Goal: Transaction & Acquisition: Purchase product/service

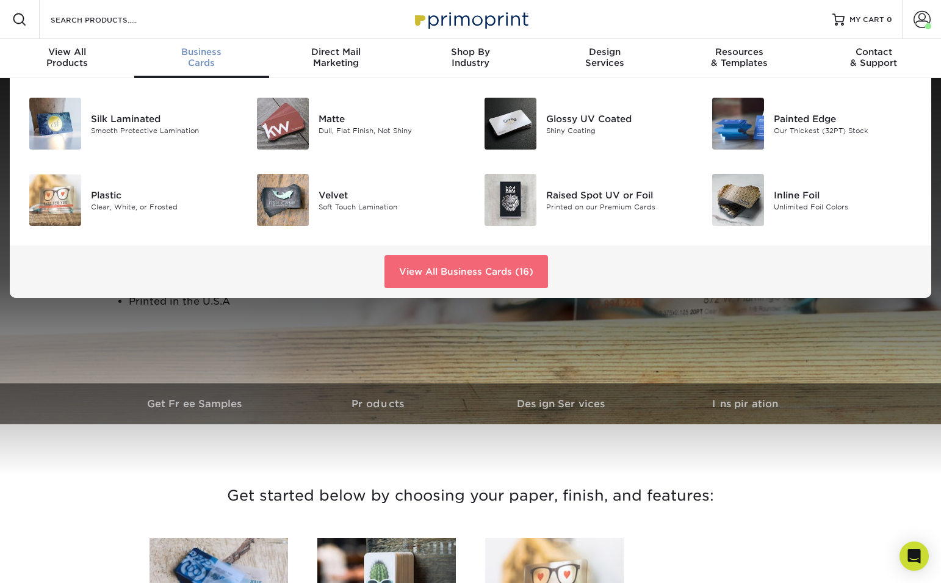
click at [439, 270] on link "View All Business Cards (16)" at bounding box center [465, 271] width 163 height 33
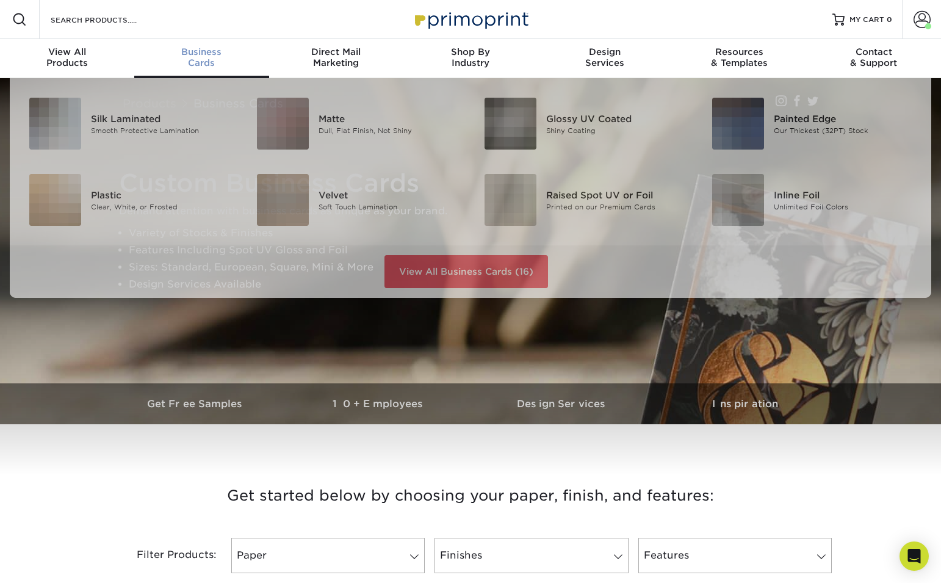
click at [203, 54] on span "Business" at bounding box center [201, 51] width 134 height 11
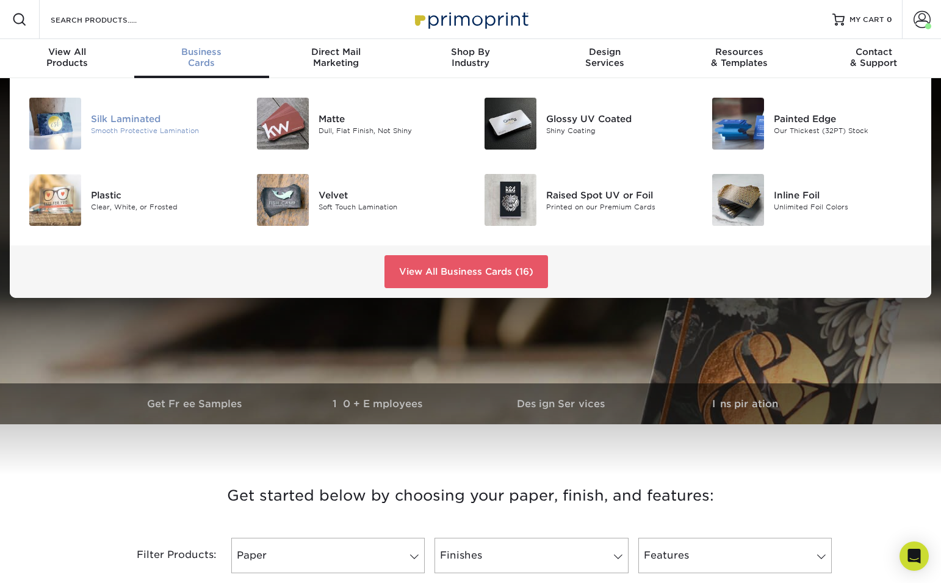
click at [73, 120] on img at bounding box center [55, 124] width 52 height 52
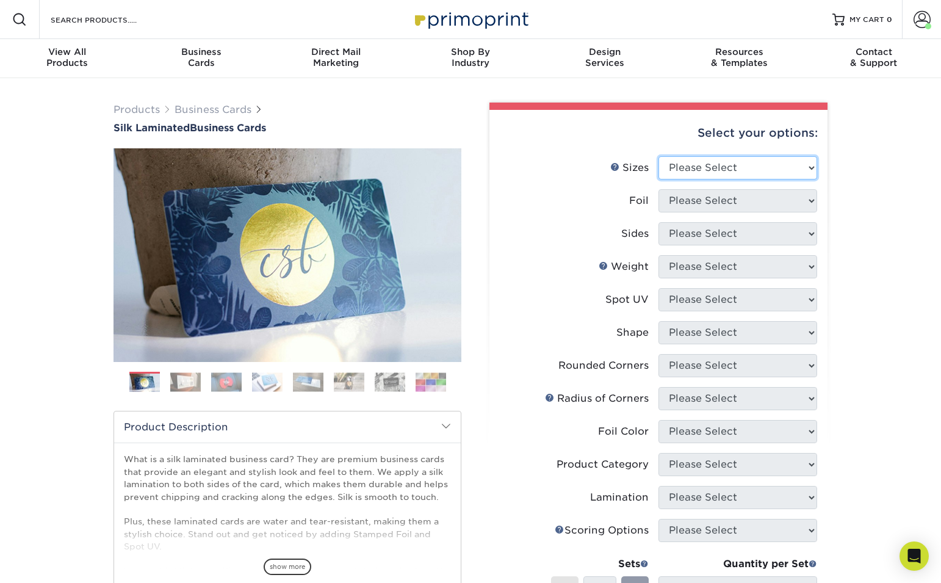
click at [783, 168] on select "Please Select 1.5" x 3.5" - Mini 1.75" x 3.5" - Mini 2" x 2" - Square 2" x 3" -…" at bounding box center [737, 167] width 159 height 23
select select "2.00x3.50"
click at [658, 156] on select "Please Select 1.5" x 3.5" - Mini 1.75" x 3.5" - Mini 2" x 2" - Square 2" x 3" -…" at bounding box center [737, 167] width 159 height 23
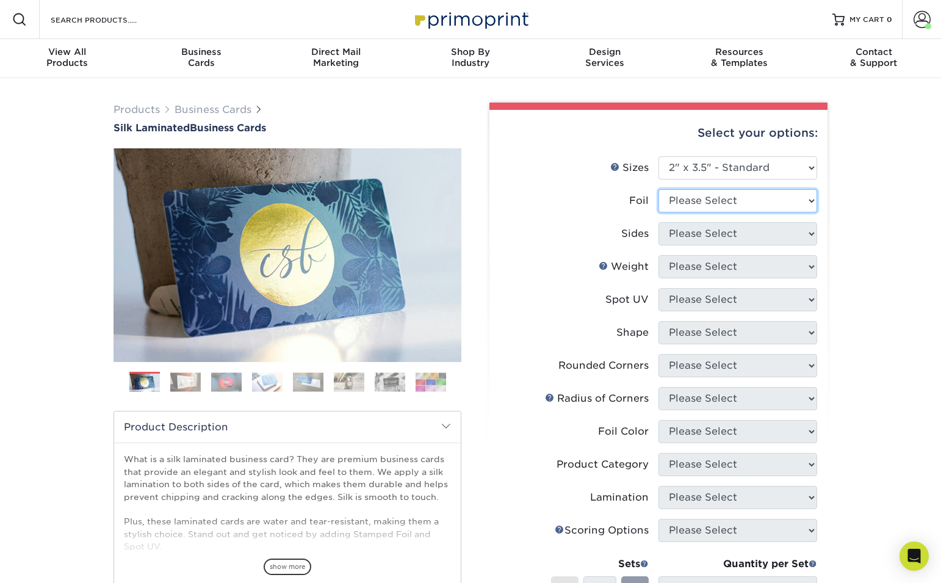
click at [766, 202] on select "Please Select Yes No" at bounding box center [737, 200] width 159 height 23
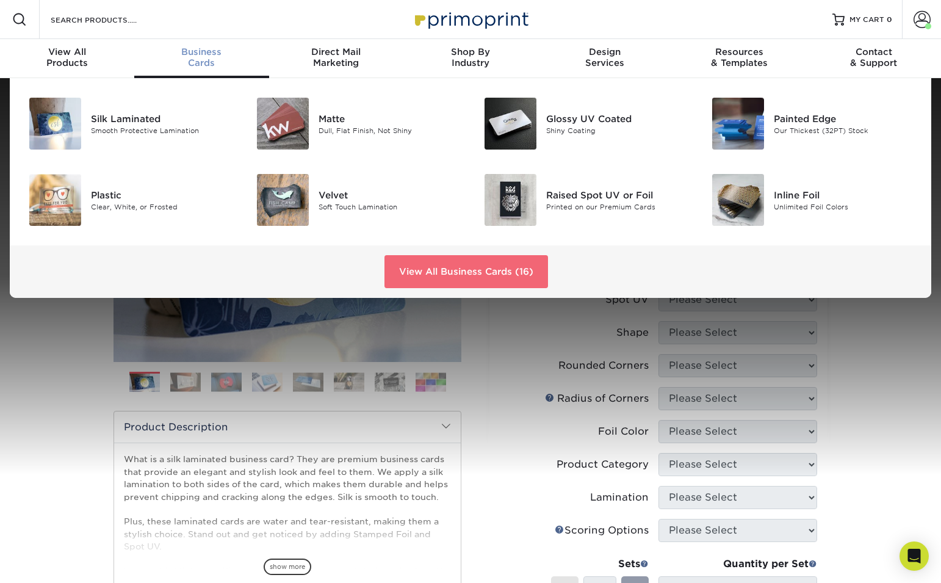
click at [434, 264] on link "View All Business Cards (16)" at bounding box center [465, 271] width 163 height 33
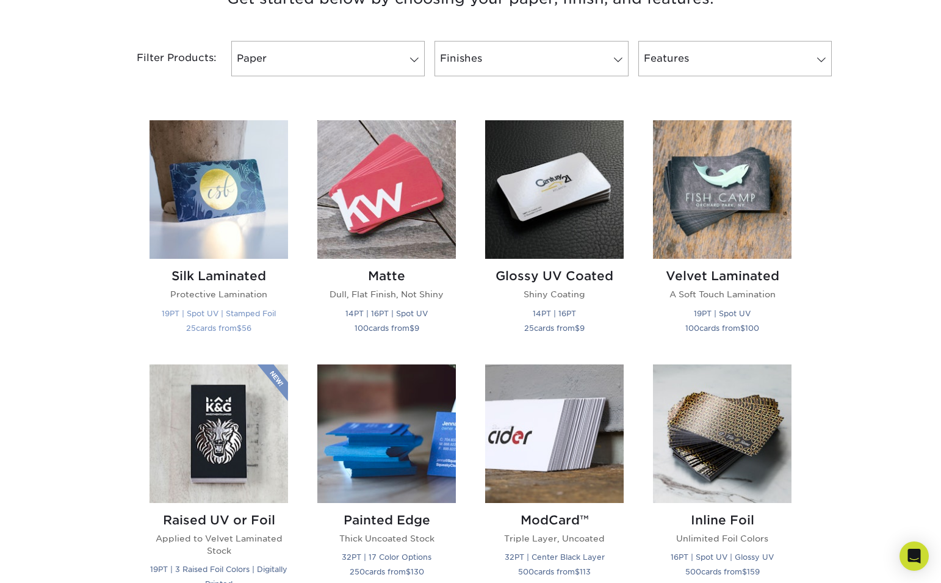
scroll to position [498, 0]
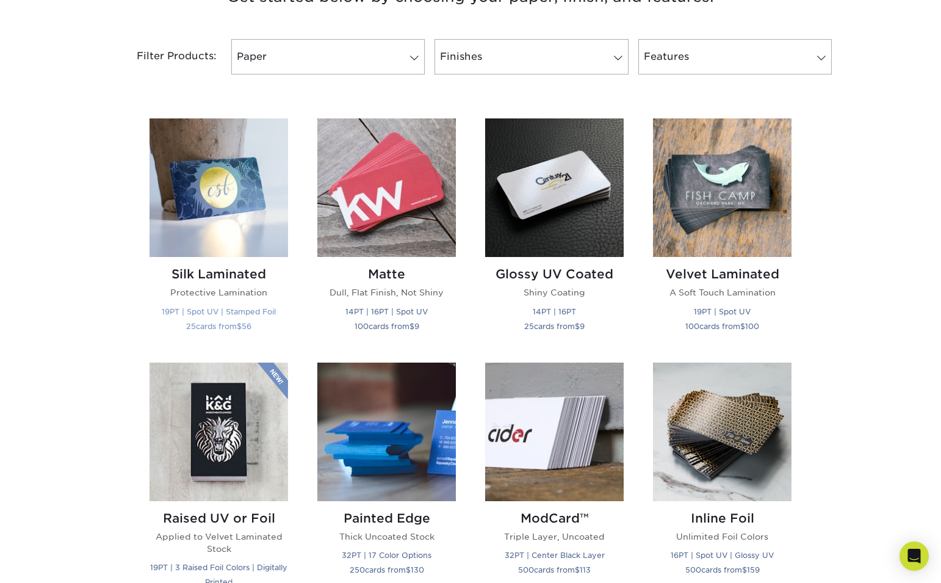
click at [234, 199] on img at bounding box center [218, 187] width 138 height 138
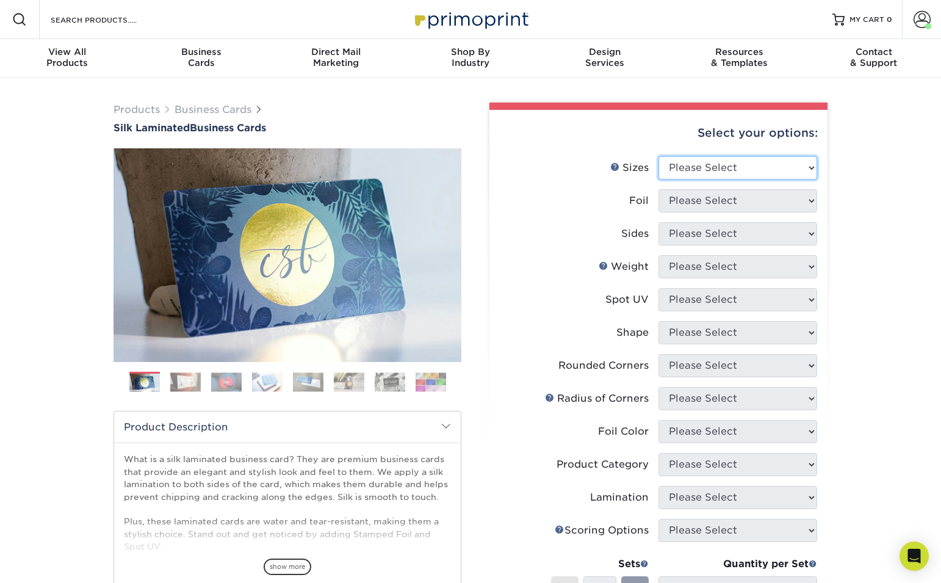
click at [765, 164] on select "Please Select 1.5" x 3.5" - Mini 1.75" x 3.5" - Mini 2" x 2" - Square 2" x 3" -…" at bounding box center [737, 167] width 159 height 23
select select "2.00x3.50"
click at [658, 156] on select "Please Select 1.5" x 3.5" - Mini 1.75" x 3.5" - Mini 2" x 2" - Square 2" x 3" -…" at bounding box center [737, 167] width 159 height 23
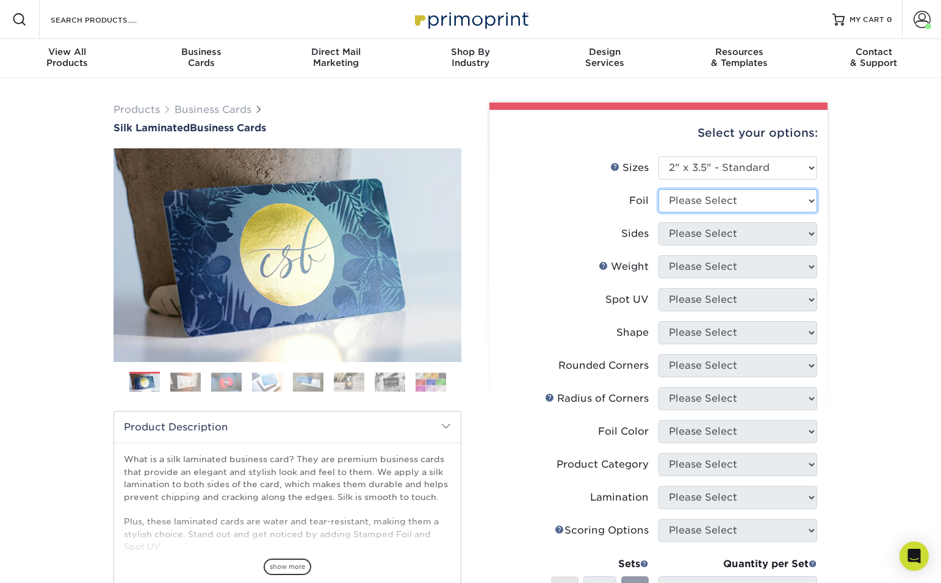
click at [748, 208] on select "Please Select Yes No" at bounding box center [737, 200] width 159 height 23
click at [755, 204] on select "Please Select Yes No" at bounding box center [737, 200] width 159 height 23
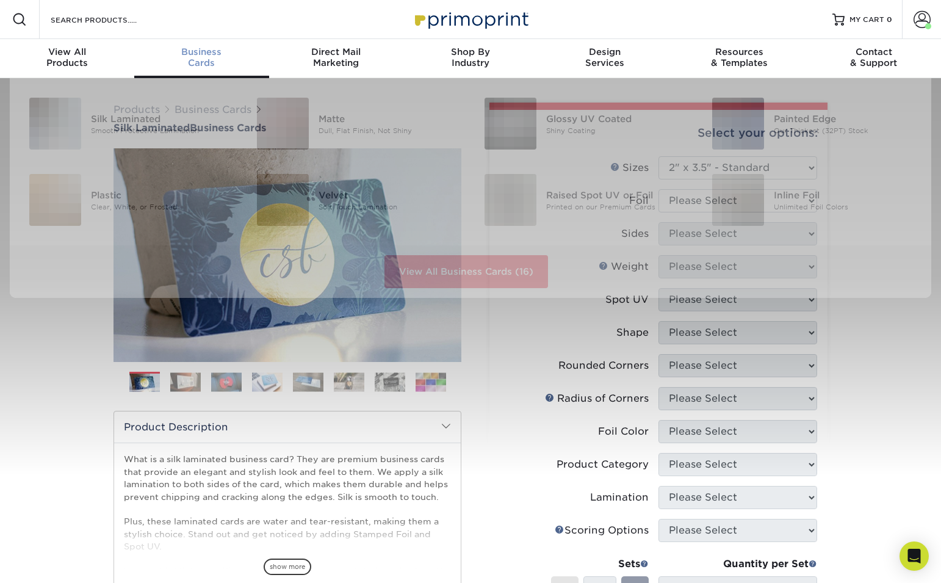
click at [207, 52] on span "Business" at bounding box center [201, 51] width 134 height 11
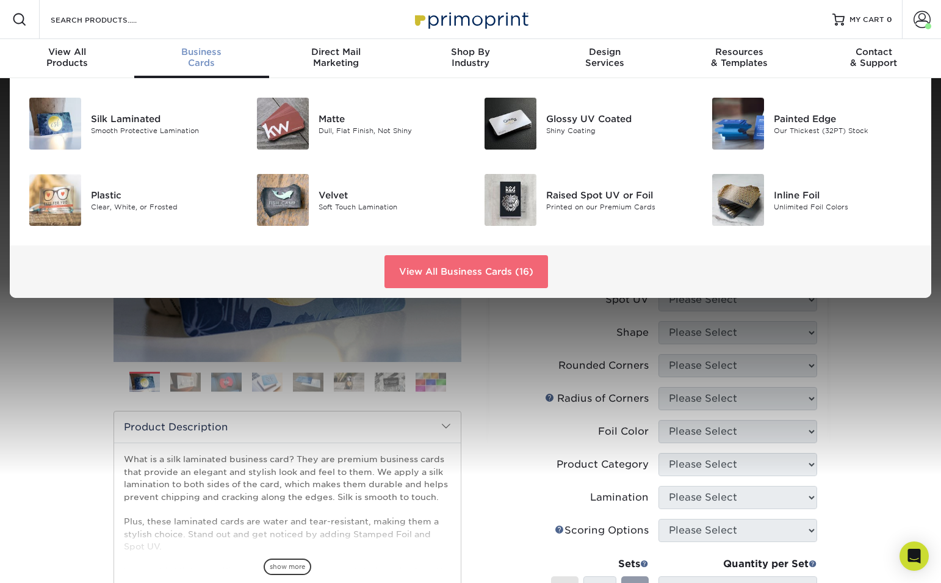
click at [489, 262] on link "View All Business Cards (16)" at bounding box center [465, 271] width 163 height 33
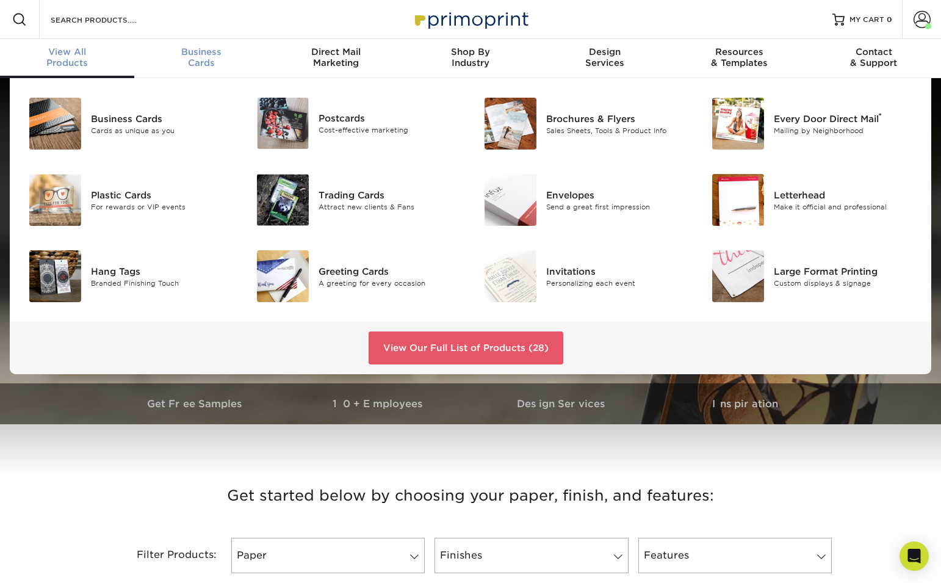
click at [211, 56] on span "Business" at bounding box center [201, 51] width 134 height 11
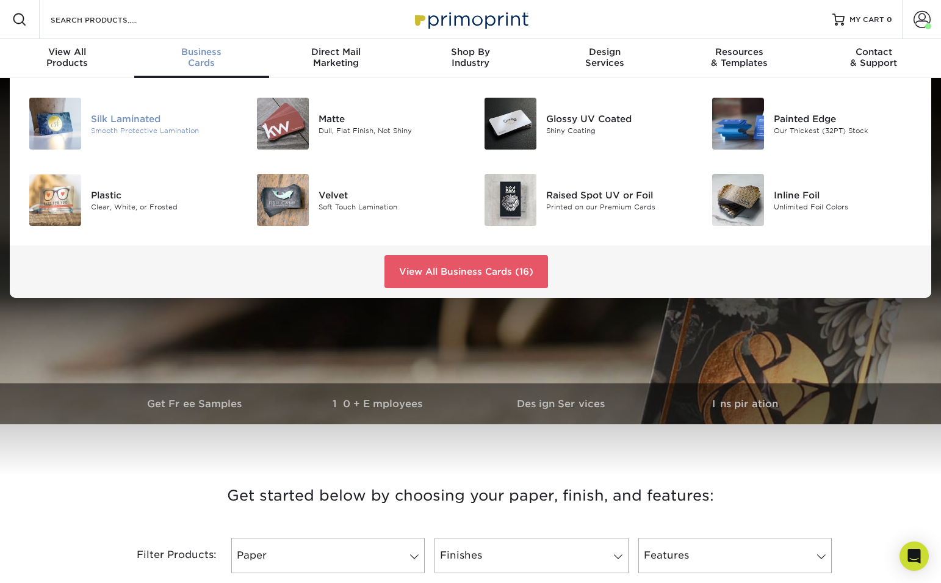
click at [94, 130] on div "Smooth Protective Lamination" at bounding box center [162, 130] width 143 height 10
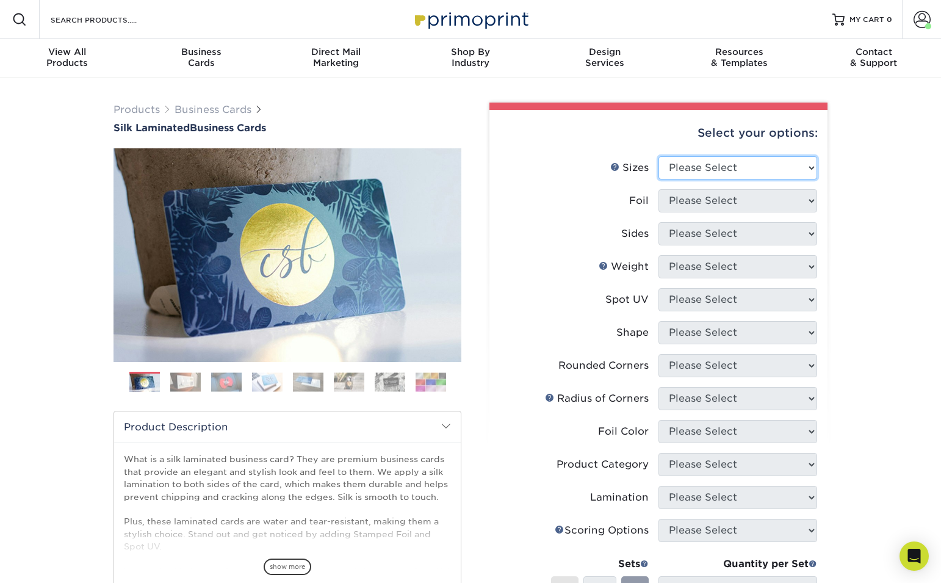
click at [745, 168] on select "Please Select 1.5" x 3.5" - Mini 1.75" x 3.5" - Mini 2" x 2" - Square 2" x 3" -…" at bounding box center [737, 167] width 159 height 23
select select "2.00x3.50"
click at [658, 156] on select "Please Select 1.5" x 3.5" - Mini 1.75" x 3.5" - Mini 2" x 2" - Square 2" x 3" -…" at bounding box center [737, 167] width 159 height 23
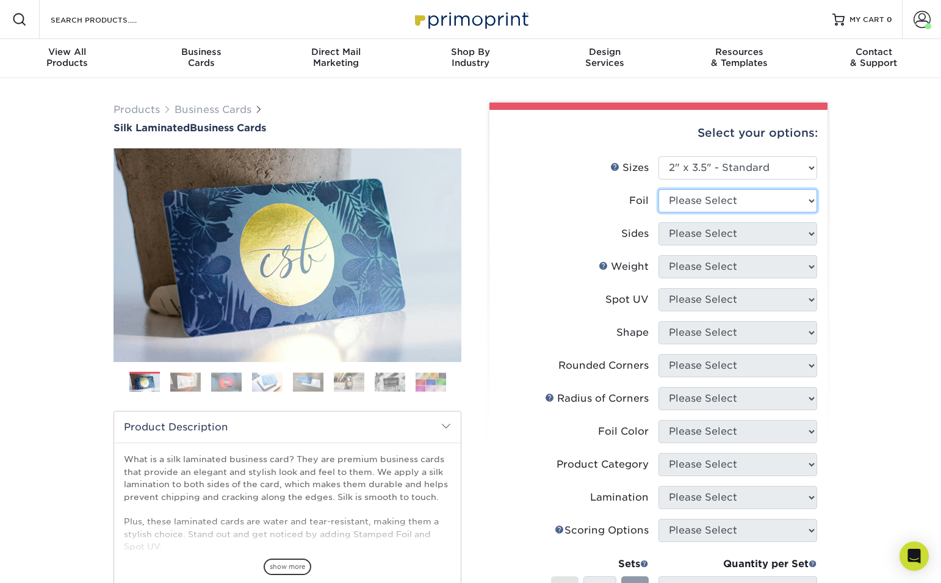
click at [740, 198] on select "Please Select Yes No" at bounding box center [737, 200] width 159 height 23
select select "0"
click at [658, 189] on select "Please Select Yes No" at bounding box center [737, 200] width 159 height 23
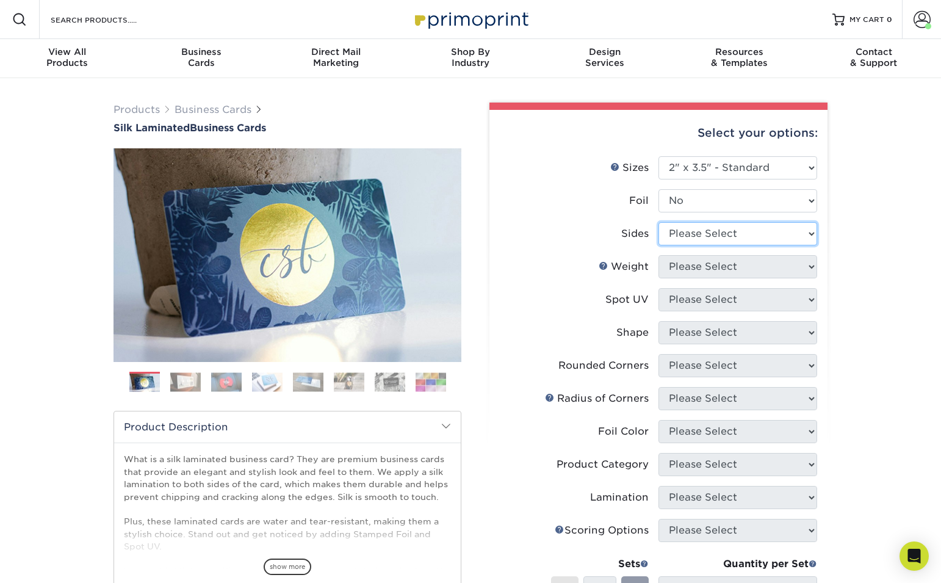
click at [755, 237] on select "Please Select Print Both Sides Print Front Only" at bounding box center [737, 233] width 159 height 23
select select "13abbda7-1d64-4f25-8bb2-c179b224825d"
click at [658, 222] on select "Please Select Print Both Sides Print Front Only" at bounding box center [737, 233] width 159 height 23
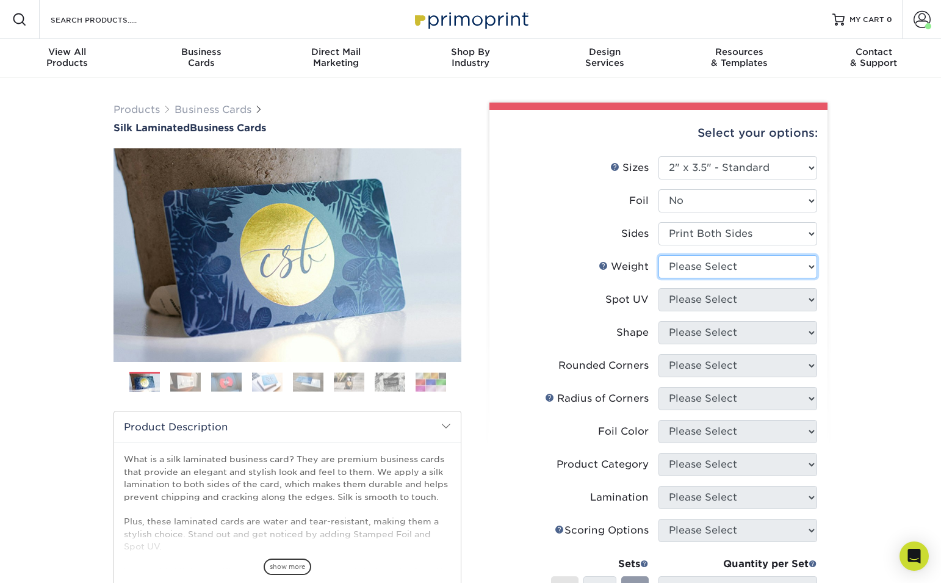
click at [745, 265] on select "Please Select 16PT" at bounding box center [737, 266] width 159 height 23
select select "16PT"
click at [658, 255] on select "Please Select 16PT" at bounding box center [737, 266] width 159 height 23
click at [748, 296] on select "Please Select No Spot UV Front and Back (Both Sides) Front Only Back Only" at bounding box center [737, 299] width 159 height 23
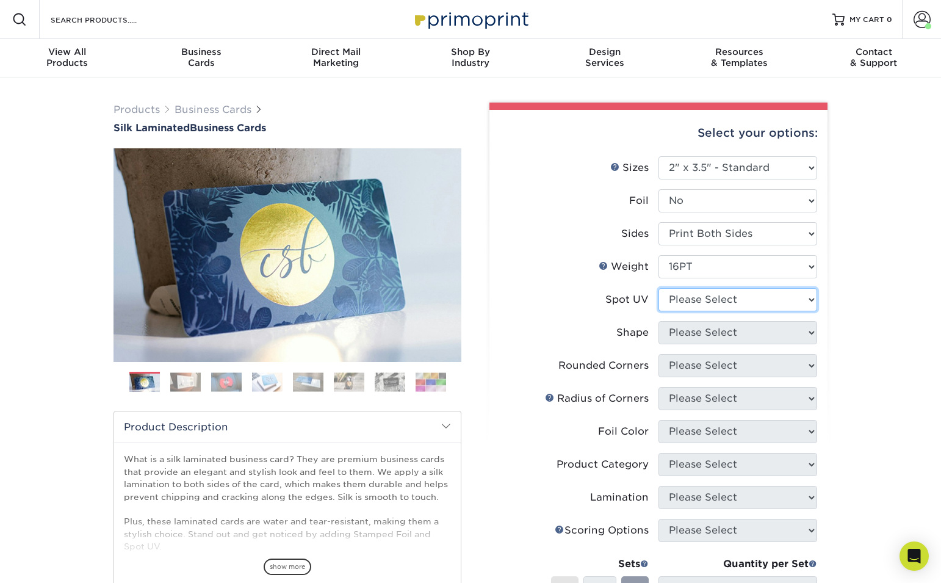
select select "3"
click at [658, 288] on select "Please Select No Spot UV Front and Back (Both Sides) Front Only Back Only" at bounding box center [737, 299] width 159 height 23
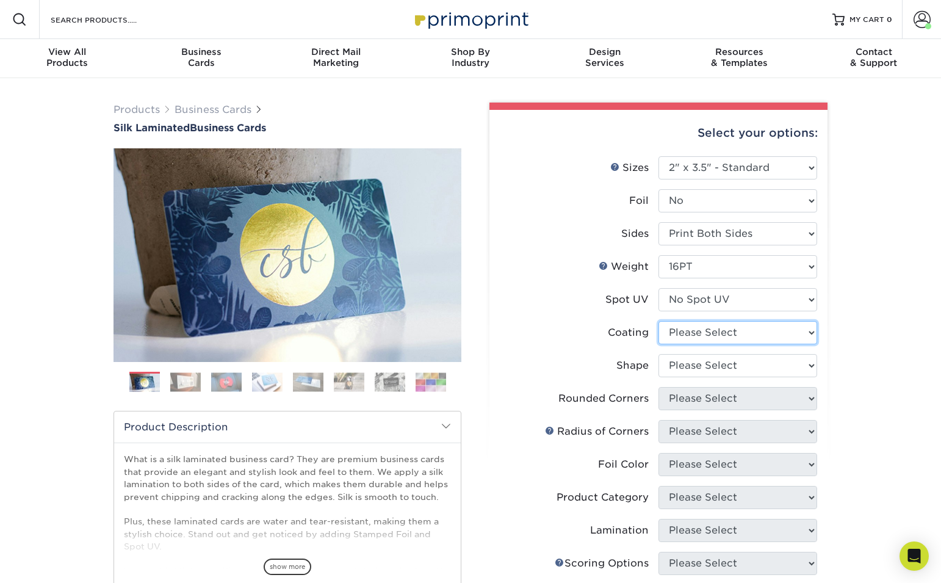
click at [744, 331] on select at bounding box center [737, 332] width 159 height 23
select select "3e7618de-abca-4bda-9f97-8b9129e913d8"
click at [658, 321] on select at bounding box center [737, 332] width 159 height 23
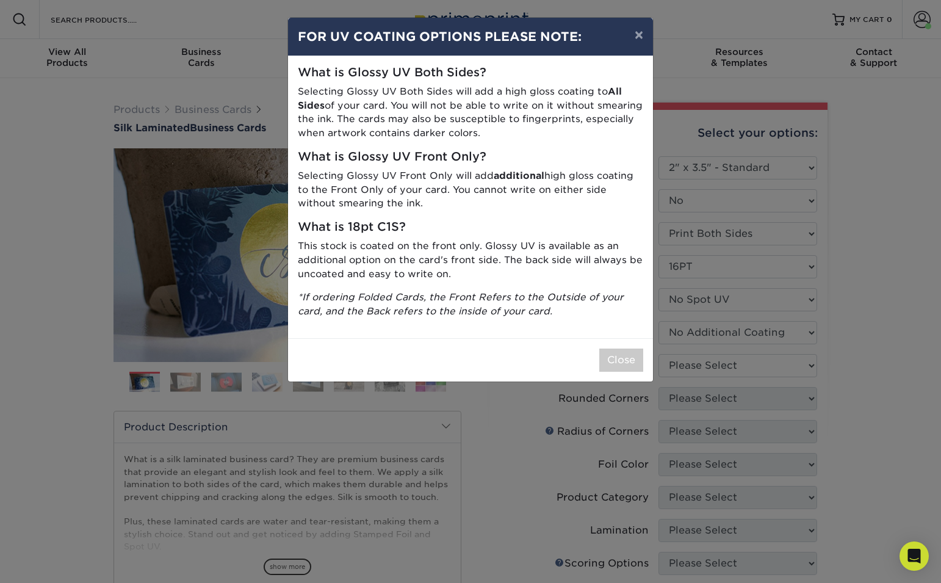
click at [745, 366] on div "× FOR UV COATING OPTIONS PLEASE NOTE: What is Glossy UV Both Sides? Selecting G…" at bounding box center [470, 291] width 941 height 583
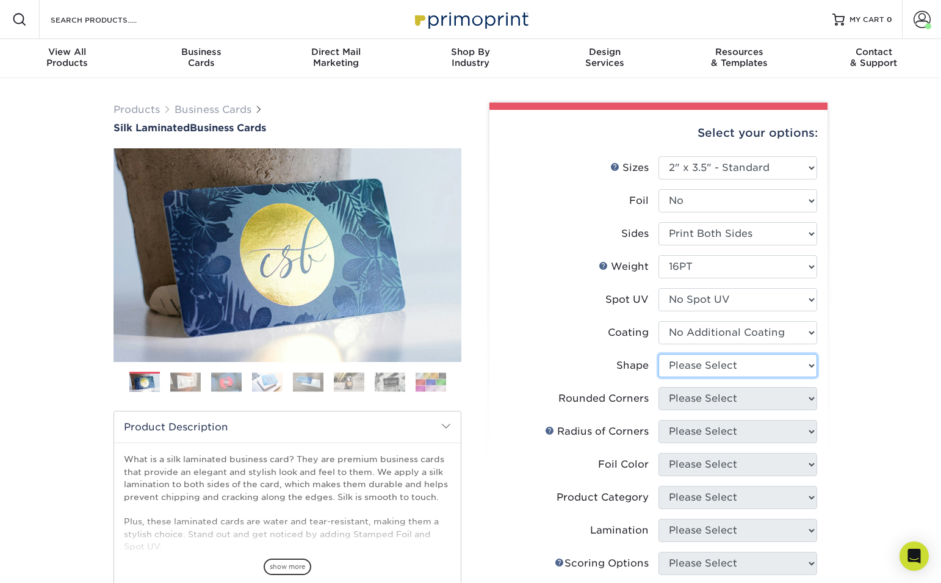
click at [720, 362] on select "Please Select Standard Oval" at bounding box center [737, 365] width 159 height 23
select select "standard"
click at [658, 354] on select "Please Select Standard Oval" at bounding box center [737, 365] width 159 height 23
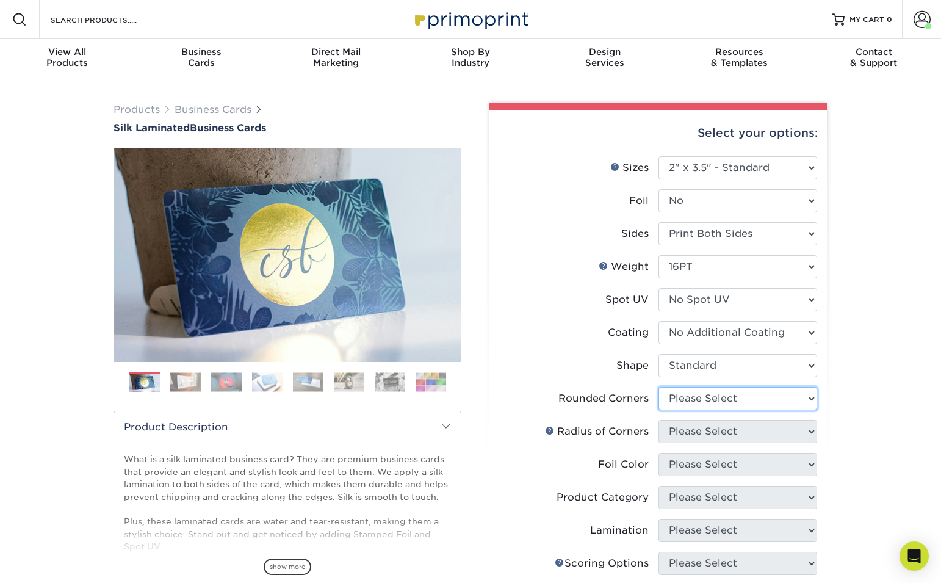
click at [726, 403] on select "Please Select Yes - Round 2 Corners Yes - Round 4 Corners No" at bounding box center [737, 398] width 159 height 23
select select "7672df9e-0e0a-464d-8e1f-920c575e4da3"
click at [658, 387] on select "Please Select Yes - Round 2 Corners Yes - Round 4 Corners No" at bounding box center [737, 398] width 159 height 23
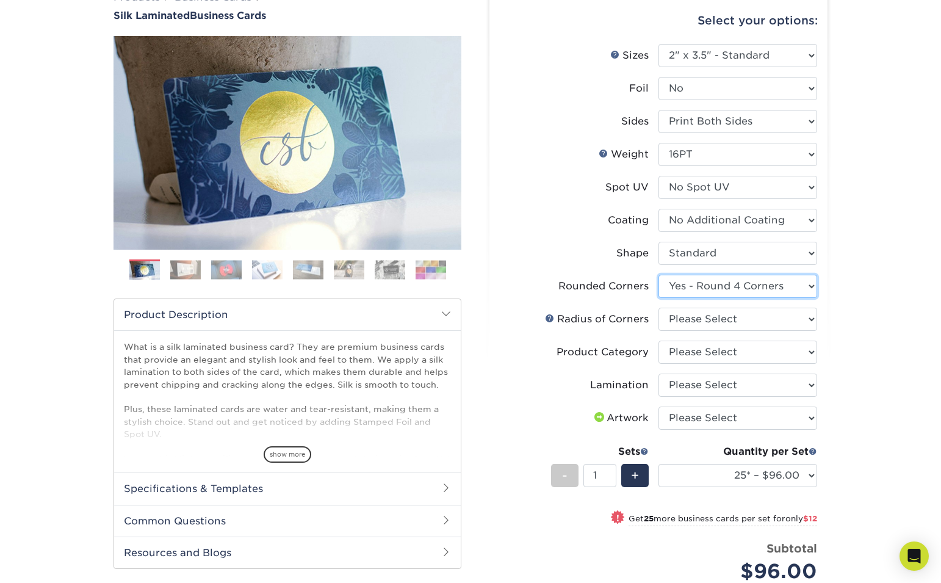
scroll to position [81, 0]
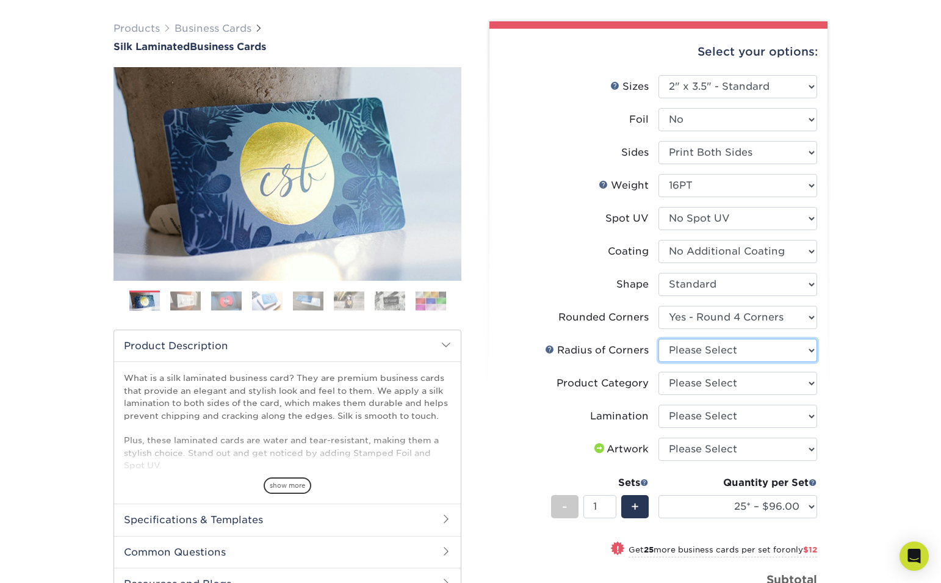
click at [783, 351] on select "Please Select Rounded 1/8" Rounded 1/4"" at bounding box center [737, 350] width 159 height 23
select select "589680c7-ee9a-431b-9d12-d7aeb1386a97"
click at [658, 339] on select "Please Select Rounded 1/8" Rounded 1/4"" at bounding box center [737, 350] width 159 height 23
click at [742, 381] on select "Please Select Business Cards" at bounding box center [737, 382] width 159 height 23
select select "3b5148f1-0588-4f88-a218-97bcfdce65c1"
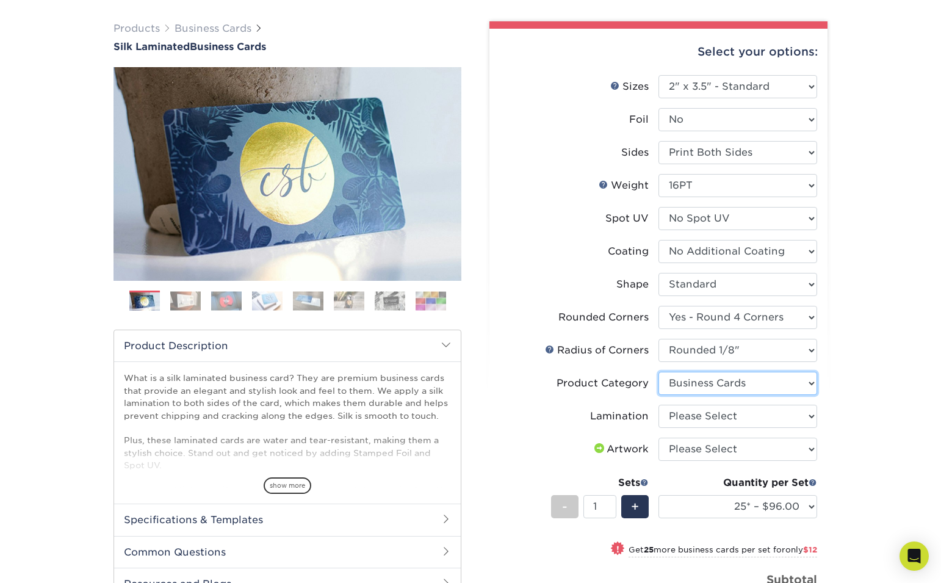
click at [658, 371] on select "Please Select Business Cards" at bounding box center [737, 382] width 159 height 23
click at [738, 422] on select "Please Select Silk" at bounding box center [737, 415] width 159 height 23
select select "ccacb42f-45f7-42d3-bbd3-7c8421cf37f0"
click at [658, 404] on select "Please Select Silk" at bounding box center [737, 415] width 159 height 23
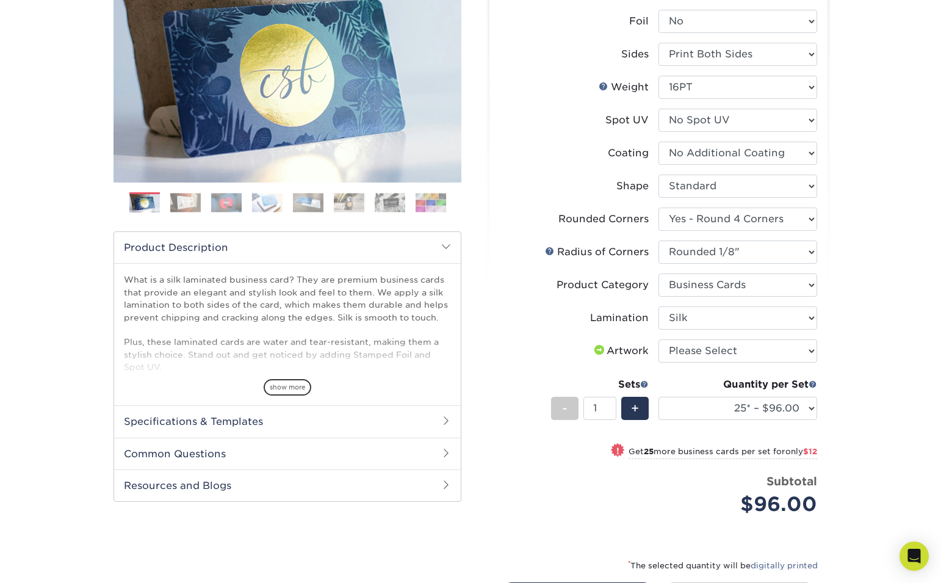
scroll to position [182, 0]
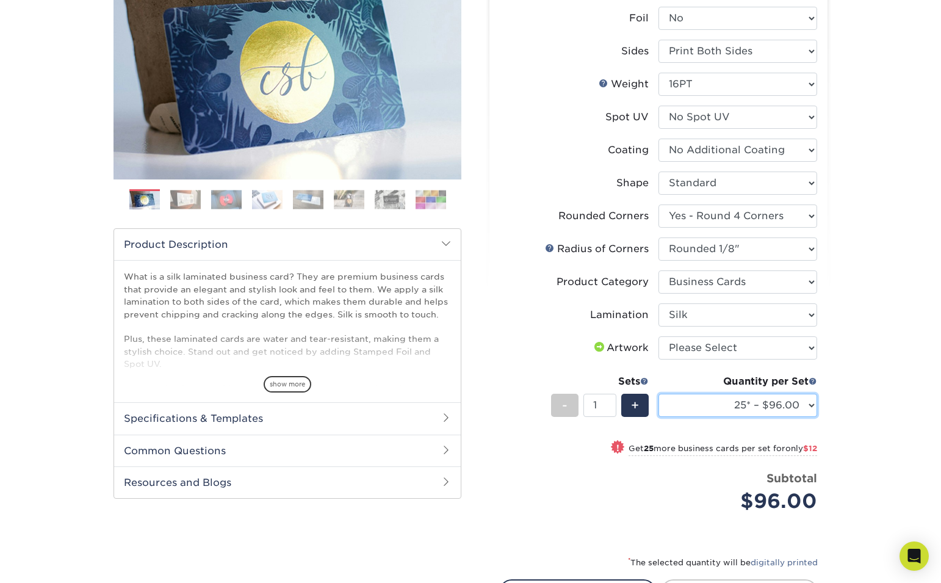
click at [810, 404] on select "25* – $96.00 50* – $108.00 75* – $120.00 100* – $128.00 250* – $136.00 500 – $1…" at bounding box center [737, 404] width 159 height 23
select select "100* – $128.00"
click at [658, 393] on select "25* – $96.00 50* – $108.00 75* – $120.00 100* – $128.00 250* – $136.00 500 – $1…" at bounding box center [737, 404] width 159 height 23
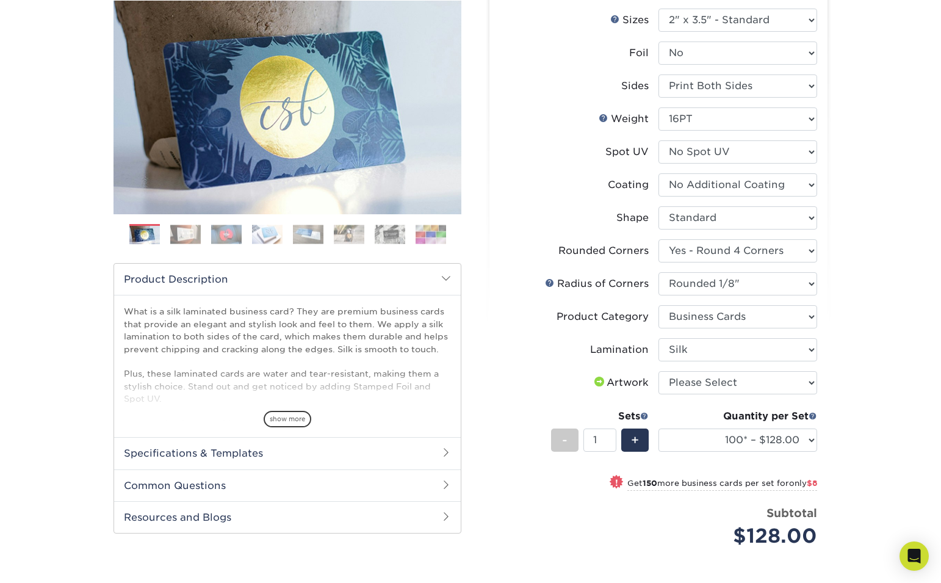
scroll to position [133, 0]
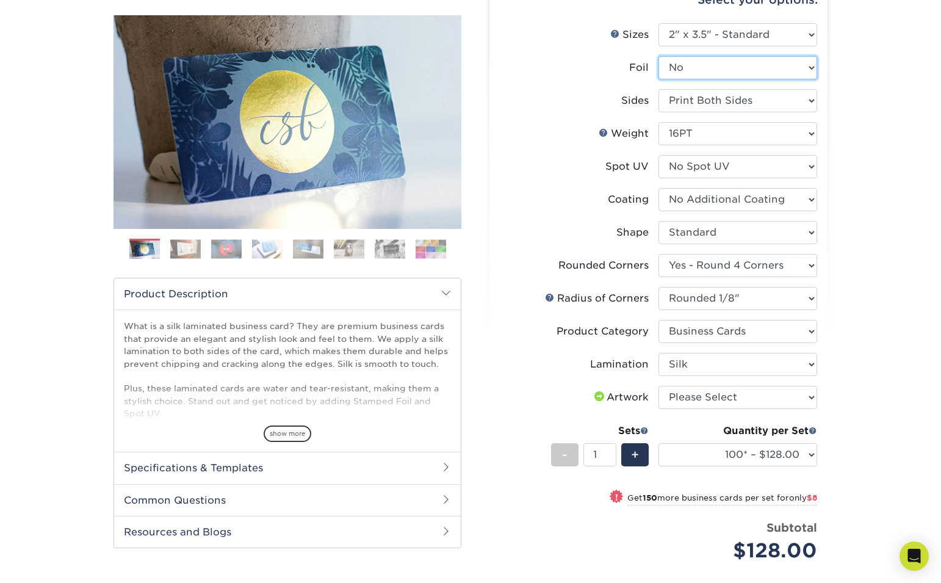
click at [801, 68] on select "Please Select Yes No" at bounding box center [737, 67] width 159 height 23
select select "1"
click at [658, 56] on select "Please Select Yes No" at bounding box center [737, 67] width 159 height 23
select select "-1"
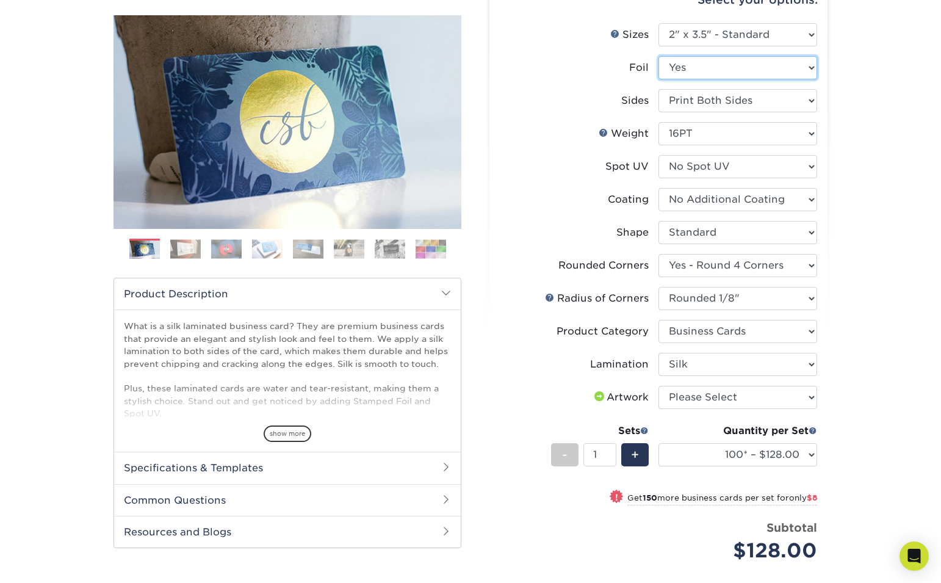
select select "-1"
select select
select select "-1"
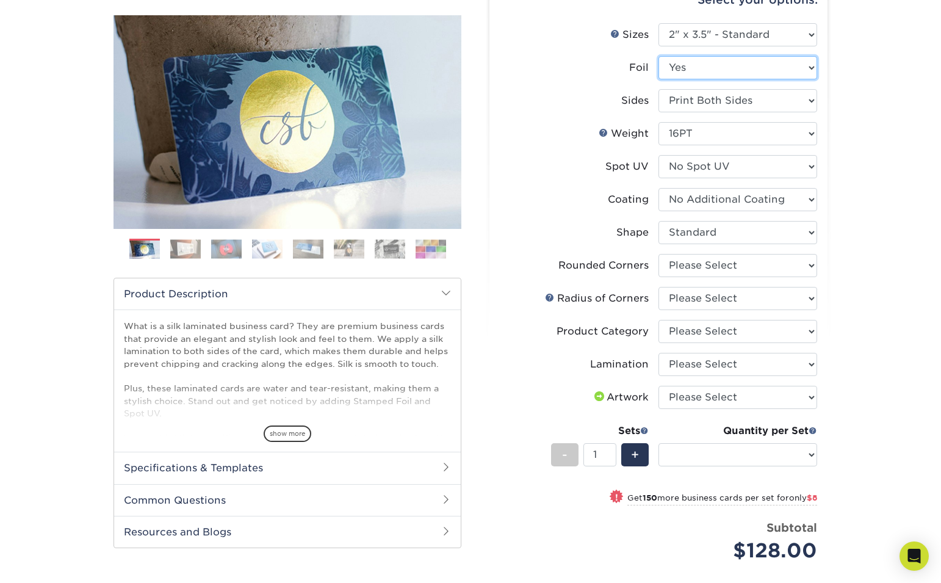
select select "-1"
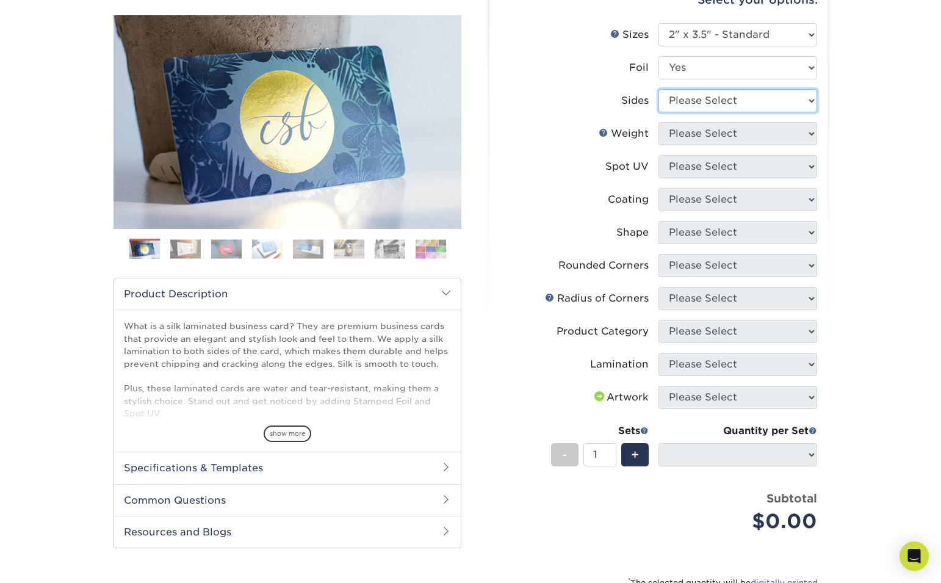
click at [769, 97] on select "Please Select Print Both Sides - Foil Both Sides Print Both Sides - Foil Front …" at bounding box center [737, 100] width 159 height 23
select select "e9e9dfb3-fba1-4d60-972c-fd9ca5904d33"
click at [658, 89] on select "Please Select Print Both Sides - Foil Both Sides Print Both Sides - Foil Front …" at bounding box center [737, 100] width 159 height 23
select select
click at [797, 95] on select "Please Select Print Both Sides - Foil Both Sides Print Both Sides - Foil Front …" at bounding box center [737, 100] width 159 height 23
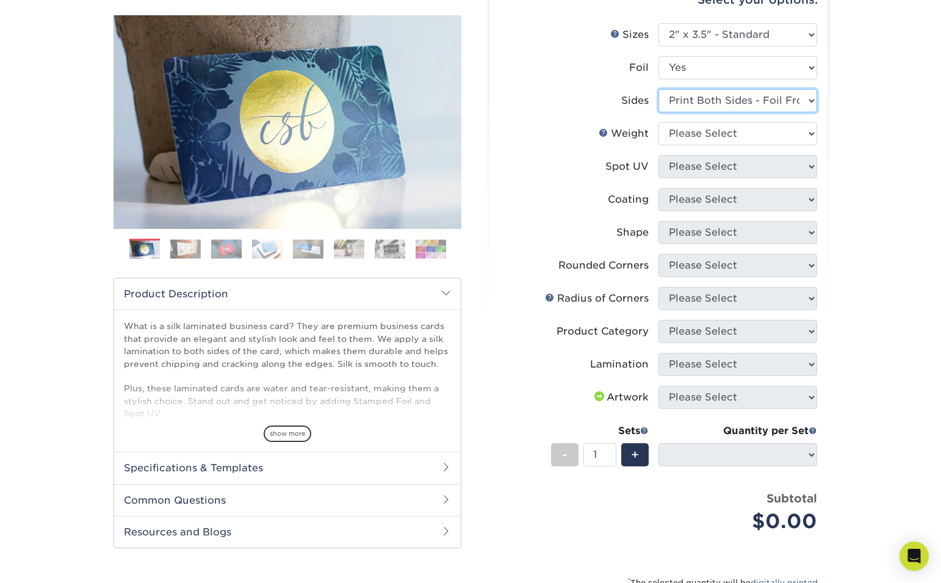
click at [658, 89] on select "Please Select Print Both Sides - Foil Both Sides Print Both Sides - Foil Front …" at bounding box center [737, 100] width 159 height 23
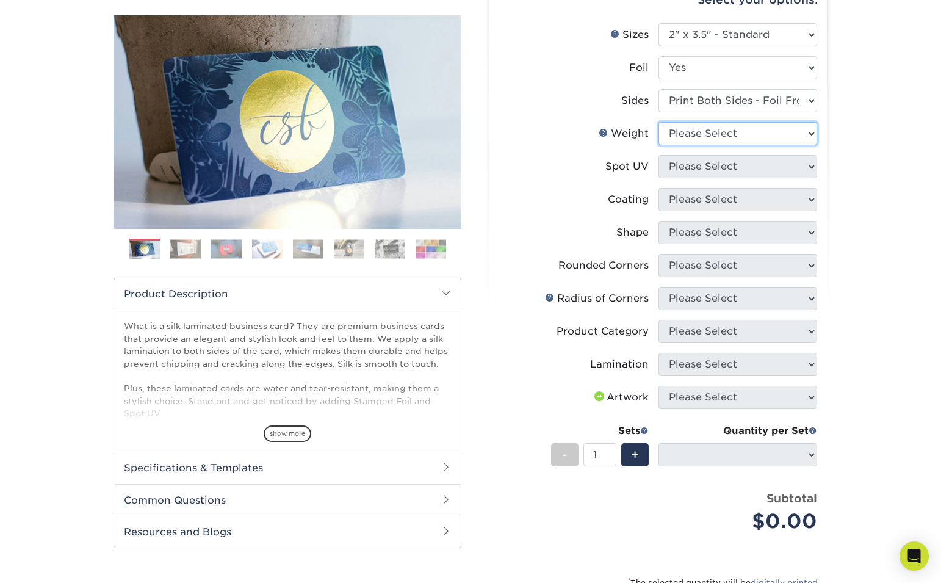
click at [778, 135] on select "Please Select 16PT" at bounding box center [737, 133] width 159 height 23
select select "16PT"
click at [658, 122] on select "Please Select 16PT" at bounding box center [737, 133] width 159 height 23
select select
click at [762, 167] on select "Please Select No Spot UV Front and Back (Both Sides) Front Only Back Only" at bounding box center [737, 166] width 159 height 23
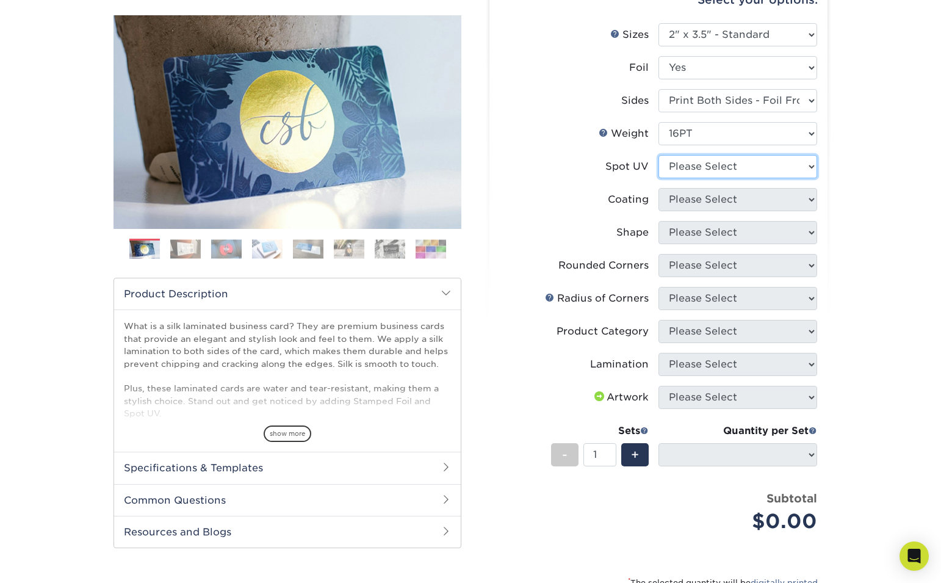
select select "3"
click at [658, 155] on select "Please Select No Spot UV Front and Back (Both Sides) Front Only Back Only" at bounding box center [737, 166] width 159 height 23
select select
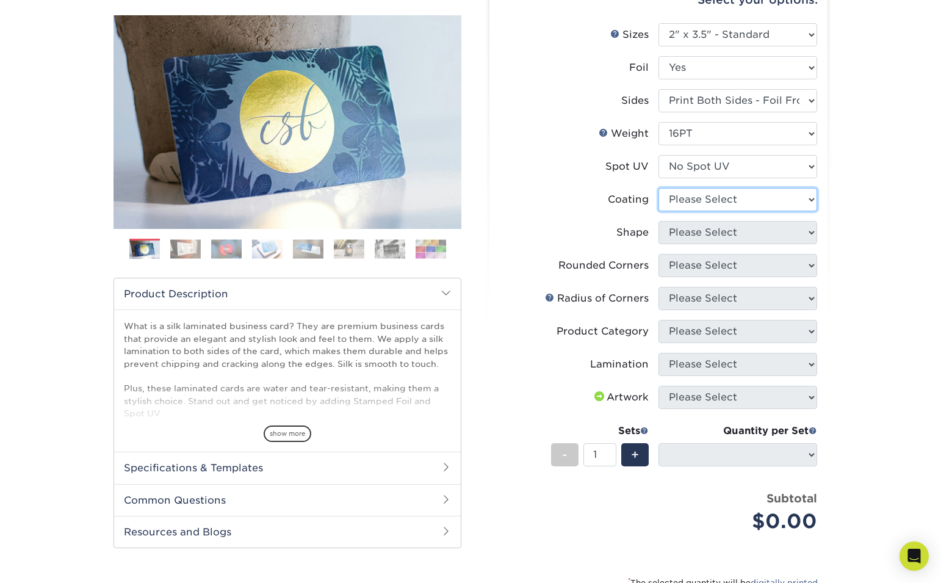
click at [756, 193] on select at bounding box center [737, 199] width 159 height 23
select select "3e7618de-abca-4bda-9f97-8b9129e913d8"
click at [658, 188] on select at bounding box center [737, 199] width 159 height 23
select select
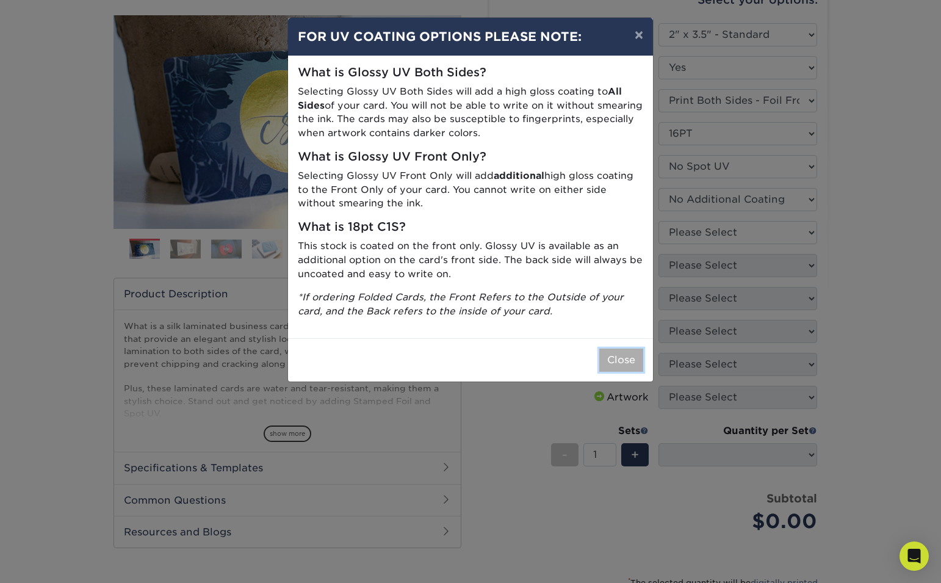
click at [617, 357] on button "Close" at bounding box center [621, 359] width 44 height 23
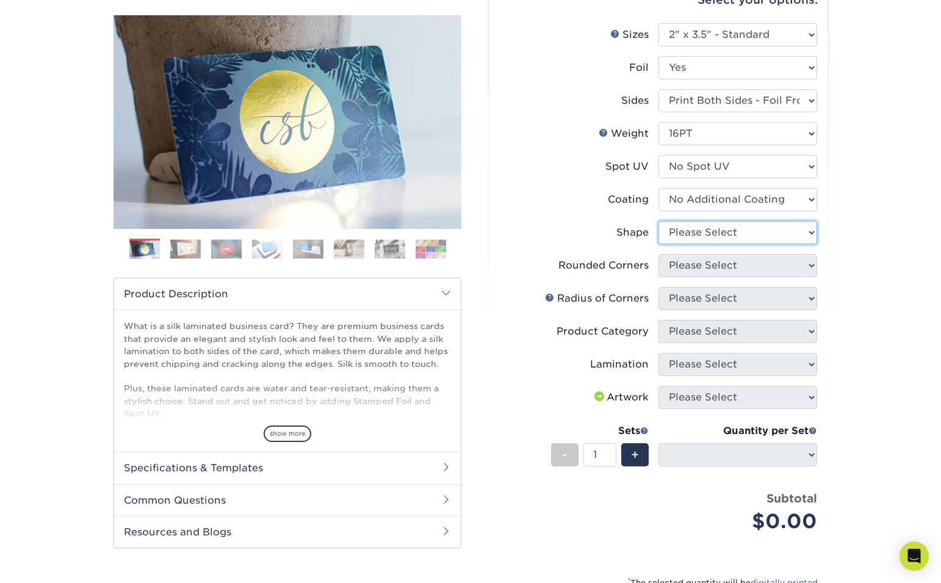
click at [715, 228] on select "Please Select Standard" at bounding box center [737, 232] width 159 height 23
select select "standard"
click at [658, 221] on select "Please Select Standard" at bounding box center [737, 232] width 159 height 23
select select
click at [721, 266] on select "Please Select Yes - Round 2 Corners Yes - Round 4 Corners No" at bounding box center [737, 265] width 159 height 23
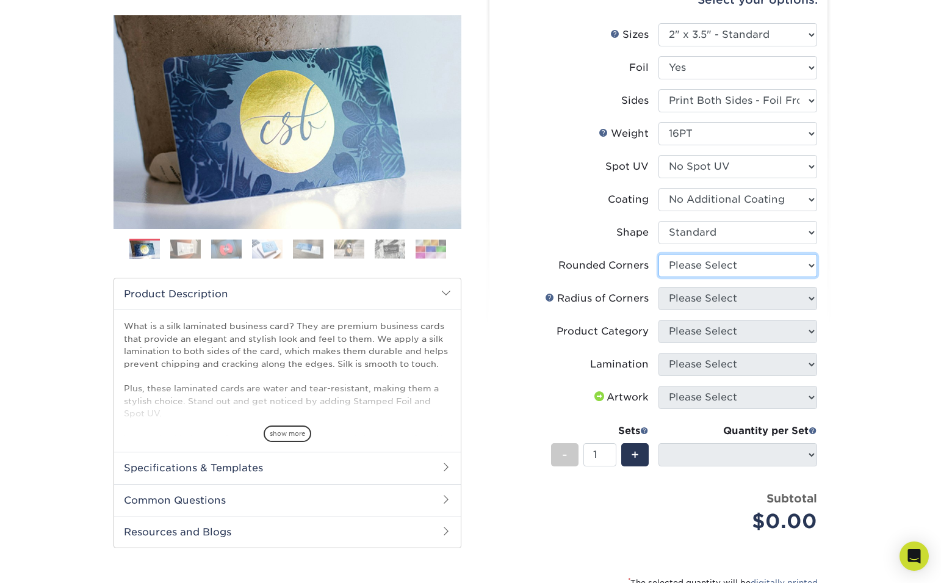
select select "7672df9e-0e0a-464d-8e1f-920c575e4da3"
click at [658, 254] on select "Please Select Yes - Round 2 Corners Yes - Round 4 Corners No" at bounding box center [737, 265] width 159 height 23
select select "-1"
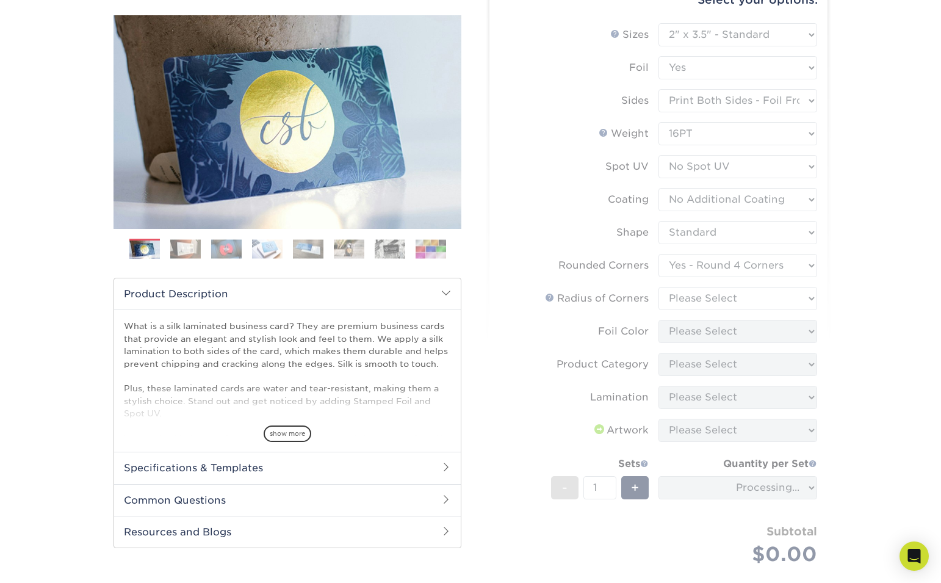
click at [722, 303] on form "Sizes Help Sizes Please Select 1.5" x 3.5" - Mini 1.75" x 3.5" - Mini 2" x 2" -…" at bounding box center [658, 308] width 318 height 570
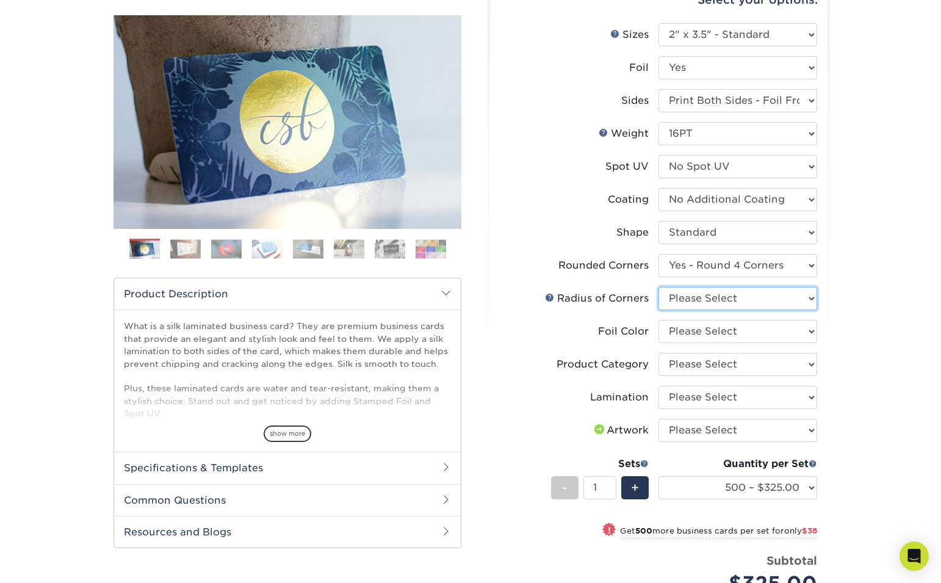
click at [742, 301] on select "Please Select Rounded 1/8" Rounded 1/4"" at bounding box center [737, 298] width 159 height 23
select select "589680c7-ee9a-431b-9d12-d7aeb1386a97"
click at [658, 287] on select "Please Select Rounded 1/8" Rounded 1/4"" at bounding box center [737, 298] width 159 height 23
click at [739, 331] on select "Please Select Silver Foil Black Foil Blue Foil Copper Foil Gold Foil Red Foil R…" at bounding box center [737, 331] width 159 height 23
select select "a834dd52-fe06-4ed6-9a86-5bd3c2d02515"
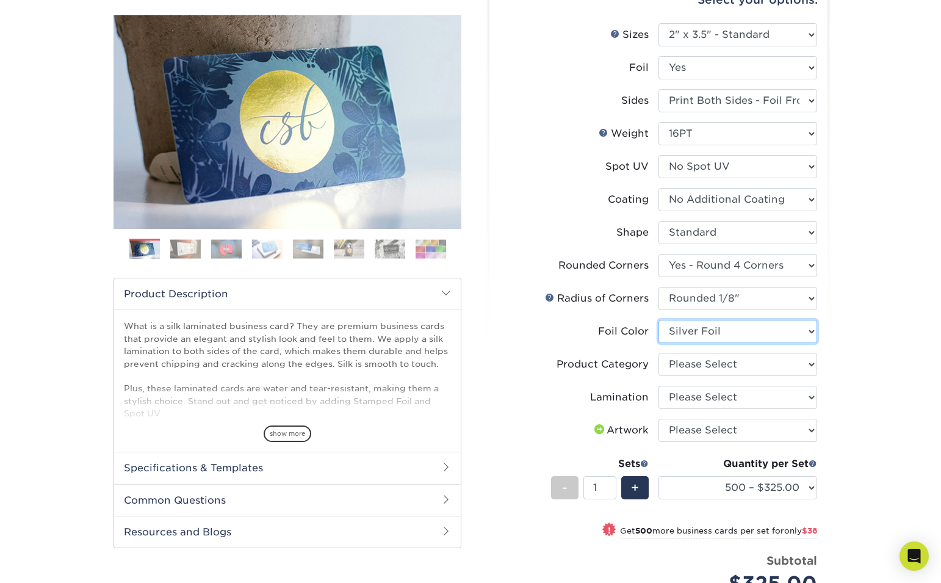
click at [658, 320] on select "Please Select Silver Foil Black Foil Blue Foil Copper Foil Gold Foil Red Foil R…" at bounding box center [737, 331] width 159 height 23
click at [719, 360] on select "Please Select Business Cards" at bounding box center [737, 364] width 159 height 23
select select "3b5148f1-0588-4f88-a218-97bcfdce65c1"
click at [658, 353] on select "Please Select Business Cards" at bounding box center [737, 364] width 159 height 23
click at [725, 397] on select "Please Select Silk" at bounding box center [737, 396] width 159 height 23
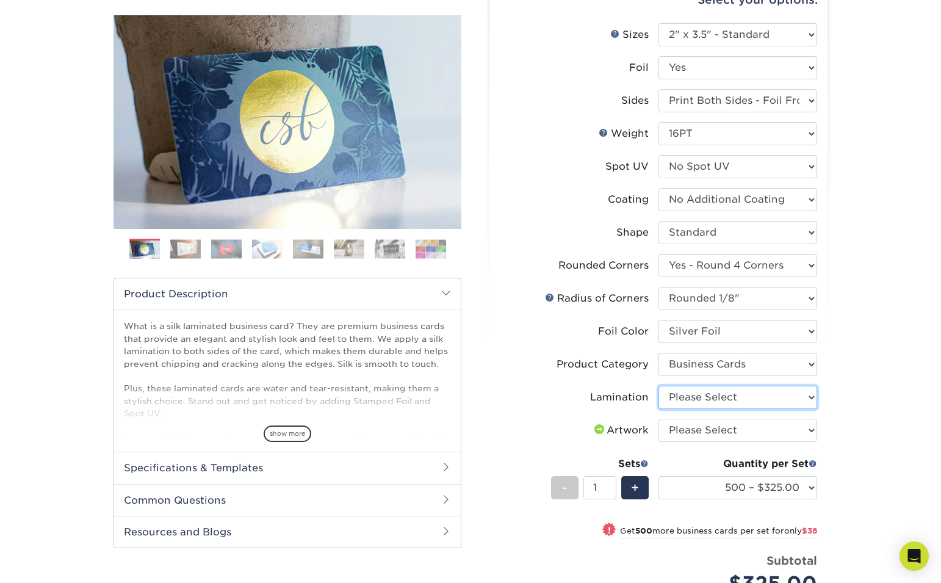
select select "ccacb42f-45f7-42d3-bbd3-7c8421cf37f0"
click at [658, 385] on select "Please Select Silk" at bounding box center [737, 396] width 159 height 23
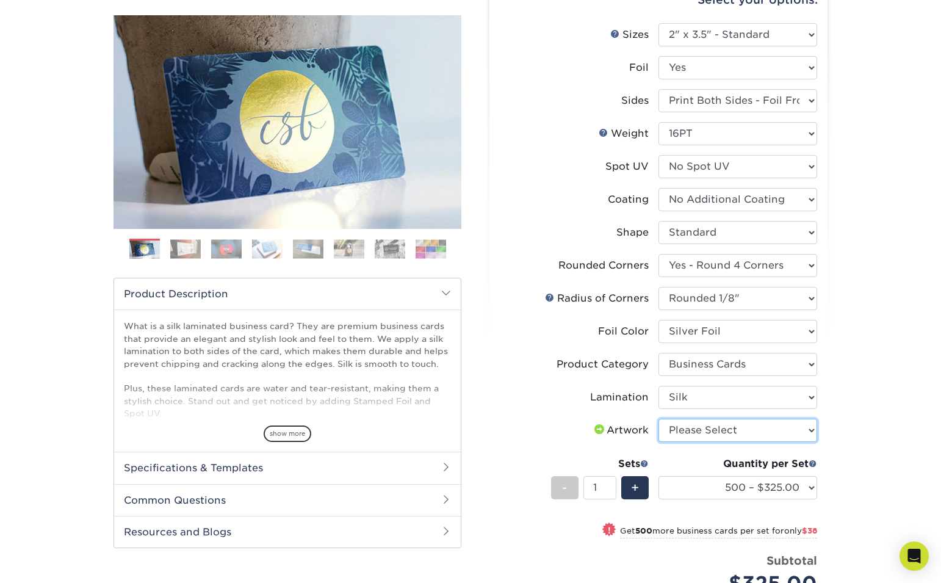
click at [739, 431] on select "Please Select I will upload files I need a design - $100" at bounding box center [737, 429] width 159 height 23
select select "upload"
click at [658, 418] on select "Please Select I will upload files I need a design - $100" at bounding box center [737, 429] width 159 height 23
click at [779, 484] on select "500 – $325.00 1000 – $363.00 2500 – $819.00 5000 – $1553.00" at bounding box center [737, 487] width 159 height 23
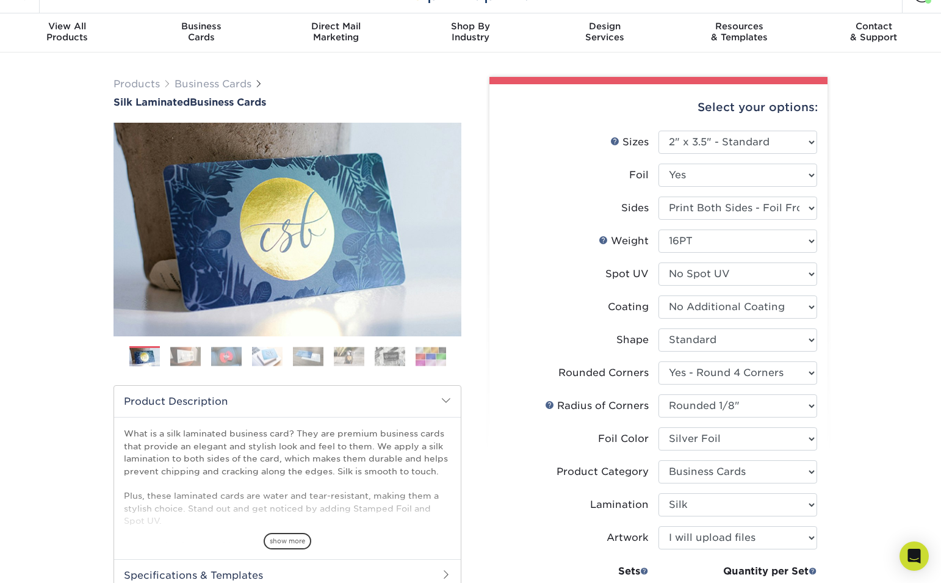
scroll to position [0, 0]
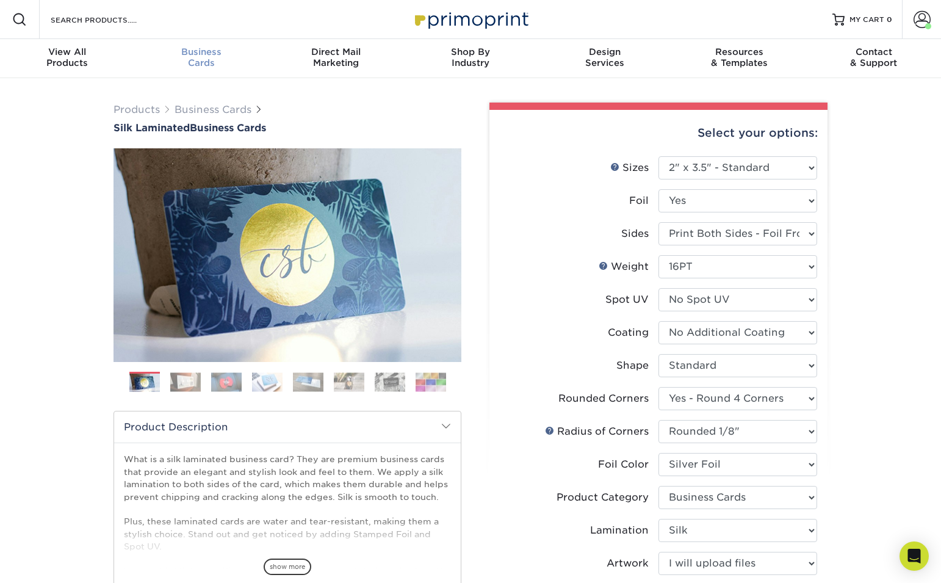
click at [202, 57] on div "Business Cards" at bounding box center [201, 57] width 134 height 22
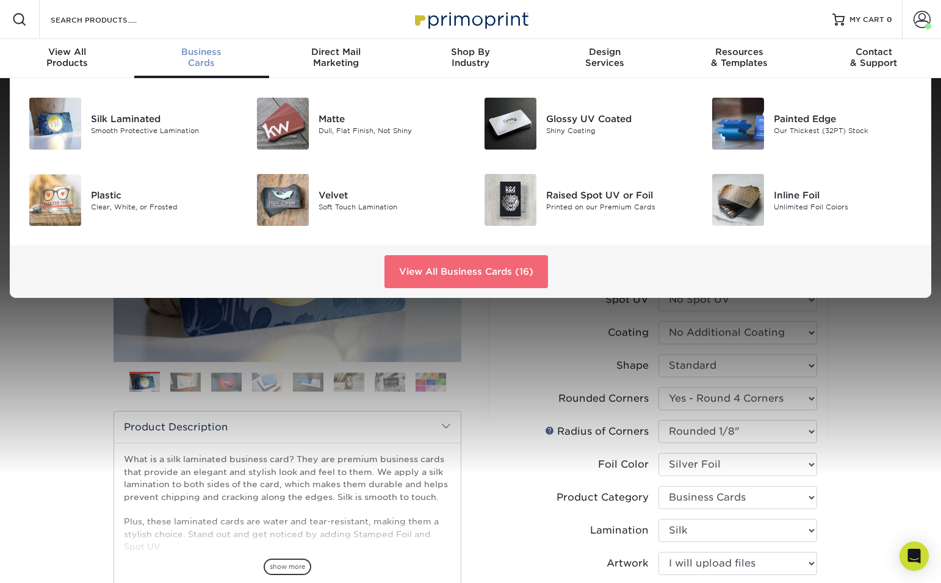
click at [451, 276] on link "View All Business Cards (16)" at bounding box center [465, 271] width 163 height 33
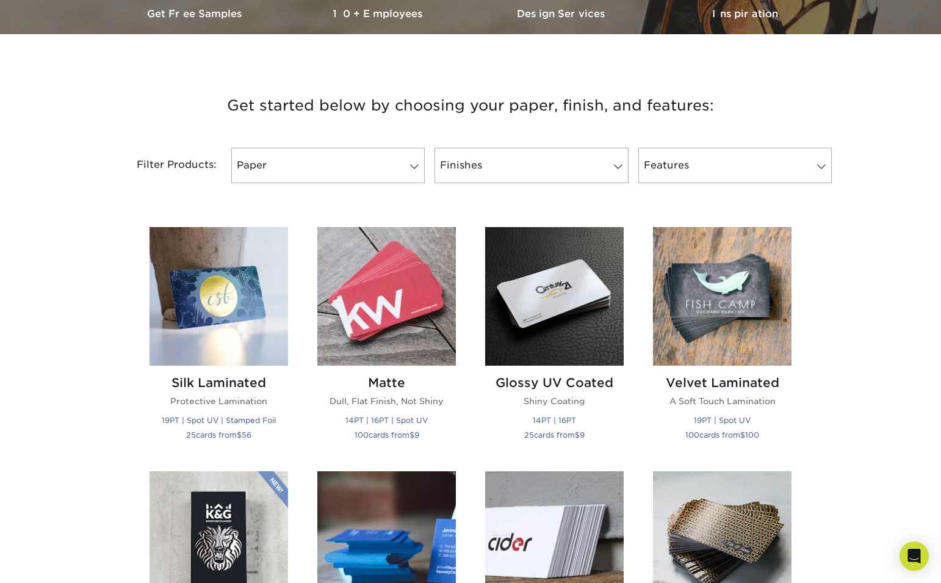
scroll to position [396, 0]
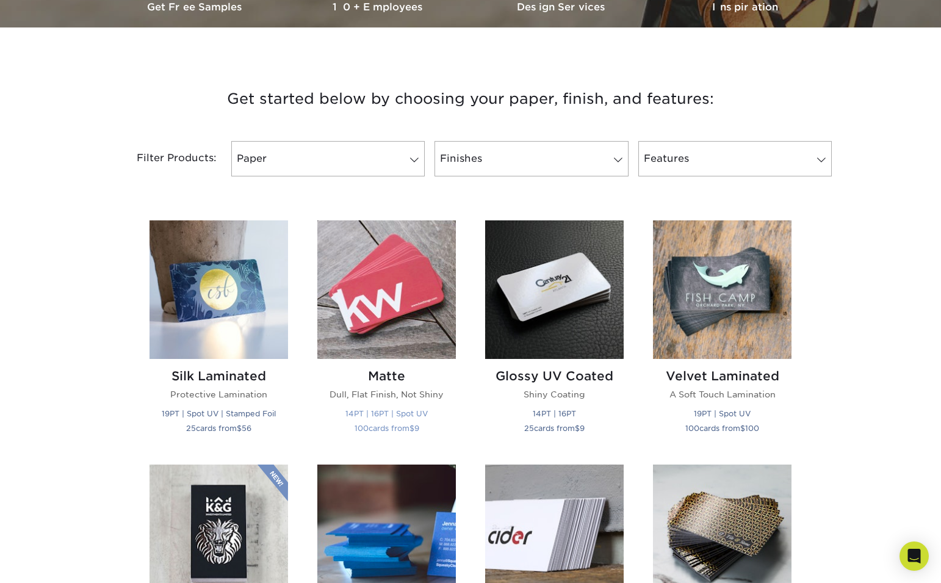
click at [387, 293] on img at bounding box center [386, 289] width 138 height 138
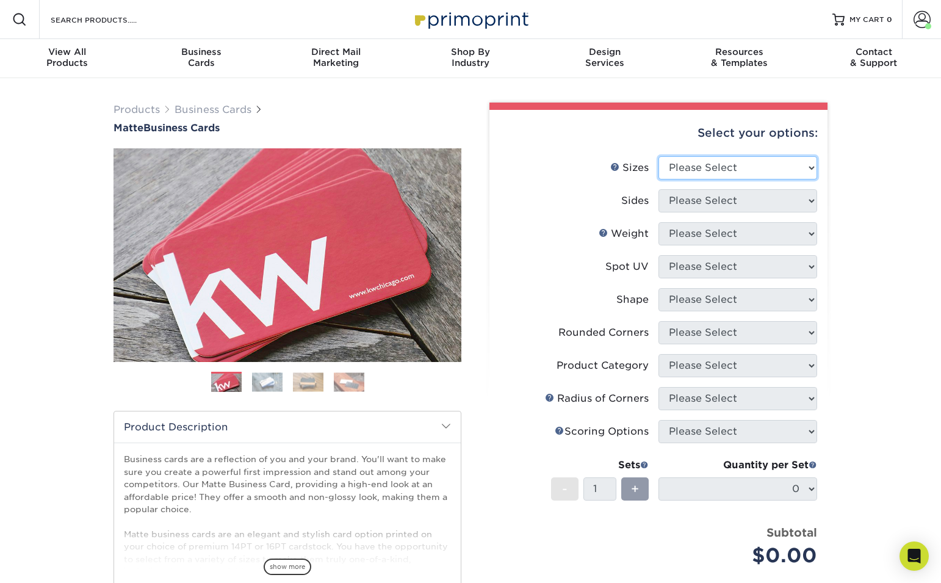
click at [762, 171] on select "Please Select 1.5" x 3.5" - Mini 1.75" x 3.5" - Mini 2" x 2" - Square 2" x 3" -…" at bounding box center [737, 167] width 159 height 23
select select "2.00x3.50"
click at [658, 156] on select "Please Select 1.5" x 3.5" - Mini 1.75" x 3.5" - Mini 2" x 2" - Square 2" x 3" -…" at bounding box center [737, 167] width 159 height 23
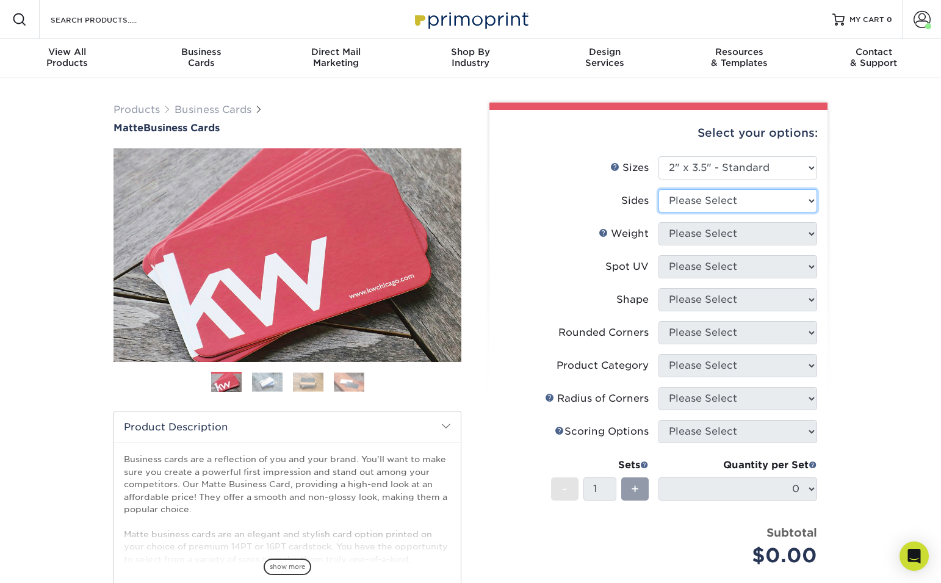
click at [745, 199] on select "Please Select Print Both Sides Print Front Only" at bounding box center [737, 200] width 159 height 23
click at [785, 199] on select "Please Select Print Both Sides Print Front Only" at bounding box center [737, 200] width 159 height 23
select select "13abbda7-1d64-4f25-8bb2-c179b224825d"
click at [658, 189] on select "Please Select Print Both Sides Print Front Only" at bounding box center [737, 200] width 159 height 23
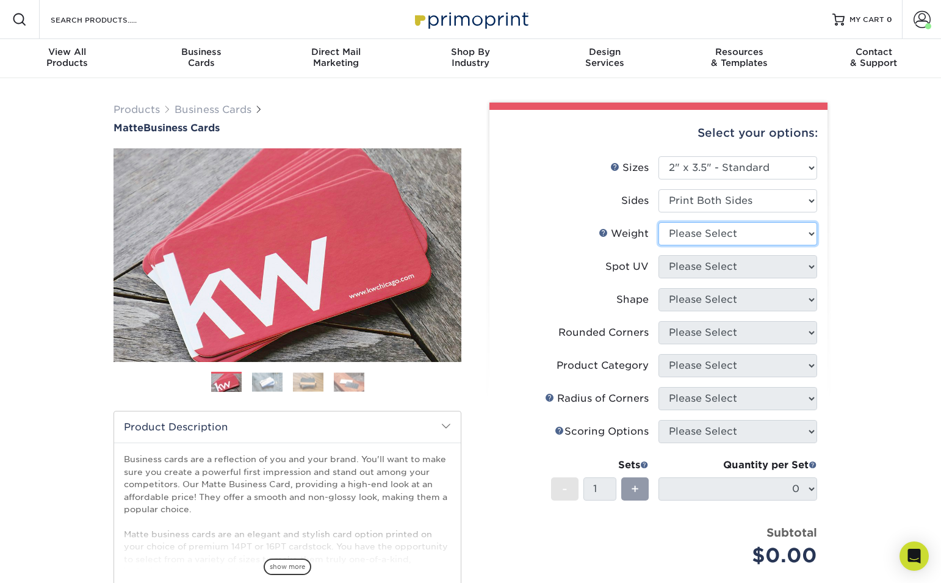
click at [752, 235] on select "Please Select 16PT 14PT" at bounding box center [737, 233] width 159 height 23
select select "16PT"
click at [658, 222] on select "Please Select 16PT 14PT" at bounding box center [737, 233] width 159 height 23
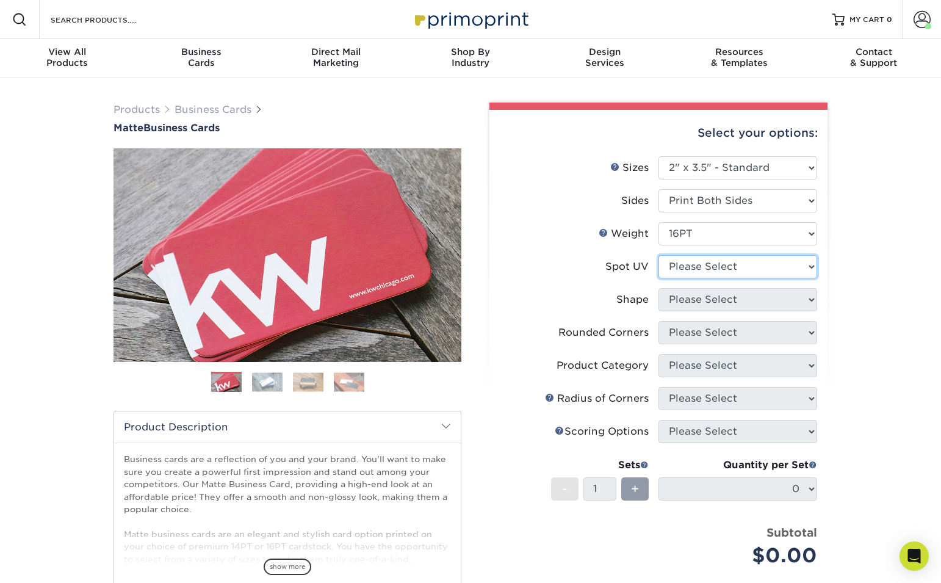
click at [745, 272] on select "Please Select No Spot UV Front and Back (Both Sides) Front Only Back Only" at bounding box center [737, 266] width 159 height 23
select select "3"
click at [658, 255] on select "Please Select No Spot UV Front and Back (Both Sides) Front Only Back Only" at bounding box center [737, 266] width 159 height 23
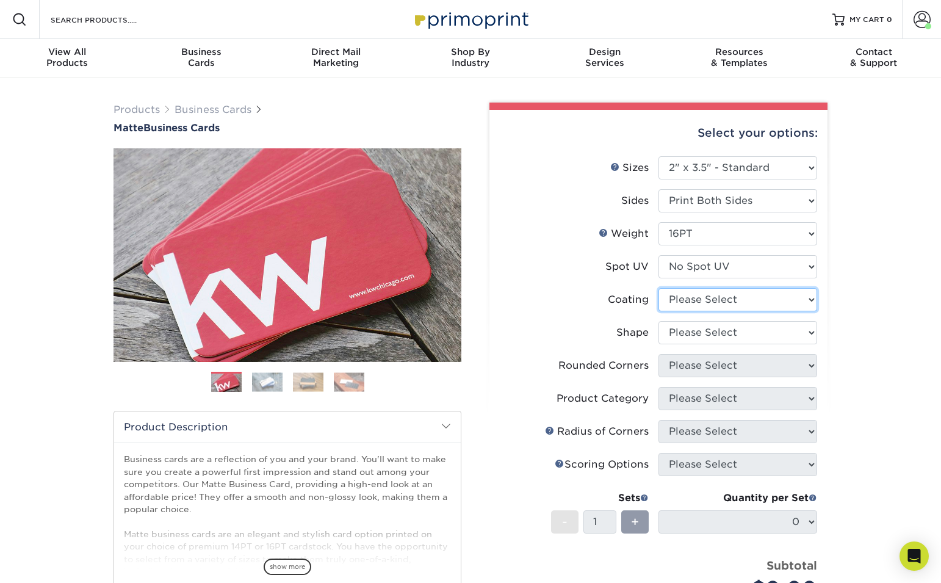
click at [723, 308] on select at bounding box center [737, 299] width 159 height 23
select select "121bb7b5-3b4d-429f-bd8d-bbf80e953313"
click at [658, 288] on select at bounding box center [737, 299] width 159 height 23
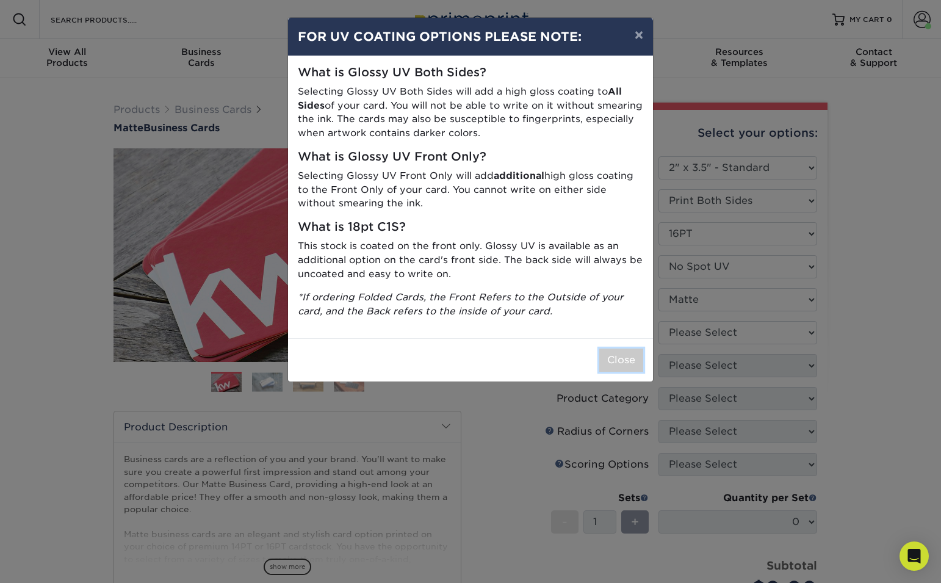
click at [629, 364] on button "Close" at bounding box center [621, 359] width 44 height 23
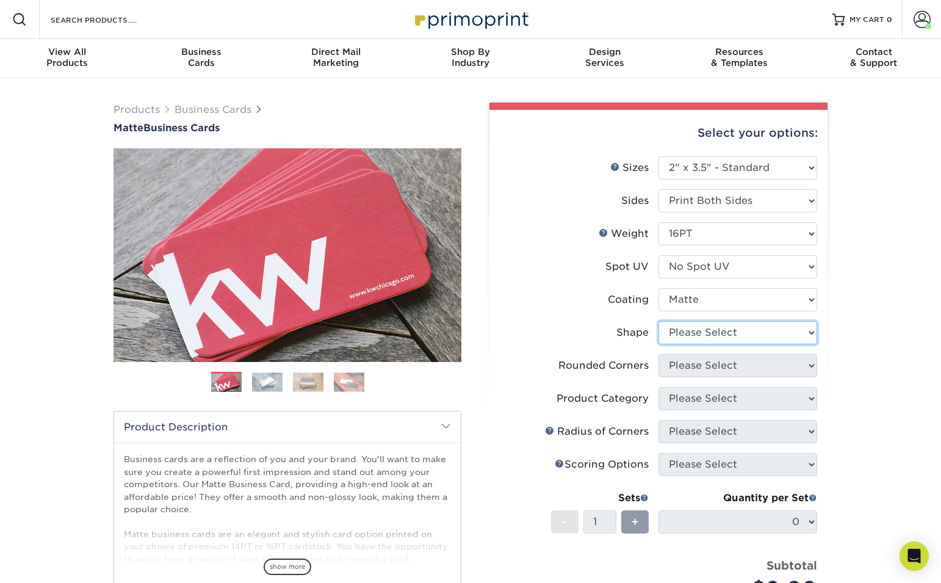
click at [727, 338] on select "Please Select Standard Oval" at bounding box center [737, 332] width 159 height 23
select select "standard"
click at [658, 321] on select "Please Select Standard Oval" at bounding box center [737, 332] width 159 height 23
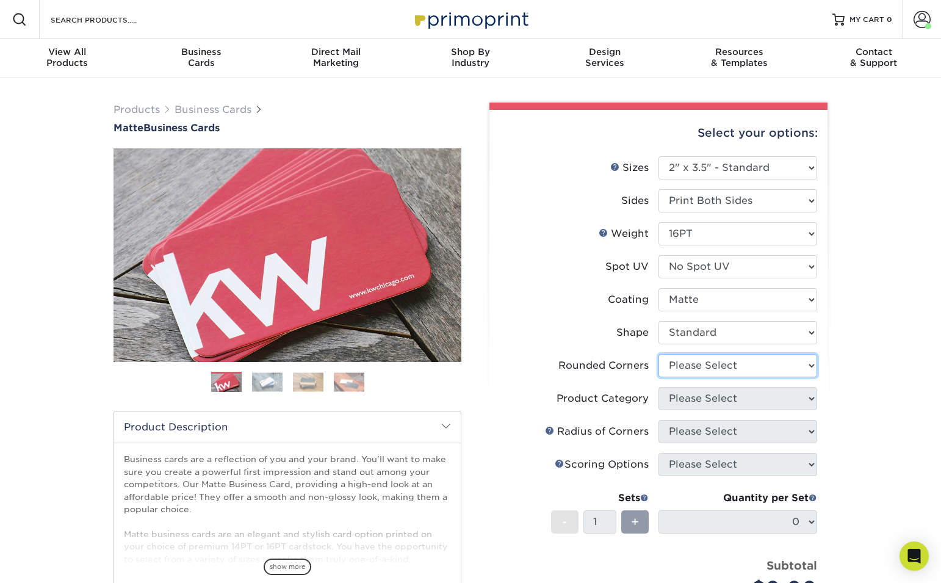
click at [737, 368] on select "Please Select Yes - Round 2 Corners Yes - Round 4 Corners No" at bounding box center [737, 365] width 159 height 23
select select "7672df9e-0e0a-464d-8e1f-920c575e4da3"
click at [658, 354] on select "Please Select Yes - Round 2 Corners Yes - Round 4 Corners No" at bounding box center [737, 365] width 159 height 23
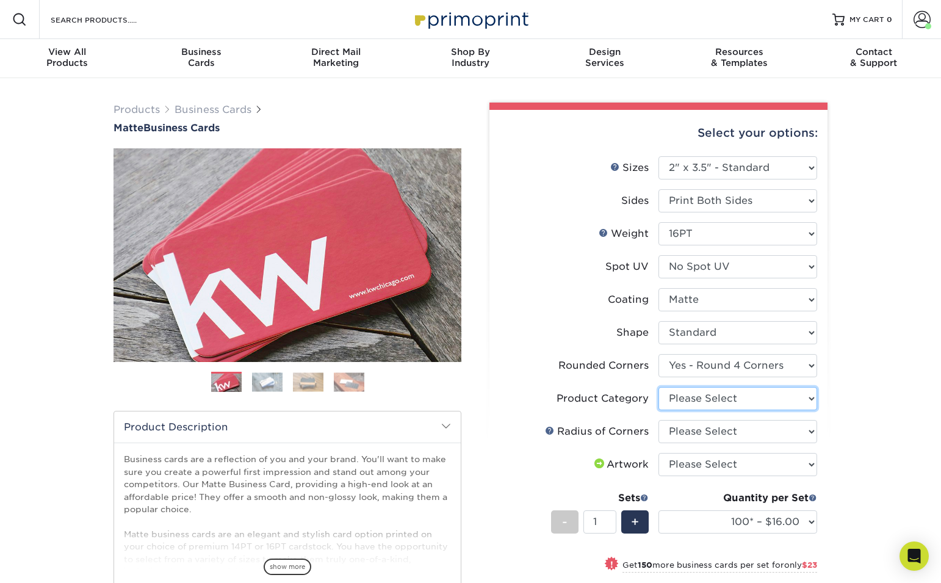
click at [737, 400] on select "Please Select Business Cards" at bounding box center [737, 398] width 159 height 23
select select "3b5148f1-0588-4f88-a218-97bcfdce65c1"
click at [658, 387] on select "Please Select Business Cards" at bounding box center [737, 398] width 159 height 23
click at [750, 434] on select "Please Select Rounded 1/8" Rounded 1/4"" at bounding box center [737, 431] width 159 height 23
select select "589680c7-ee9a-431b-9d12-d7aeb1386a97"
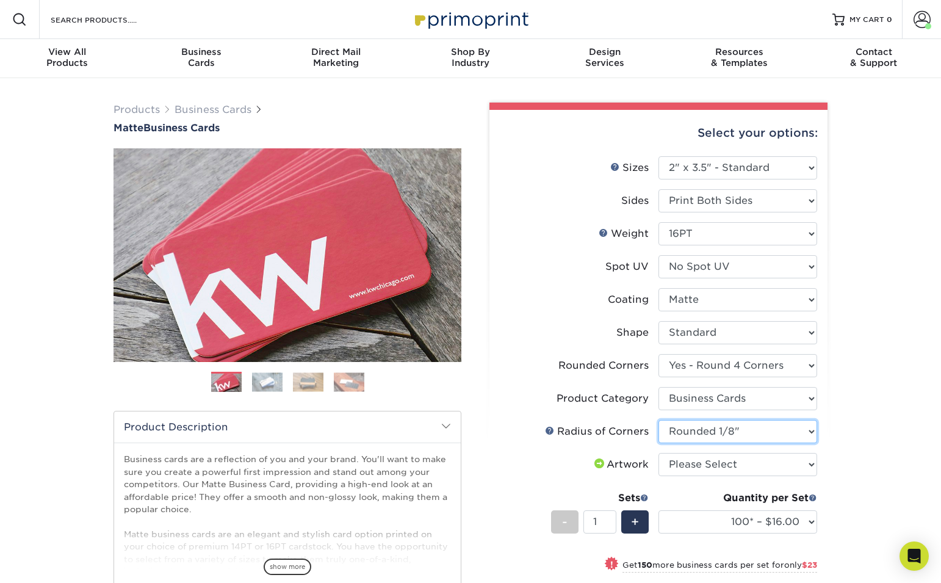
click at [658, 420] on select "Please Select Rounded 1/8" Rounded 1/4"" at bounding box center [737, 431] width 159 height 23
click at [749, 462] on select "Please Select I will upload files I need a design - $100" at bounding box center [737, 464] width 159 height 23
select select "upload"
click at [658, 453] on select "Please Select I will upload files I need a design - $100" at bounding box center [737, 464] width 159 height 23
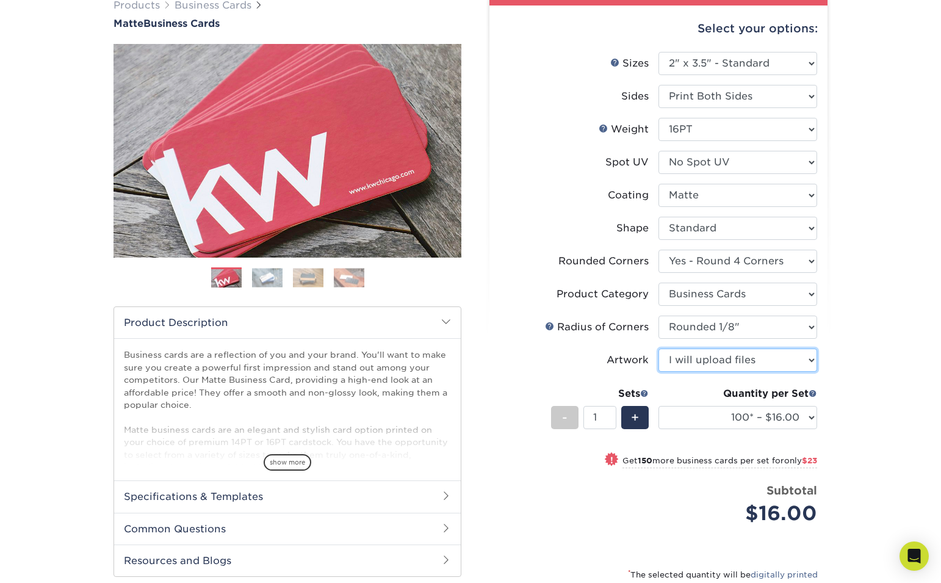
scroll to position [114, 0]
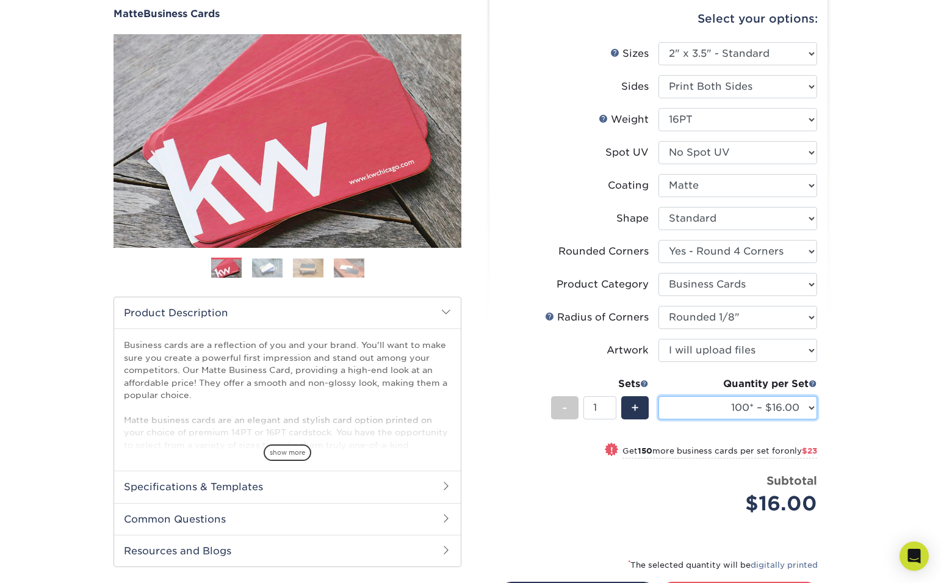
click at [804, 409] on select "100* – $16.00 250* – $39.00 500 – $77.00 1000 – $94.00 2500 – $173.00 5000 – $2…" at bounding box center [737, 407] width 159 height 23
click at [658, 396] on select "100* – $16.00 250* – $39.00 500 – $77.00 1000 – $94.00 2500 – $173.00 5000 – $2…" at bounding box center [737, 407] width 159 height 23
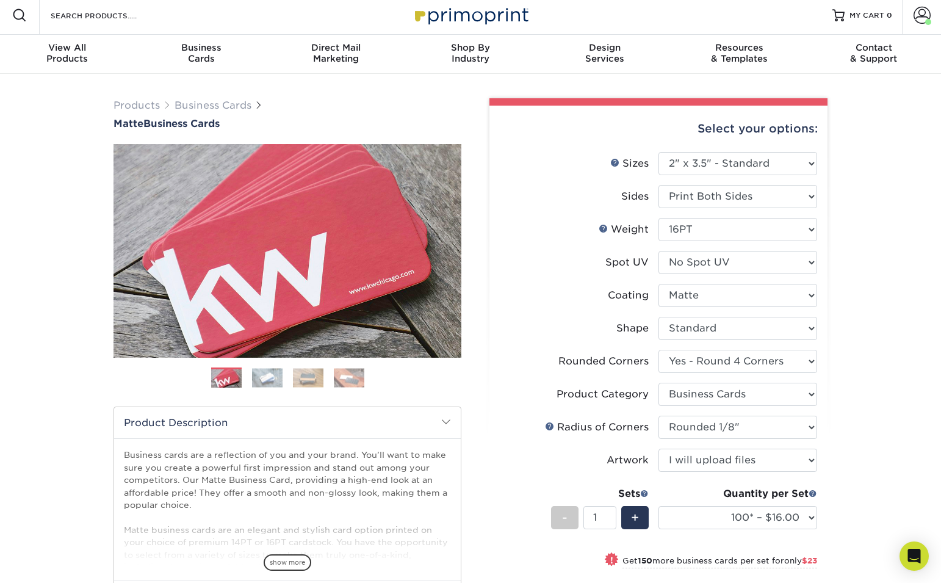
scroll to position [0, 0]
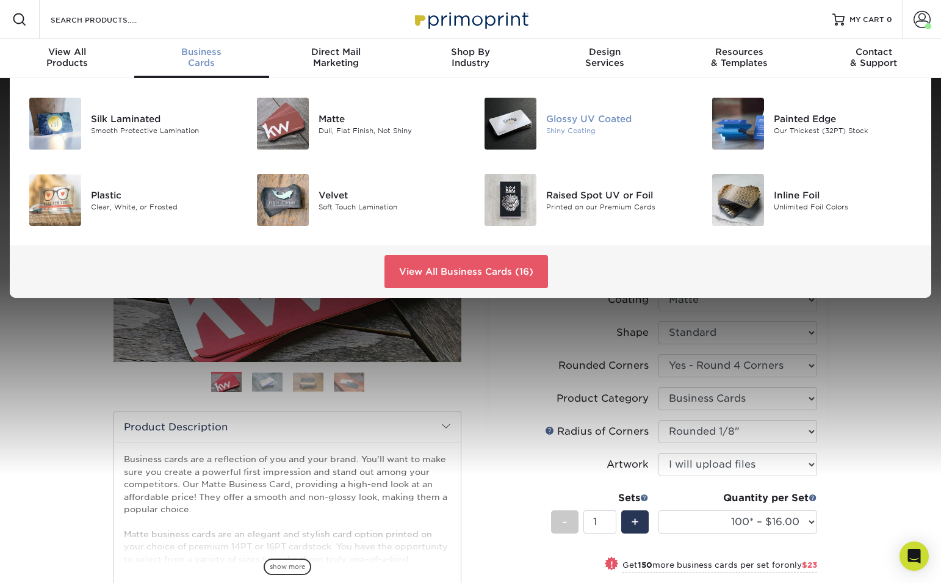
click at [523, 121] on img at bounding box center [510, 124] width 52 height 52
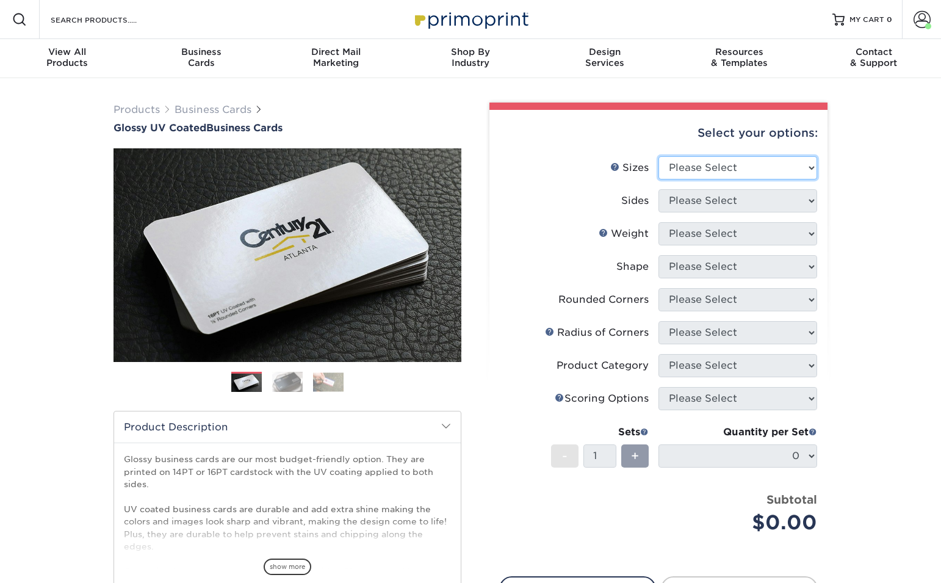
click at [741, 168] on select "Please Select 1.5" x 3.5" - Mini 1.75" x 3.5" - Mini 2" x 2" - Square 2" x 3" -…" at bounding box center [737, 167] width 159 height 23
select select "2.00x3.50"
click at [658, 156] on select "Please Select 1.5" x 3.5" - Mini 1.75" x 3.5" - Mini 2" x 2" - Square 2" x 3" -…" at bounding box center [737, 167] width 159 height 23
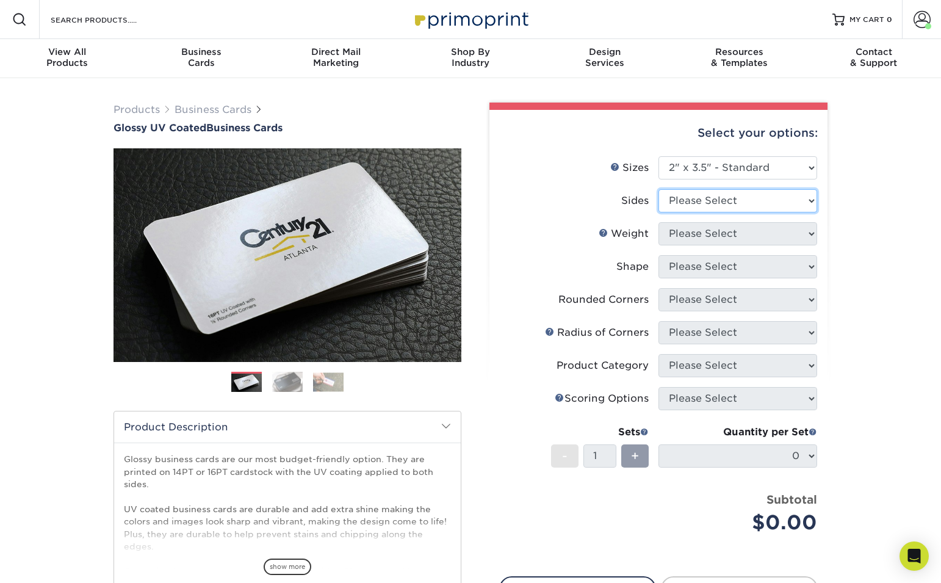
click at [709, 203] on select "Please Select Print Both Sides Print Front Only" at bounding box center [737, 200] width 159 height 23
select select "13abbda7-1d64-4f25-8bb2-c179b224825d"
click at [658, 189] on select "Please Select Print Both Sides Print Front Only" at bounding box center [737, 200] width 159 height 23
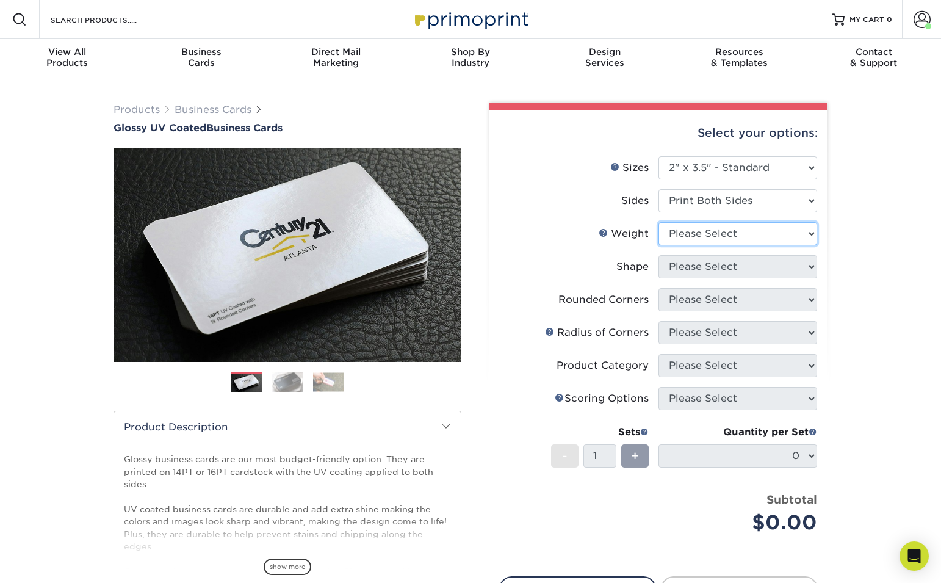
click at [731, 234] on select "Please Select 16PT 14PT" at bounding box center [737, 233] width 159 height 23
select select "16PT"
click at [658, 222] on select "Please Select 16PT 14PT" at bounding box center [737, 233] width 159 height 23
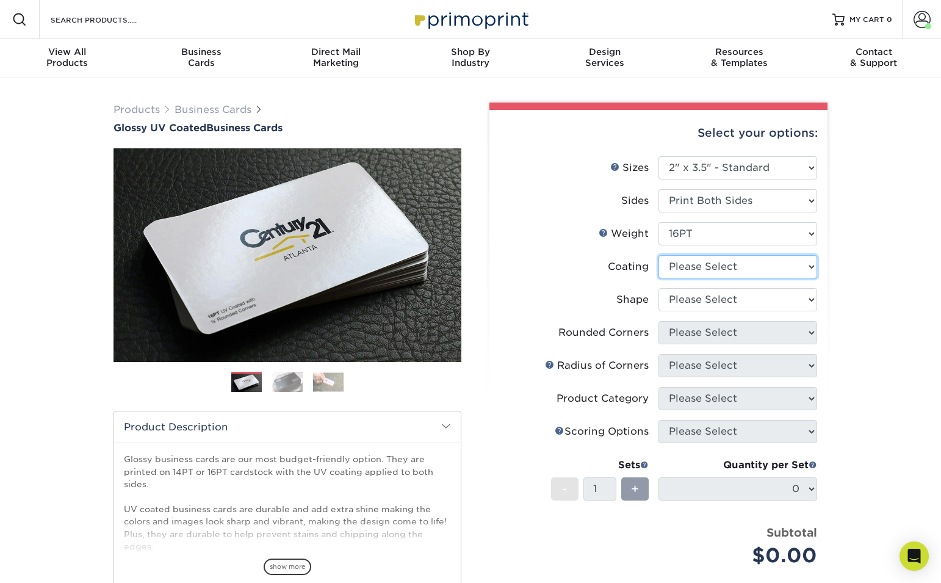
click at [743, 270] on select at bounding box center [737, 266] width 159 height 23
select select "1e8116af-acfc-44b1-83dc-8181aa338834"
click at [658, 255] on select at bounding box center [737, 266] width 159 height 23
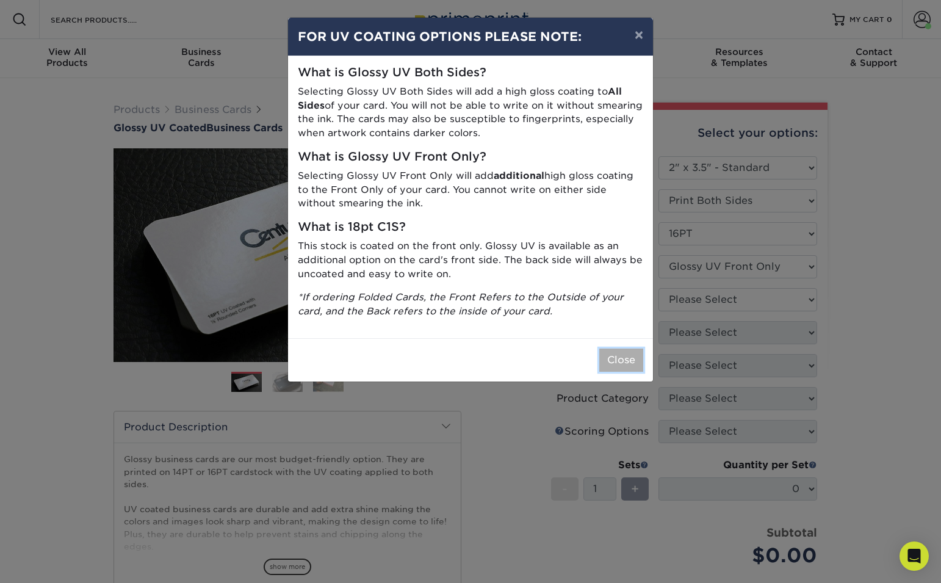
click at [627, 367] on button "Close" at bounding box center [621, 359] width 44 height 23
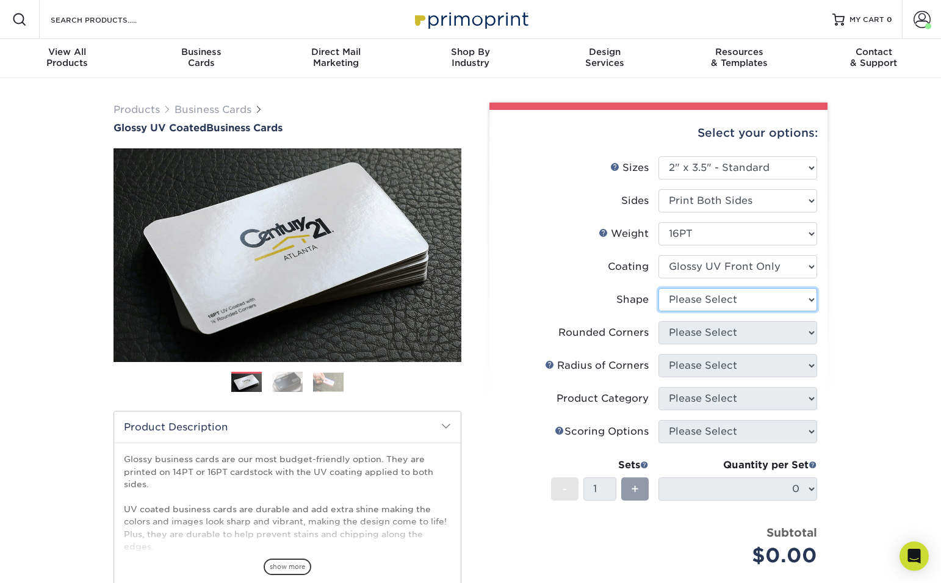
click at [738, 301] on select "Please Select Standard" at bounding box center [737, 299] width 159 height 23
select select "standard"
click at [658, 288] on select "Please Select Standard" at bounding box center [737, 299] width 159 height 23
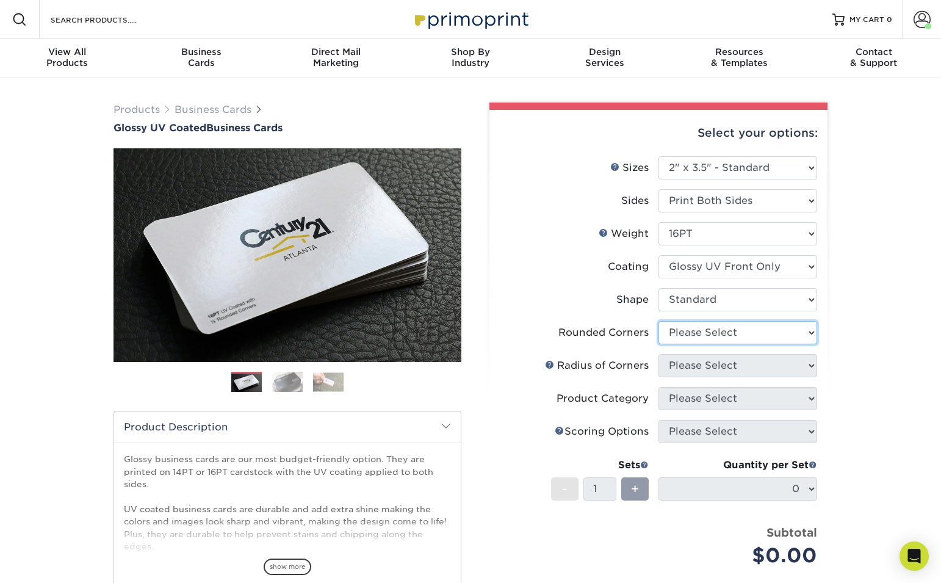
click at [719, 335] on select "Please Select Yes - Round 2 Corners Yes - Round 4 Corners No" at bounding box center [737, 332] width 159 height 23
select select "7672df9e-0e0a-464d-8e1f-920c575e4da3"
click at [658, 321] on select "Please Select Yes - Round 2 Corners Yes - Round 4 Corners No" at bounding box center [737, 332] width 159 height 23
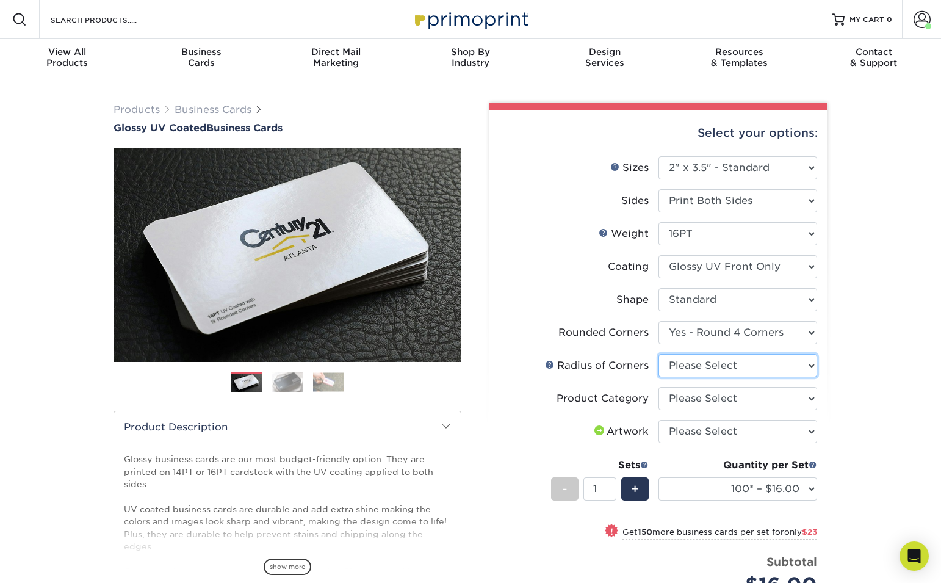
click at [748, 366] on select "Please Select Rounded 1/8" Rounded 1/4"" at bounding box center [737, 365] width 159 height 23
select select "589680c7-ee9a-431b-9d12-d7aeb1386a97"
click at [658, 354] on select "Please Select Rounded 1/8" Rounded 1/4"" at bounding box center [737, 365] width 159 height 23
click at [740, 401] on select "Please Select Business Cards" at bounding box center [737, 398] width 159 height 23
select select "3b5148f1-0588-4f88-a218-97bcfdce65c1"
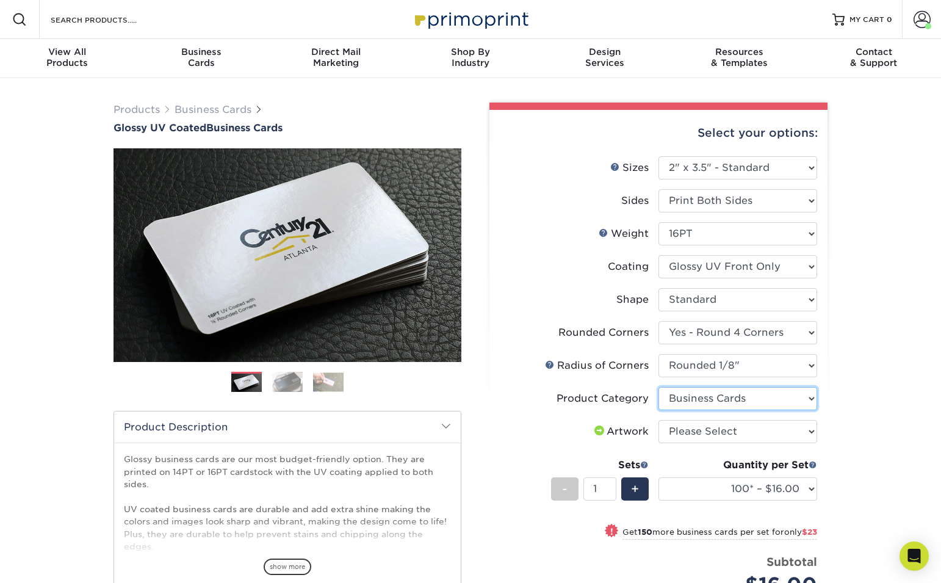
click at [658, 387] on select "Please Select Business Cards" at bounding box center [737, 398] width 159 height 23
click at [736, 433] on select "Please Select I will upload files I need a design - $100" at bounding box center [737, 431] width 159 height 23
select select "upload"
click at [658, 420] on select "Please Select I will upload files I need a design - $100" at bounding box center [737, 431] width 159 height 23
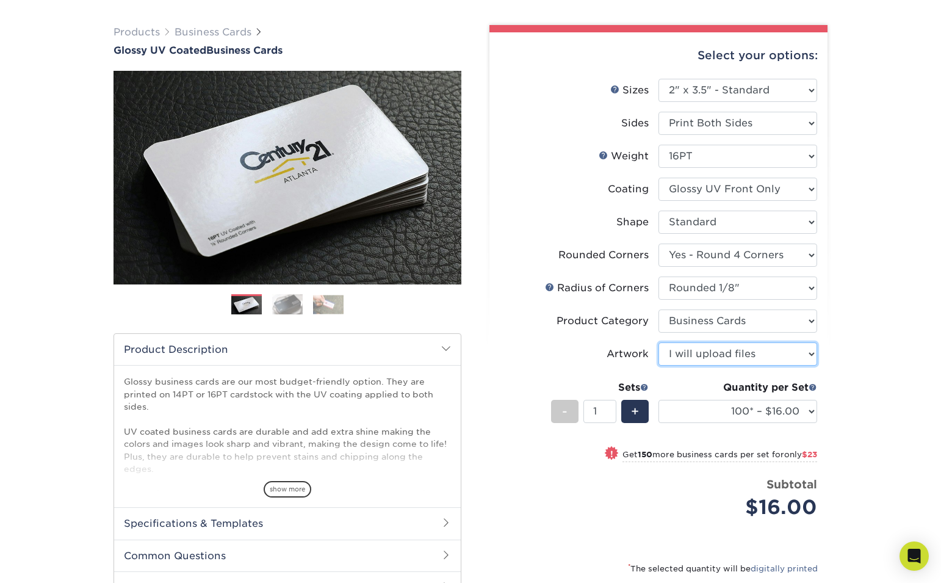
scroll to position [91, 0]
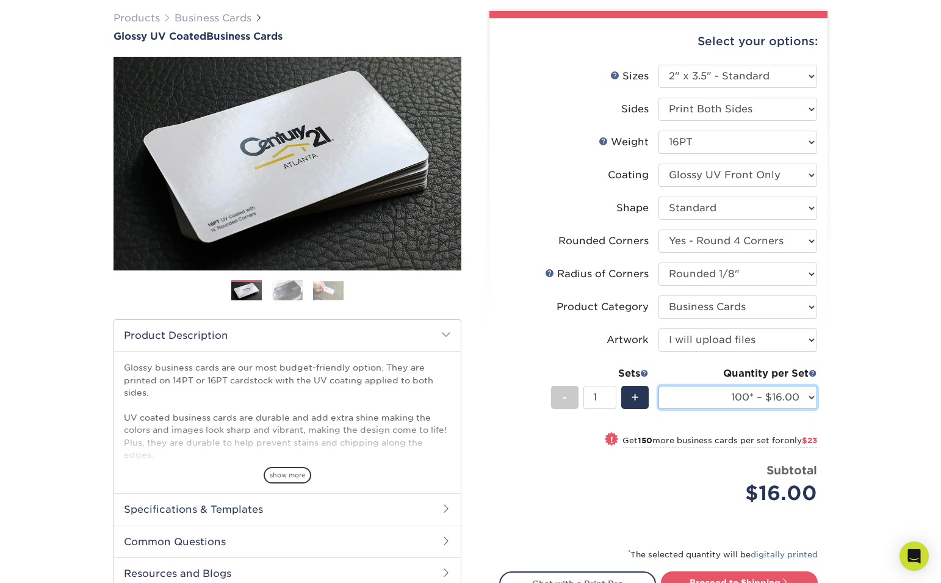
click at [795, 401] on select "100* – $16.00 250* – $39.00 500 – $77.00 1000 – $94.00 2500 – $173.00 5000 – $2…" at bounding box center [737, 396] width 159 height 23
click at [658, 385] on select "100* – $16.00 250* – $39.00 500 – $77.00 1000 – $94.00 2500 – $173.00 5000 – $2…" at bounding box center [737, 396] width 159 height 23
click at [846, 391] on div "Products Business Cards Glossy UV Coated Business Cards Previous Next" at bounding box center [470, 350] width 941 height 726
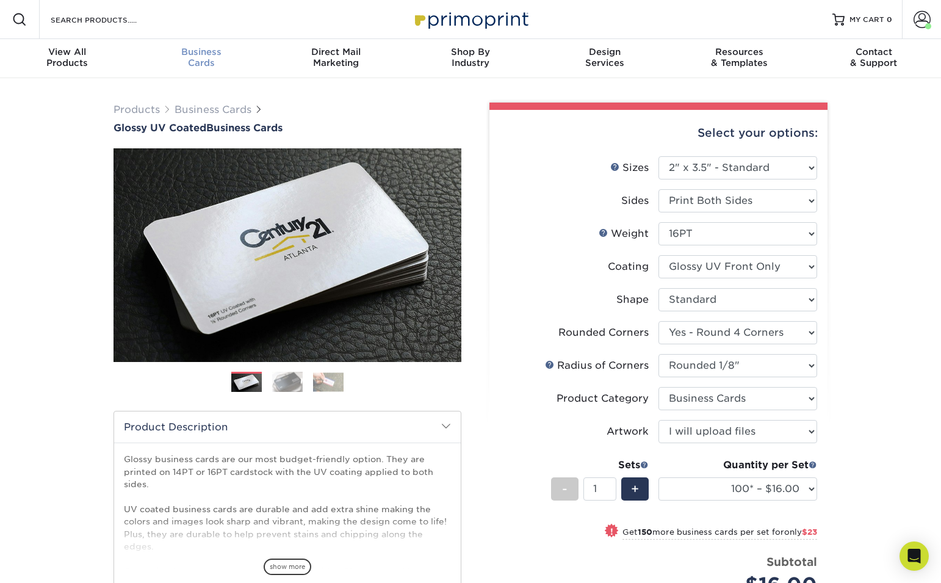
click at [203, 54] on span "Business" at bounding box center [201, 51] width 134 height 11
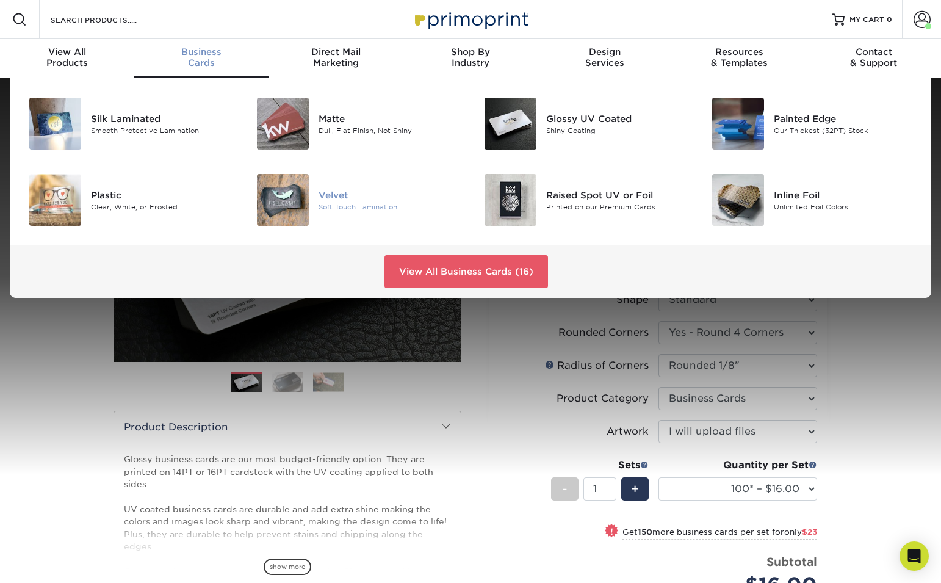
click at [292, 195] on img at bounding box center [283, 200] width 52 height 52
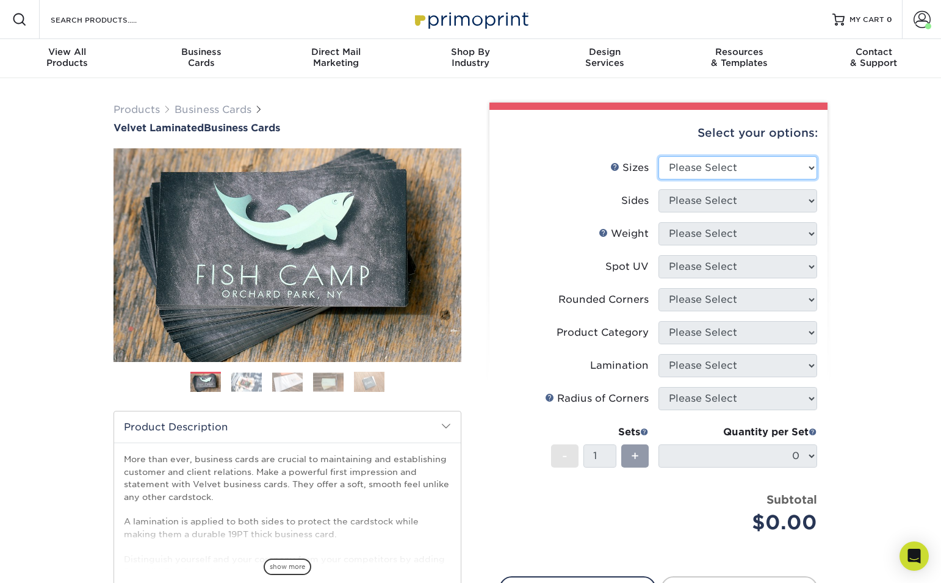
click at [712, 170] on select "Please Select 1.5" x 3.5" - Mini 1.75" x 3.5" - Mini 2" x 2" - Square 2" x 3" -…" at bounding box center [737, 167] width 159 height 23
select select "2.00x3.50"
click at [658, 156] on select "Please Select 1.5" x 3.5" - Mini 1.75" x 3.5" - Mini 2" x 2" - Square 2" x 3" -…" at bounding box center [737, 167] width 159 height 23
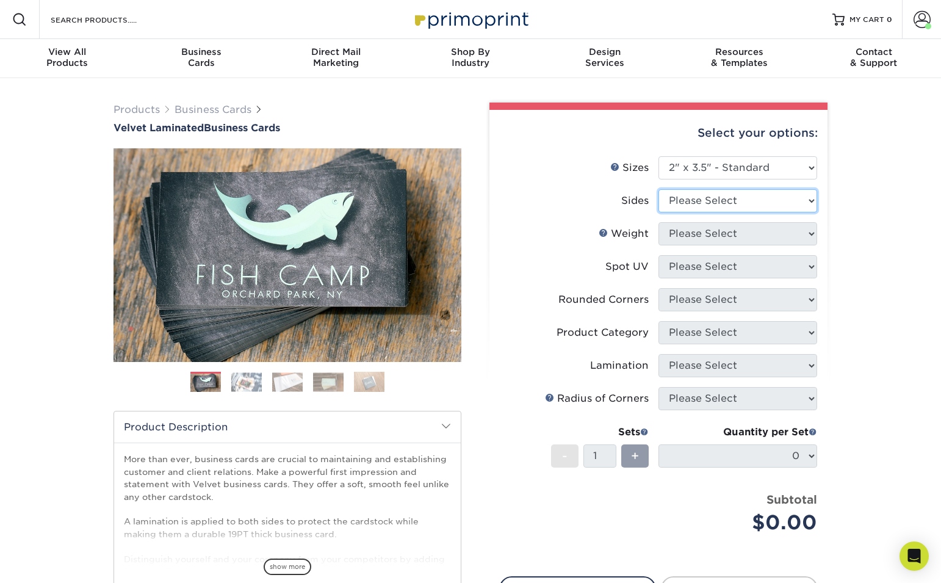
click at [746, 207] on select "Please Select Print Both Sides Print Front Only" at bounding box center [737, 200] width 159 height 23
select select "13abbda7-1d64-4f25-8bb2-c179b224825d"
click at [658, 189] on select "Please Select Print Both Sides Print Front Only" at bounding box center [737, 200] width 159 height 23
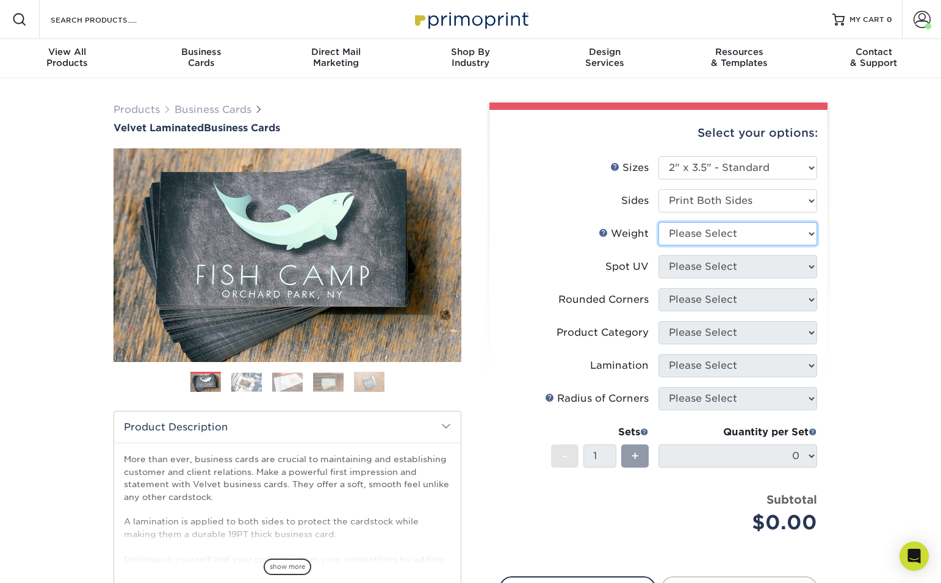
click at [725, 231] on select "Please Select 16PT" at bounding box center [737, 233] width 159 height 23
select select "16PT"
click at [658, 222] on select "Please Select 16PT" at bounding box center [737, 233] width 159 height 23
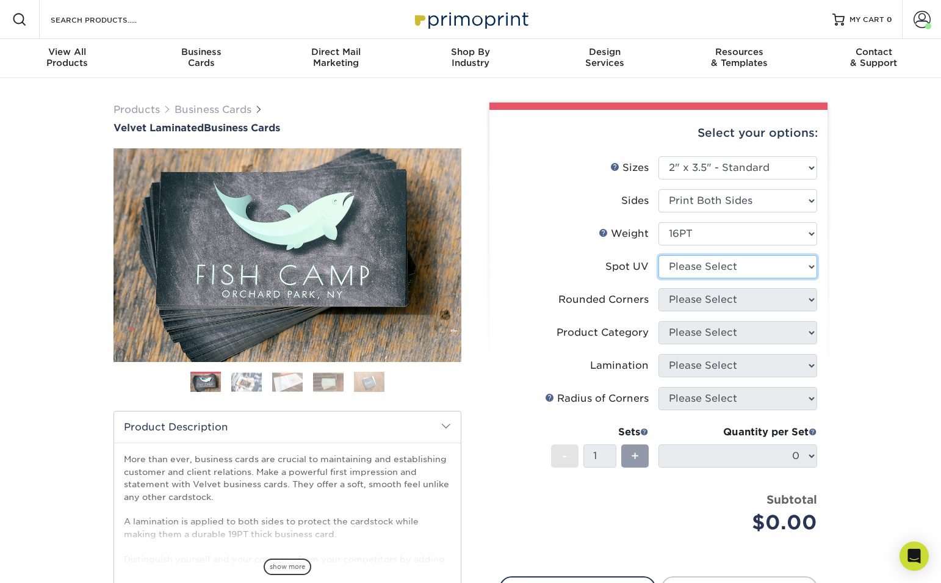
click at [734, 271] on select "Please Select No Spot UV Front and Back (Both Sides) Front Only Back Only" at bounding box center [737, 266] width 159 height 23
select select "3"
click at [658, 255] on select "Please Select No Spot UV Front and Back (Both Sides) Front Only Back Only" at bounding box center [737, 266] width 159 height 23
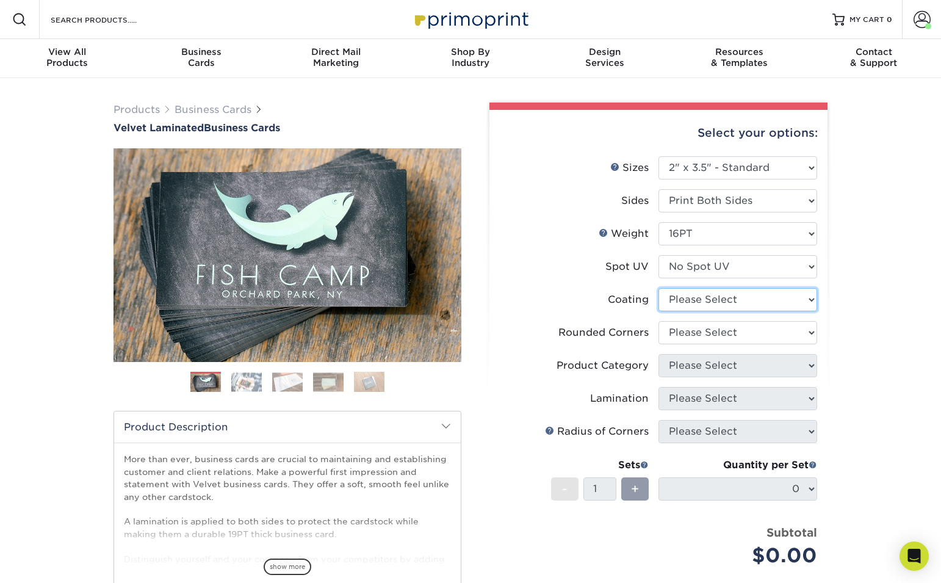
click at [727, 298] on select at bounding box center [737, 299] width 159 height 23
select select "3e7618de-abca-4bda-9f97-8b9129e913d8"
click at [658, 288] on select at bounding box center [737, 299] width 159 height 23
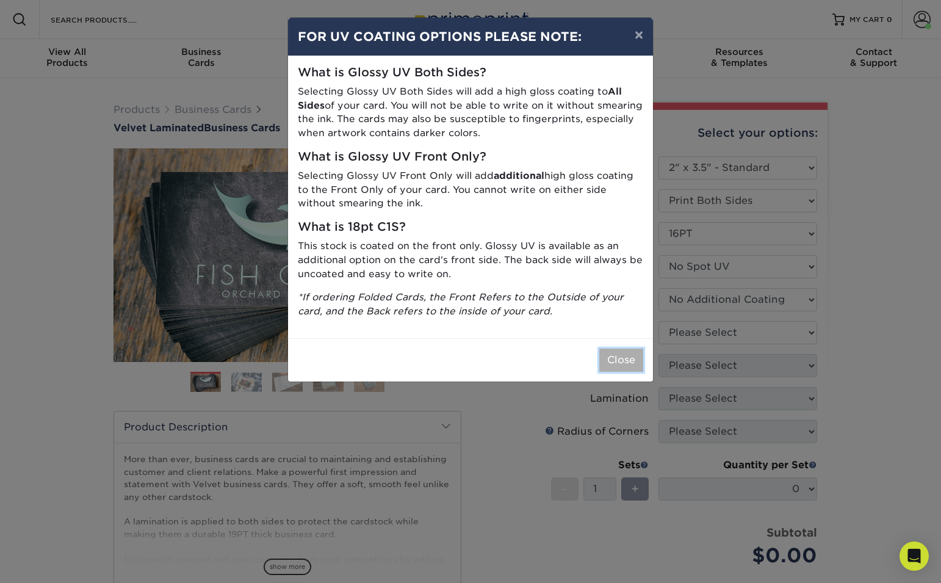
click at [623, 354] on button "Close" at bounding box center [621, 359] width 44 height 23
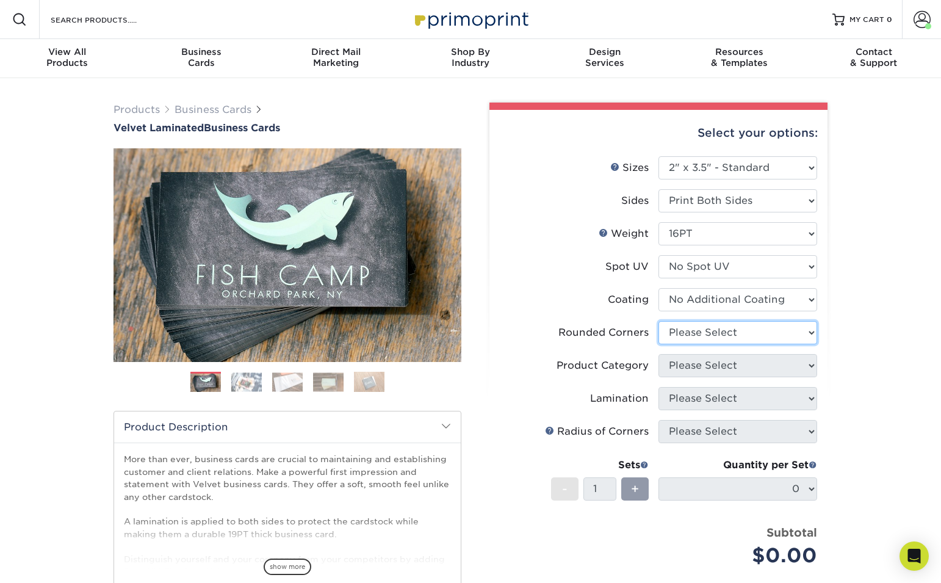
click at [733, 336] on select "Please Select Yes - Round 2 Corners Yes - Round 4 Corners No" at bounding box center [737, 332] width 159 height 23
select select "7672df9e-0e0a-464d-8e1f-920c575e4da3"
click at [658, 321] on select "Please Select Yes - Round 2 Corners Yes - Round 4 Corners No" at bounding box center [737, 332] width 159 height 23
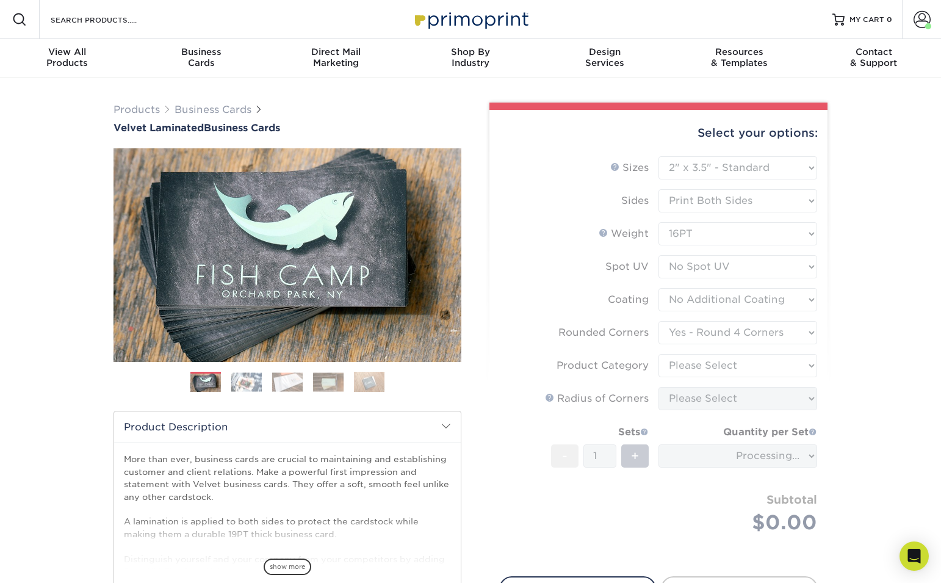
click at [730, 362] on form "Sizes Help Sizes Please Select 1.5" x 3.5" - Mini 1.75" x 3.5" - Mini 2" x 2" -…" at bounding box center [658, 359] width 318 height 406
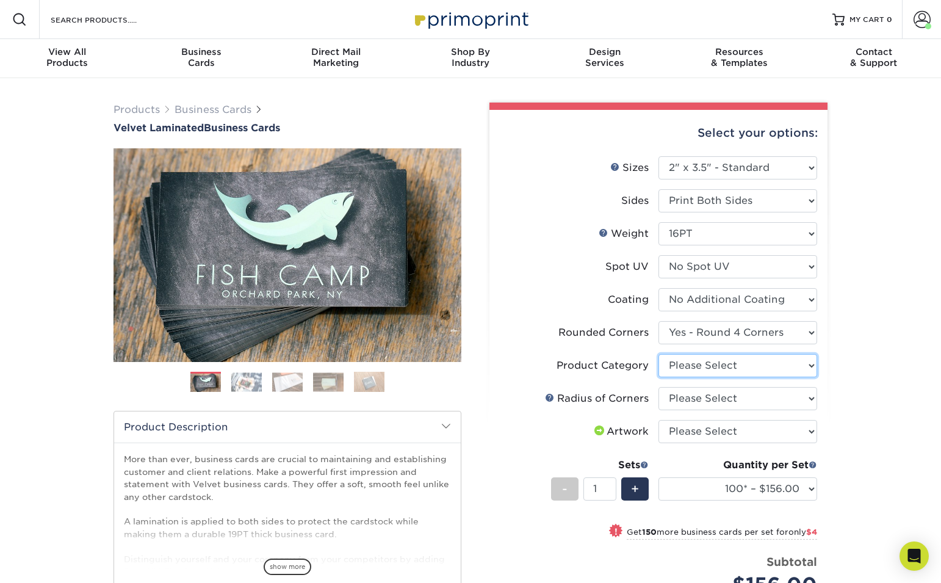
click at [730, 362] on select "Please Select Business Cards" at bounding box center [737, 365] width 159 height 23
select select "3b5148f1-0588-4f88-a218-97bcfdce65c1"
click at [658, 354] on select "Please Select Business Cards" at bounding box center [737, 365] width 159 height 23
click at [734, 395] on select "Please Select Rounded 1/8" Rounded 1/4"" at bounding box center [737, 398] width 159 height 23
select select "589680c7-ee9a-431b-9d12-d7aeb1386a97"
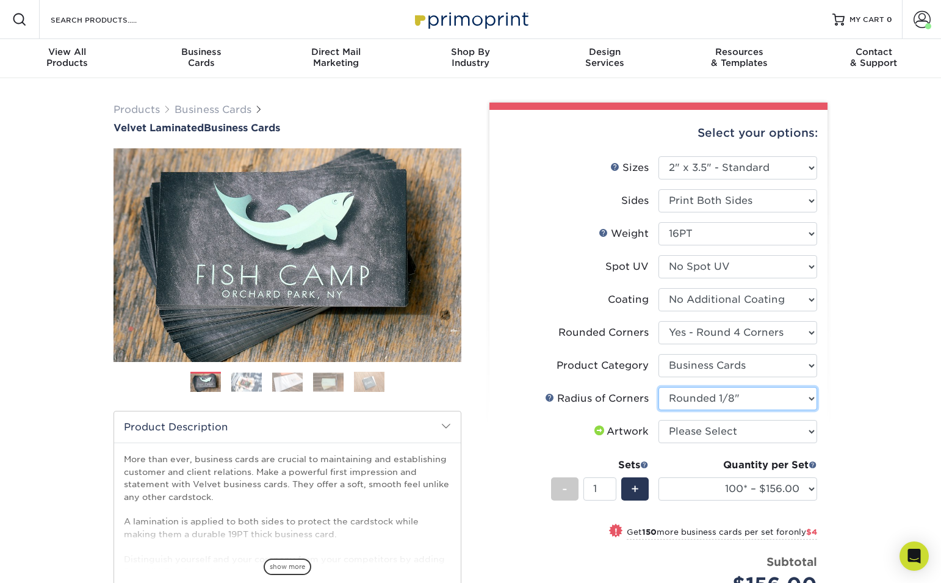
click at [658, 387] on select "Please Select Rounded 1/8" Rounded 1/4"" at bounding box center [737, 398] width 159 height 23
click at [728, 435] on select "Please Select I will upload files I need a design - $100" at bounding box center [737, 431] width 159 height 23
select select "upload"
click at [658, 420] on select "Please Select I will upload files I need a design - $100" at bounding box center [737, 431] width 159 height 23
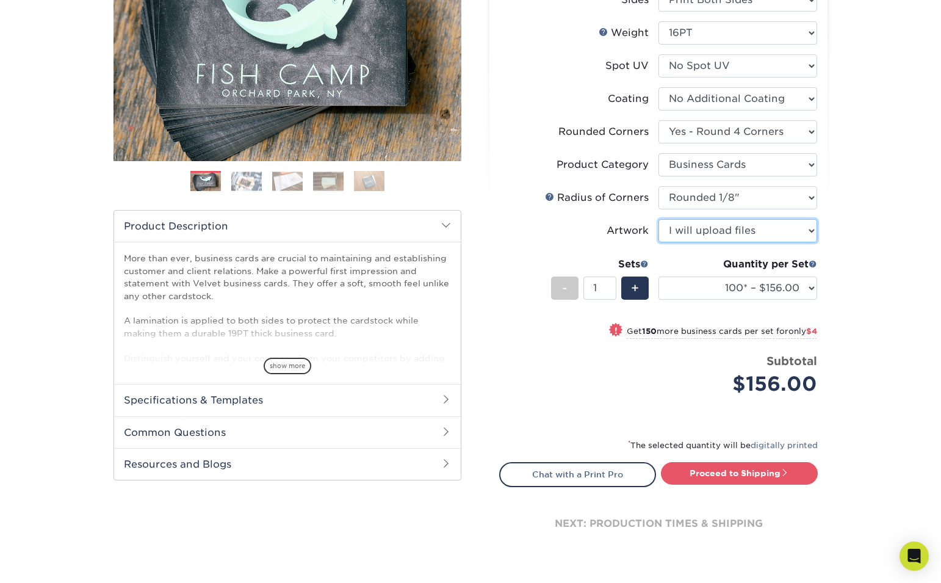
scroll to position [198, 0]
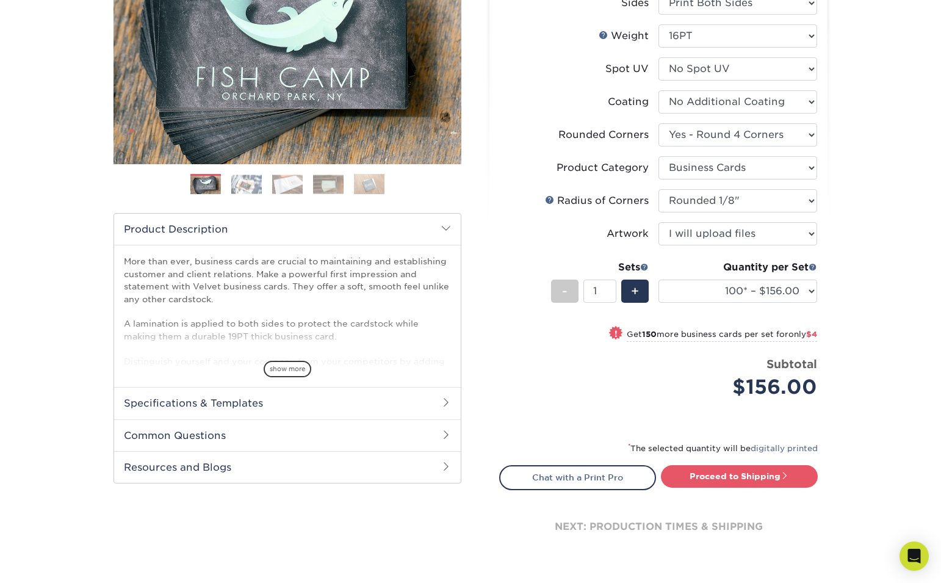
click at [839, 345] on div "Products Business Cards Velvet Laminated Business Cards Previous Next" at bounding box center [470, 243] width 941 height 726
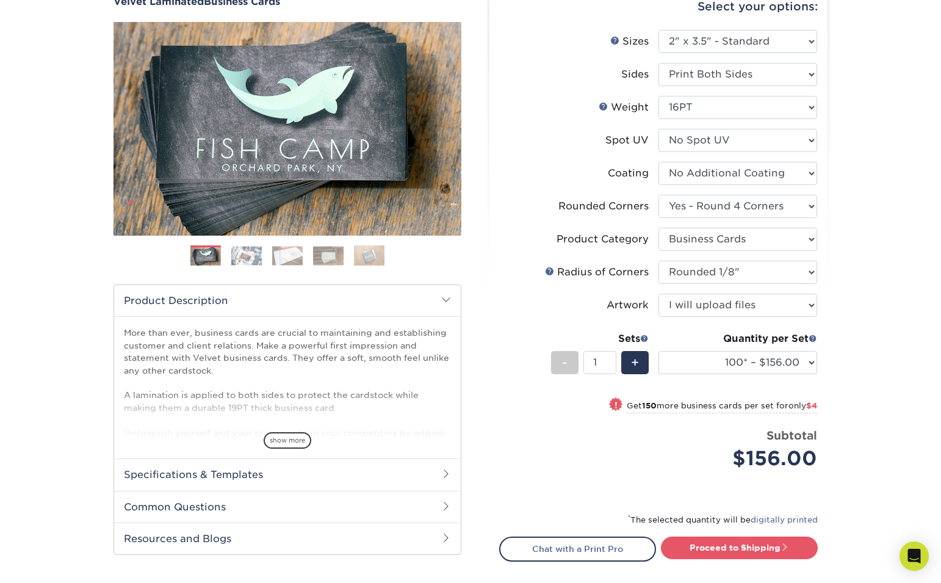
scroll to position [0, 0]
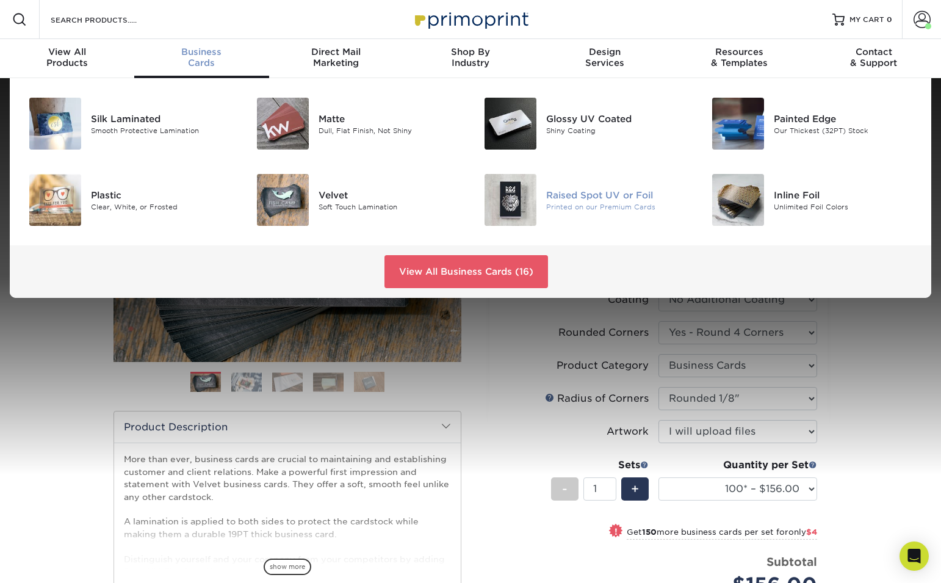
click at [524, 199] on img at bounding box center [510, 200] width 52 height 52
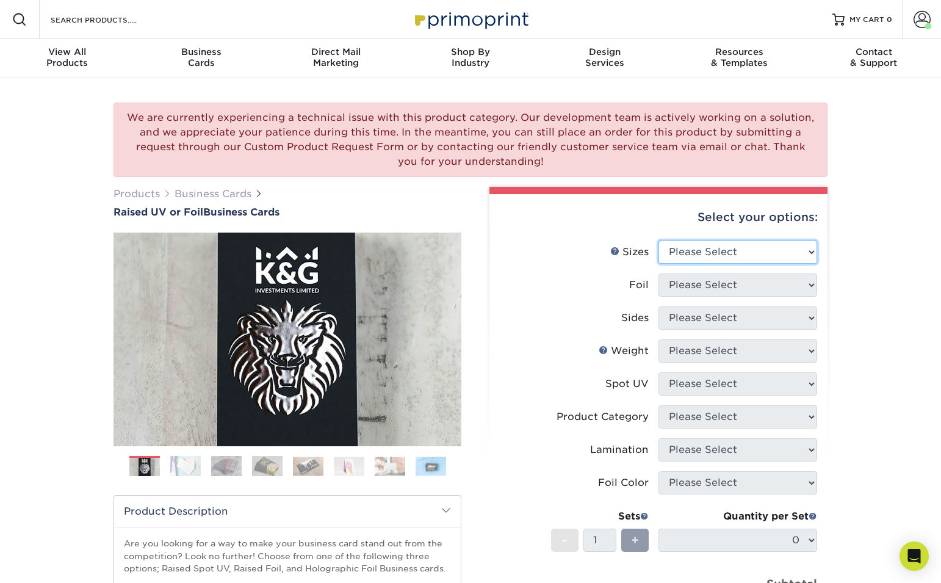
click at [699, 246] on select "Please Select 2" x 3.5" - Standard" at bounding box center [737, 251] width 159 height 23
select select "2.00x3.50"
click at [658, 240] on select "Please Select 2" x 3.5" - Standard" at bounding box center [737, 251] width 159 height 23
click at [704, 284] on select "Please Select No Yes" at bounding box center [737, 284] width 159 height 23
click at [658, 273] on select "Please Select No Yes" at bounding box center [737, 284] width 159 height 23
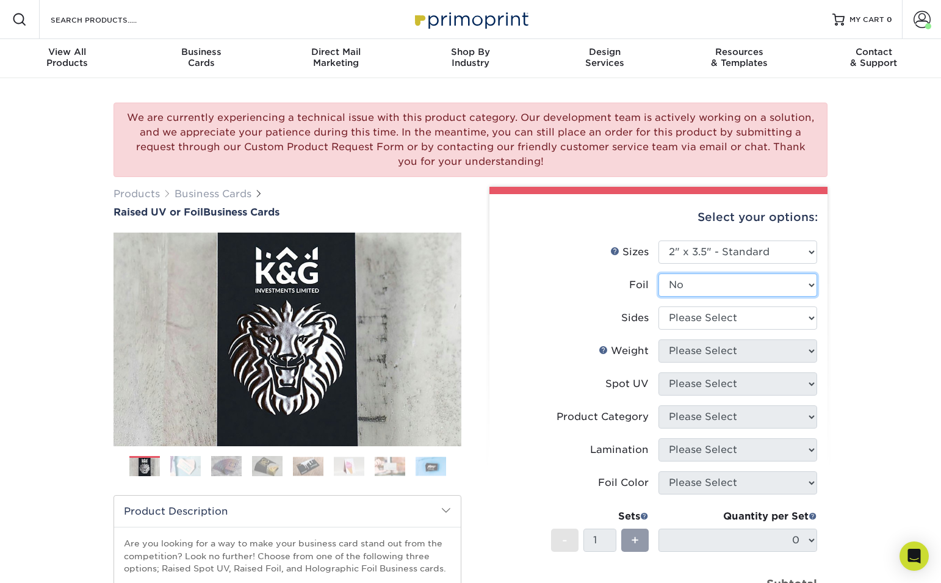
click at [726, 290] on select "Please Select No Yes" at bounding box center [737, 284] width 159 height 23
click at [714, 278] on select "Please Select No Yes" at bounding box center [737, 284] width 159 height 23
select select "1"
click at [658, 273] on select "Please Select No Yes" at bounding box center [737, 284] width 159 height 23
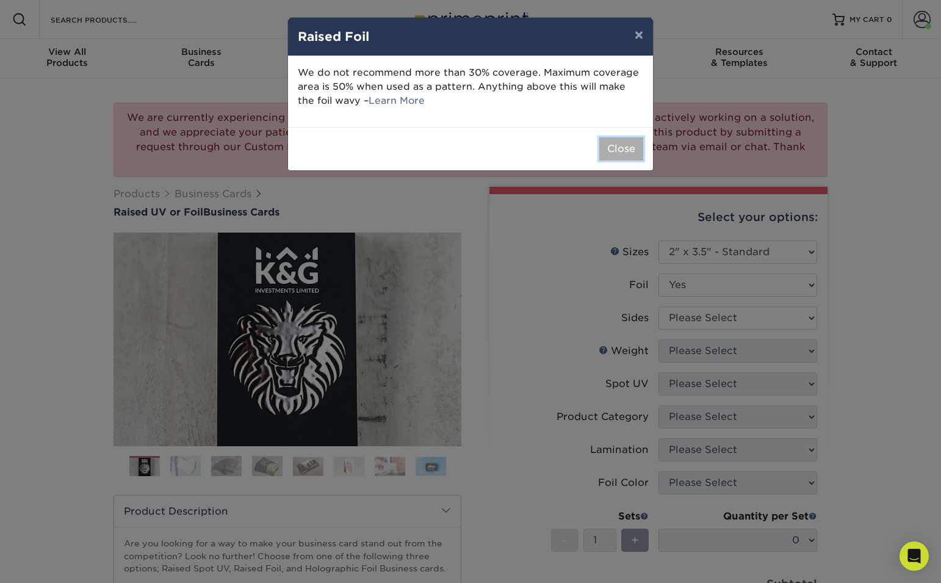
click at [624, 149] on button "Close" at bounding box center [621, 148] width 44 height 23
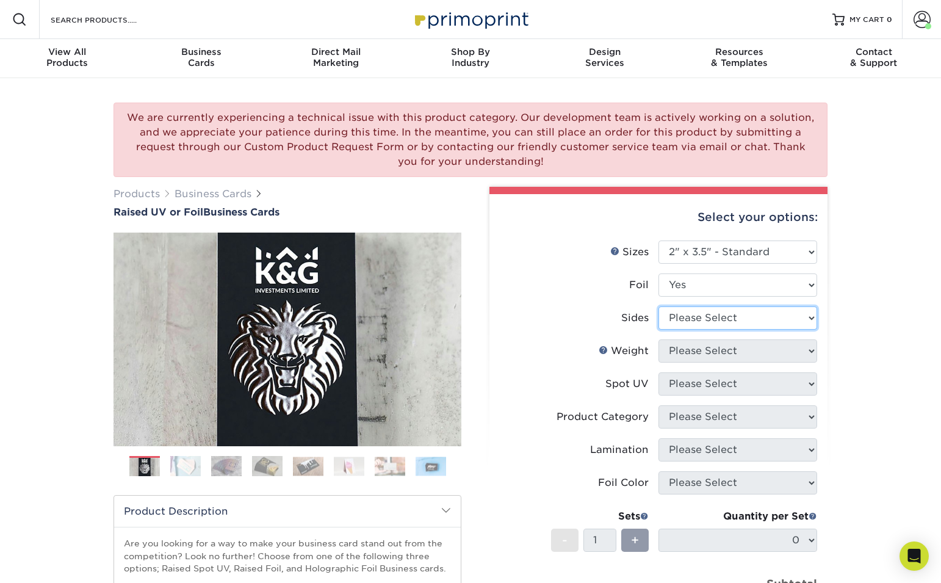
click at [772, 317] on select "Please Select Print Both Sides - Foil Both Sides Print Both Sides - Foil Front …" at bounding box center [737, 317] width 159 height 23
select select "e9e9dfb3-fba1-4d60-972c-fd9ca5904d33"
click at [658, 306] on select "Please Select Print Both Sides - Foil Both Sides Print Both Sides - Foil Front …" at bounding box center [737, 317] width 159 height 23
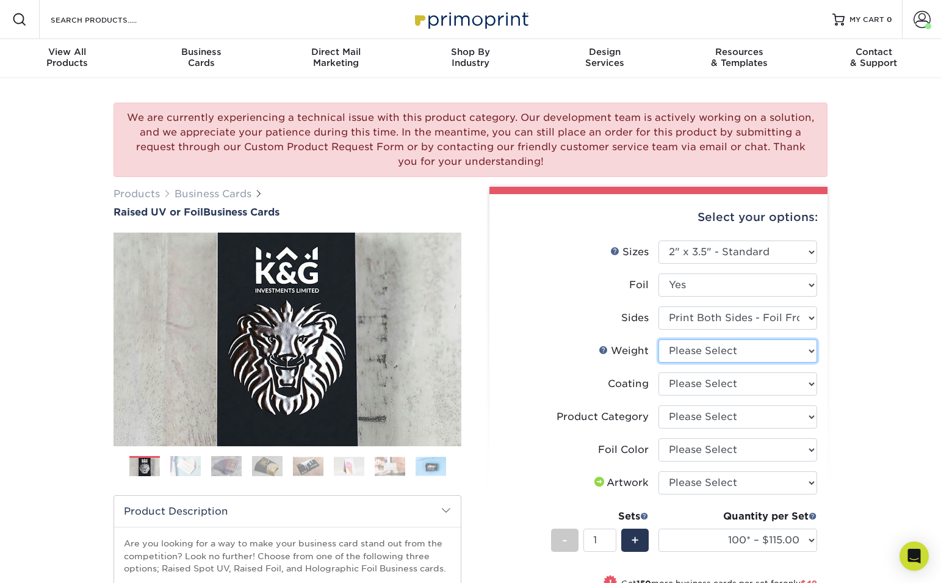
click at [762, 341] on select "Please Select 16PT" at bounding box center [737, 350] width 159 height 23
select select "16PT"
click at [658, 339] on select "Please Select 16PT" at bounding box center [737, 350] width 159 height 23
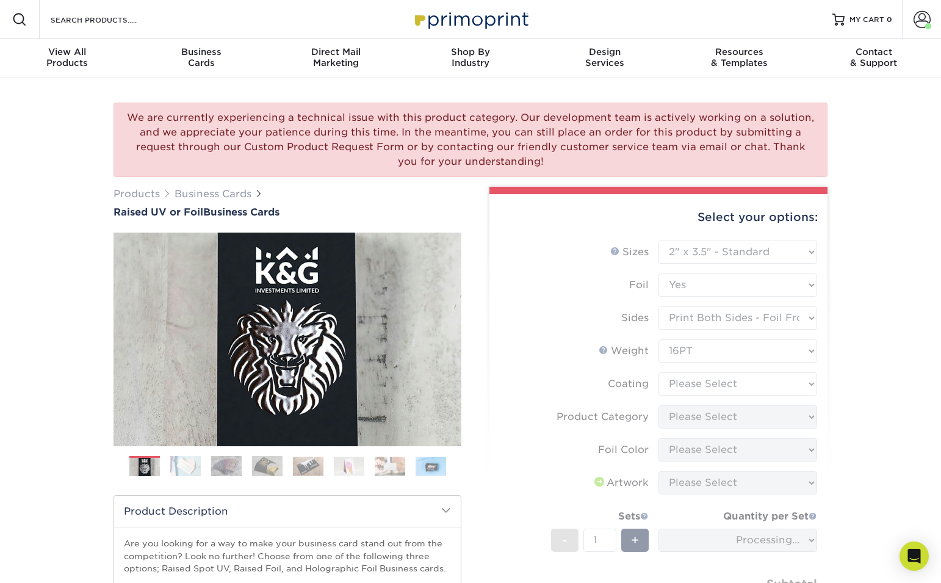
click at [736, 383] on form "Sizes Help Sizes Please Select 2" x 3.5" - Standard Foil Please Select" at bounding box center [658, 443] width 318 height 406
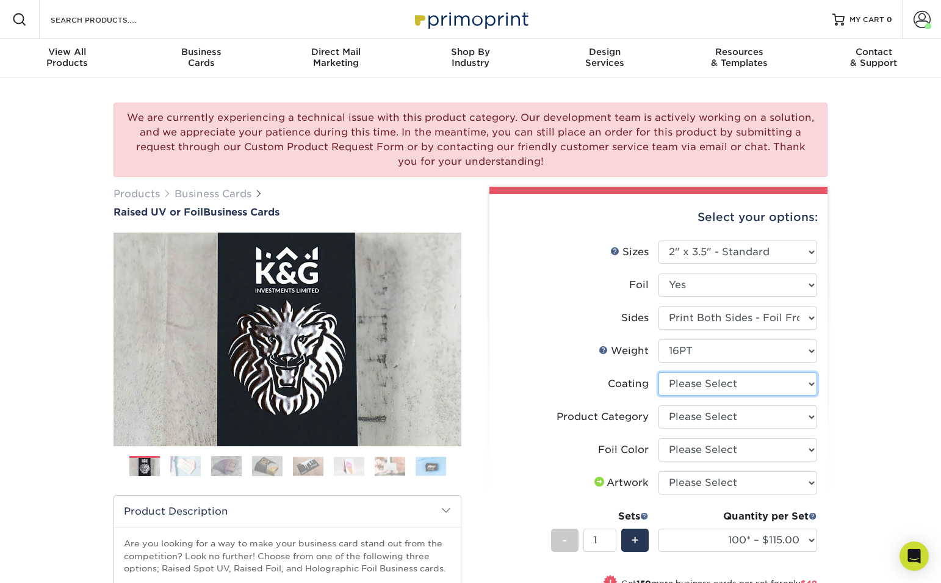
click at [762, 383] on select at bounding box center [737, 383] width 159 height 23
select select "3e7618de-abca-4bda-9f97-8b9129e913d8"
click at [658, 372] on select at bounding box center [737, 383] width 159 height 23
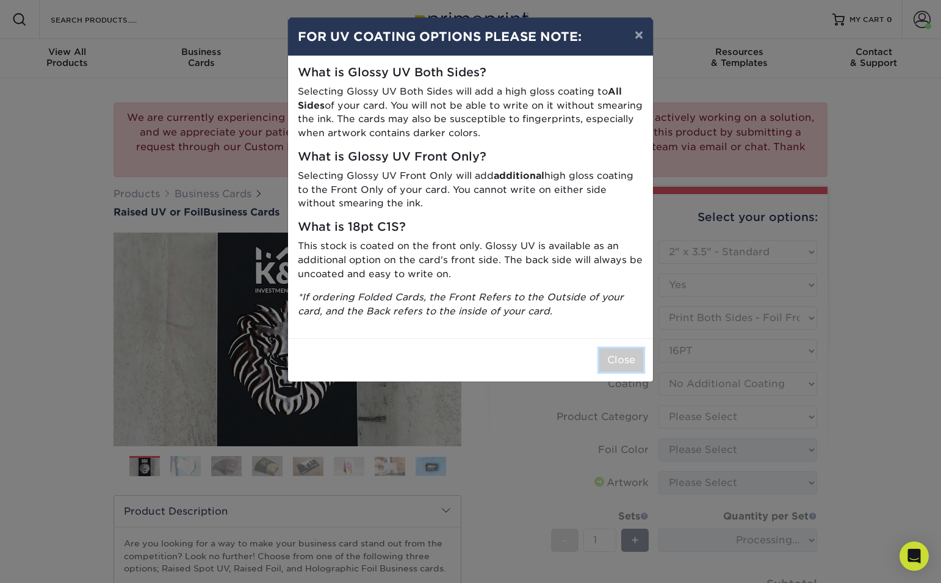
drag, startPoint x: 634, startPoint y: 370, endPoint x: 659, endPoint y: 379, distance: 26.8
click at [634, 370] on button "Close" at bounding box center [621, 359] width 44 height 23
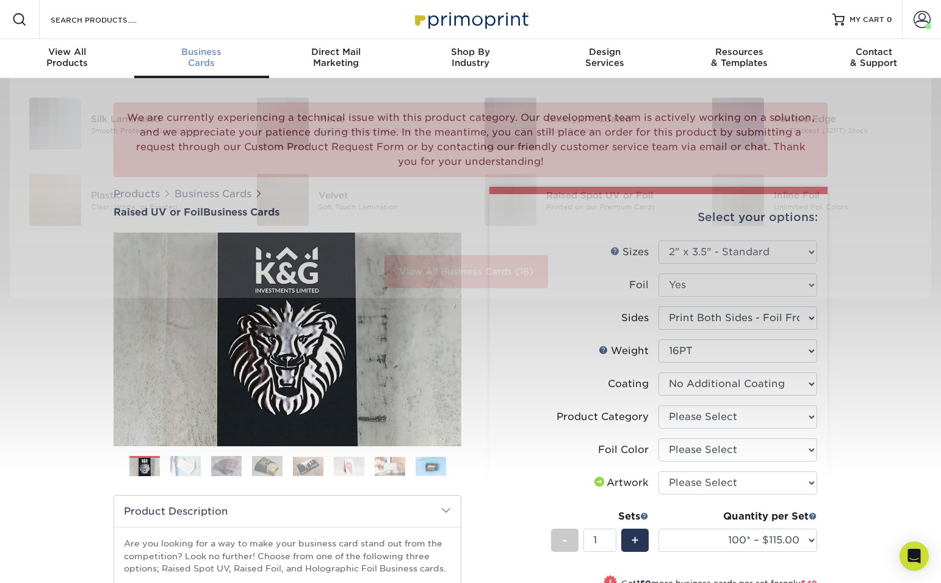
click at [201, 59] on div "Business Cards" at bounding box center [201, 57] width 134 height 22
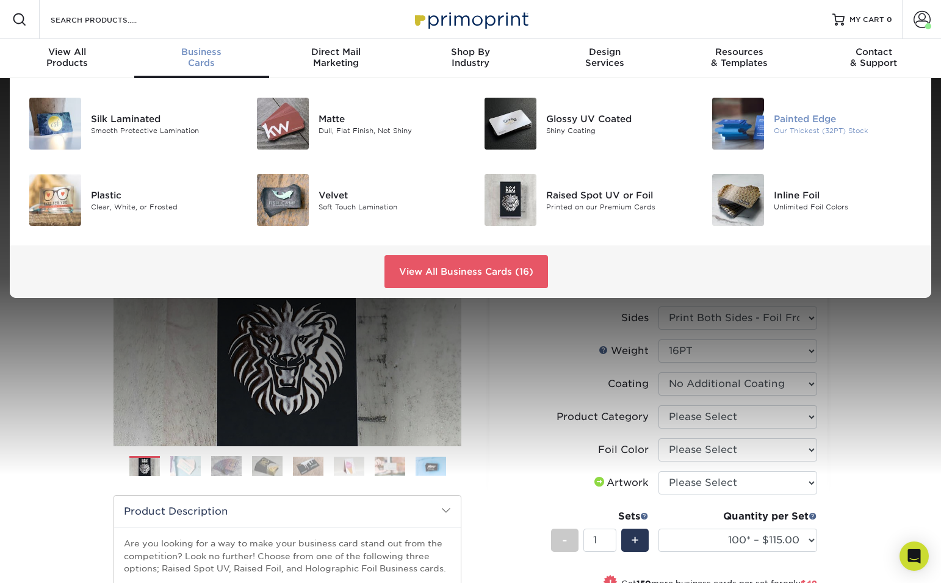
click at [754, 134] on img at bounding box center [738, 124] width 52 height 52
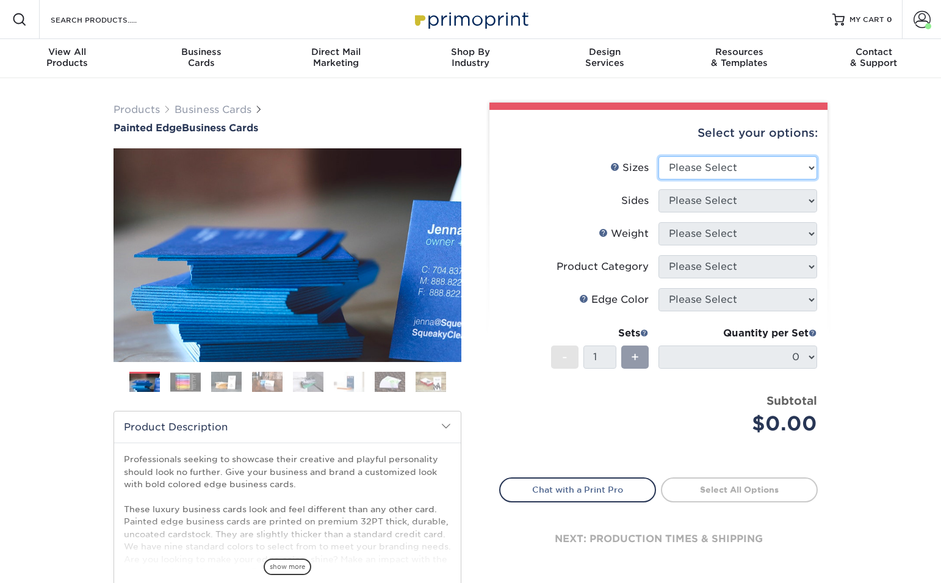
click at [722, 174] on select "Please Select 2" x 3.5" - Standard 2.125" x 3.375" - European 2.5" x 2.5" - Squ…" at bounding box center [737, 167] width 159 height 23
select select "2.00x3.50"
click at [658, 156] on select "Please Select 2" x 3.5" - Standard 2.125" x 3.375" - European 2.5" x 2.5" - Squ…" at bounding box center [737, 167] width 159 height 23
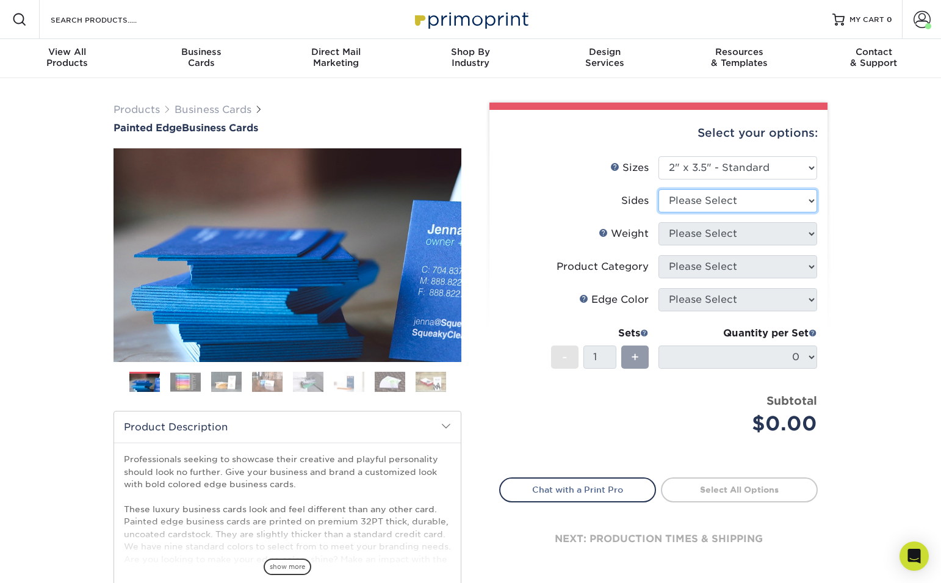
click at [747, 198] on select "Please Select Print Both Sides Print Front Only" at bounding box center [737, 200] width 159 height 23
select select "13abbda7-1d64-4f25-8bb2-c179b224825d"
click at [658, 189] on select "Please Select Print Both Sides Print Front Only" at bounding box center [737, 200] width 159 height 23
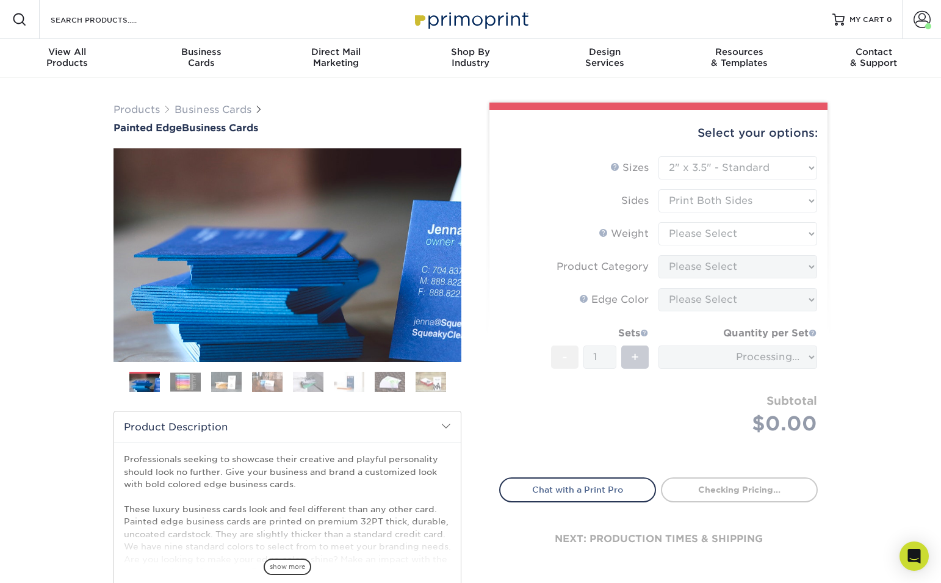
click at [755, 231] on form "Sizes Help Sizes Please Select 2" x 3.5" - Standard 2.125" x 3.375" - European …" at bounding box center [658, 309] width 318 height 307
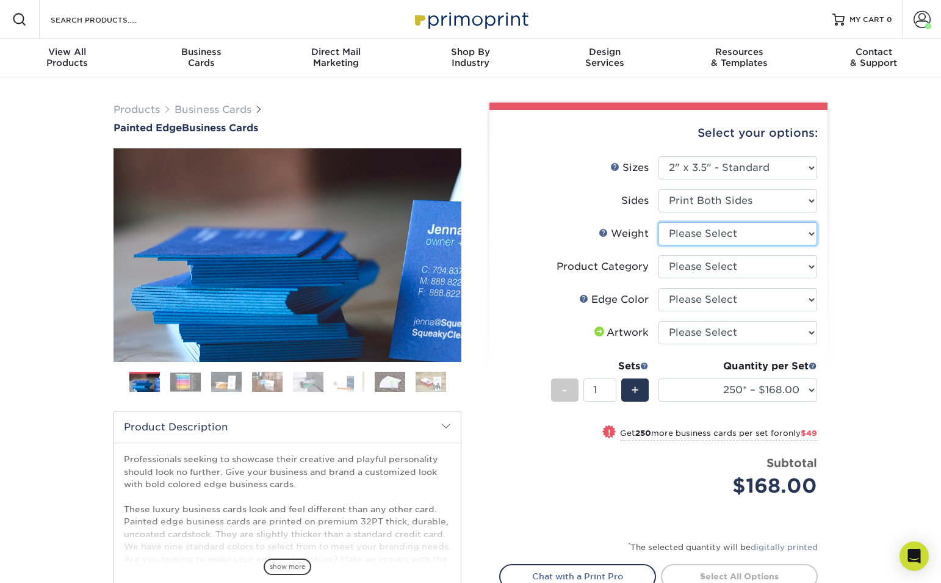
click at [762, 232] on select "Please Select 32PTUC" at bounding box center [737, 233] width 159 height 23
select select "32PTUC"
click at [658, 222] on select "Please Select 32PTUC" at bounding box center [737, 233] width 159 height 23
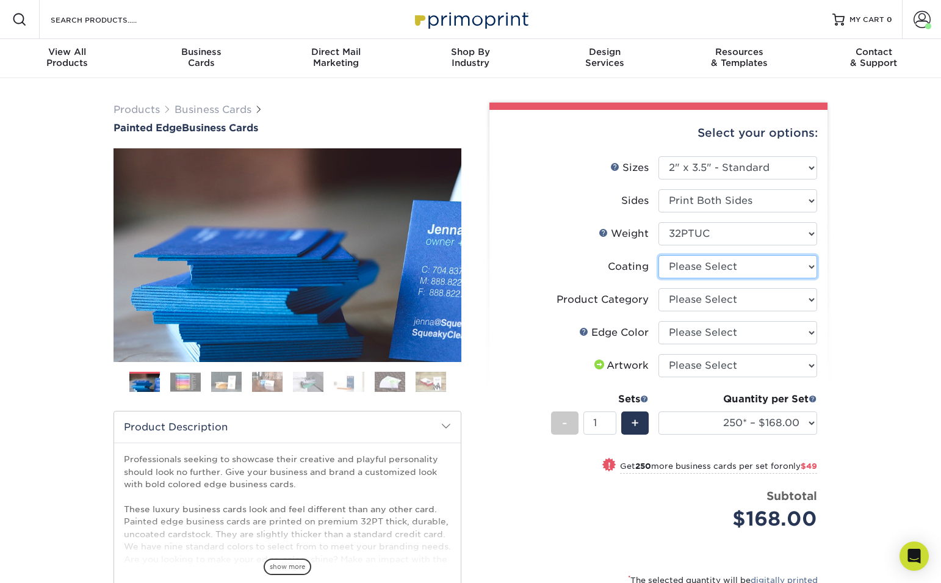
click at [749, 268] on select at bounding box center [737, 266] width 159 height 23
select select "3e7618de-abca-4bda-9f97-8b9129e913d8"
click at [658, 255] on select at bounding box center [737, 266] width 159 height 23
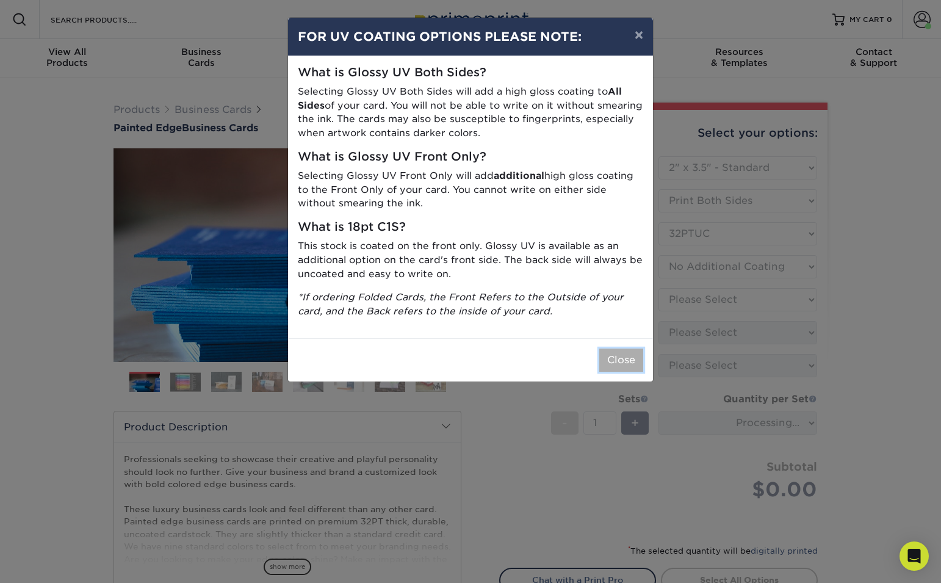
click at [623, 357] on button "Close" at bounding box center [621, 359] width 44 height 23
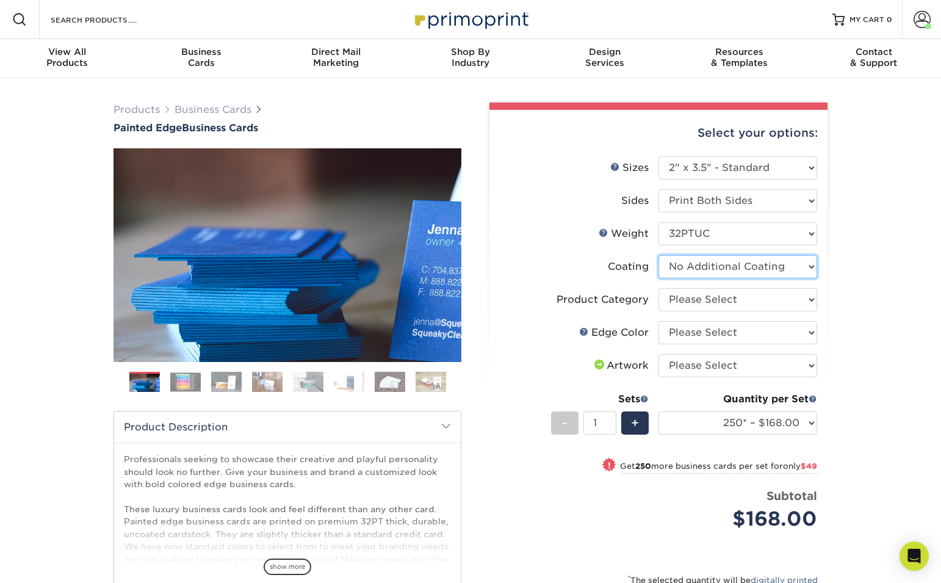
click at [749, 267] on select at bounding box center [737, 266] width 159 height 23
click at [658, 255] on select at bounding box center [737, 266] width 159 height 23
click at [756, 299] on select "Please Select Business Cards" at bounding box center [737, 299] width 159 height 23
select select "3b5148f1-0588-4f88-a218-97bcfdce65c1"
click at [658, 288] on select "Please Select Business Cards" at bounding box center [737, 299] width 159 height 23
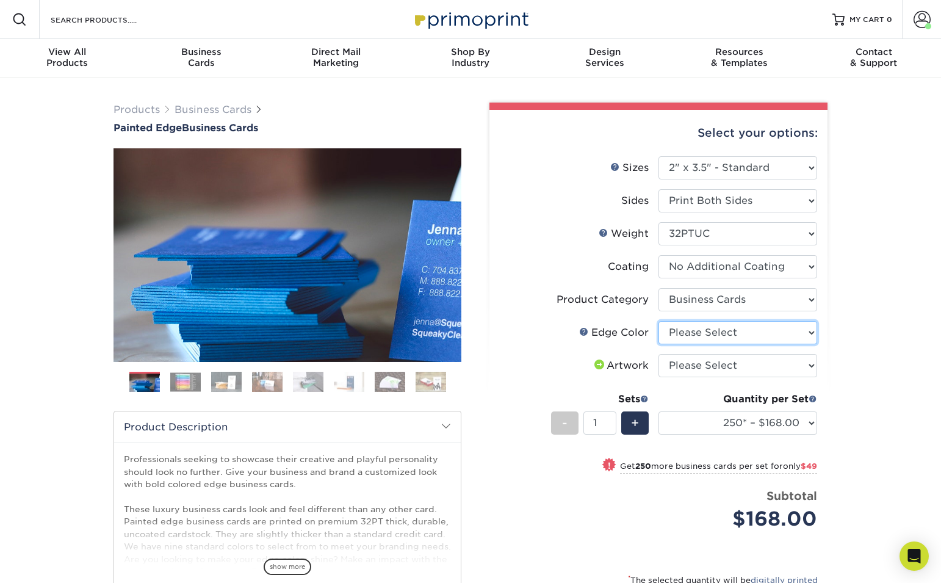
click at [787, 332] on select "Please Select Charcoal Black Brown Blue Pearlescent Blue Pearlescent Gold Pearl…" at bounding box center [737, 332] width 159 height 23
select select "dbd4eccd-24a3-4659-ab71-784ddef5083c"
click at [658, 321] on select "Please Select Charcoal Black Brown Blue Pearlescent Blue Pearlescent Gold Pearl…" at bounding box center [737, 332] width 159 height 23
click at [771, 362] on select "Please Select I will upload files I need a design - $100" at bounding box center [737, 365] width 159 height 23
select select "upload"
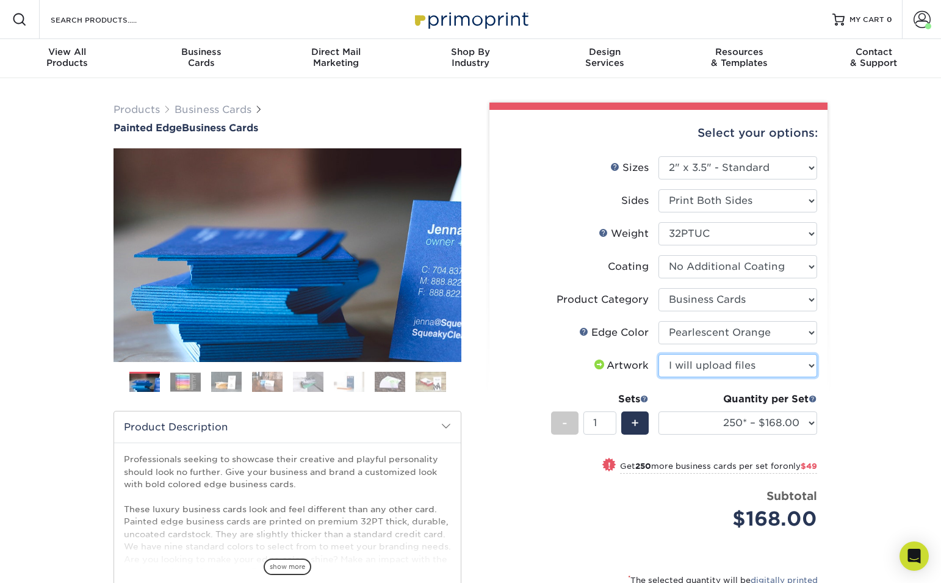
click at [658, 354] on select "Please Select I will upload files I need a design - $100" at bounding box center [737, 365] width 159 height 23
click at [805, 419] on select "250* – $168.00 500* – $217.00 1000* – $339.00" at bounding box center [737, 422] width 159 height 23
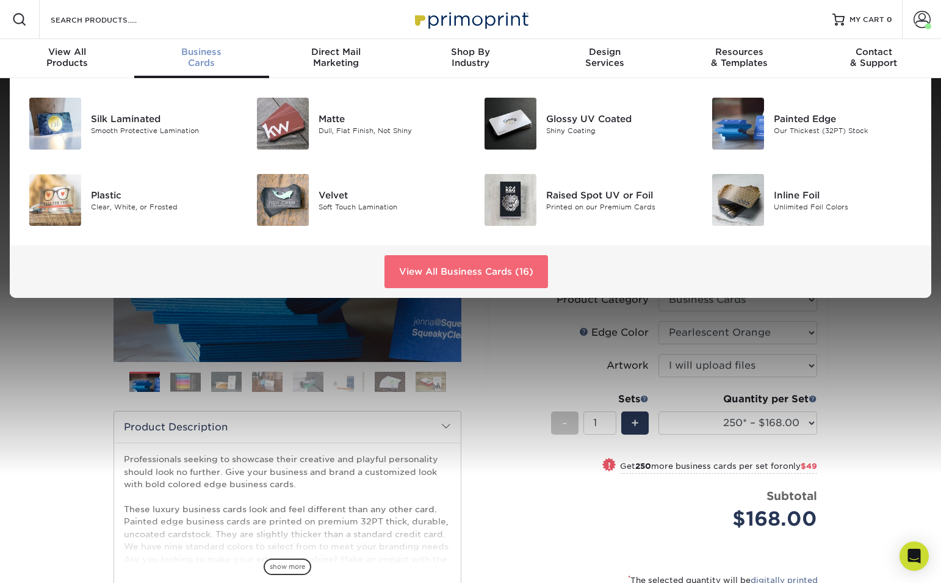
click at [446, 259] on link "View All Business Cards (16)" at bounding box center [465, 271] width 163 height 33
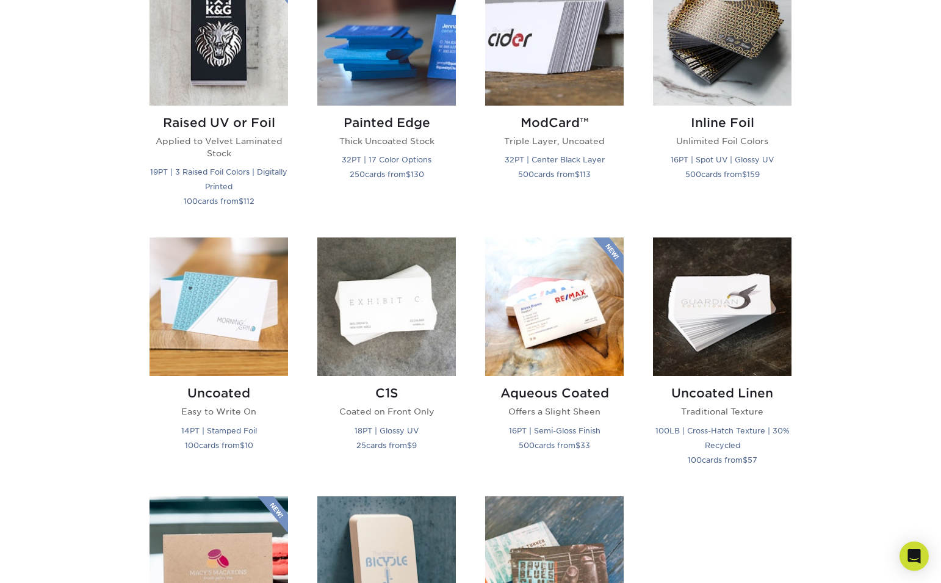
scroll to position [918, 0]
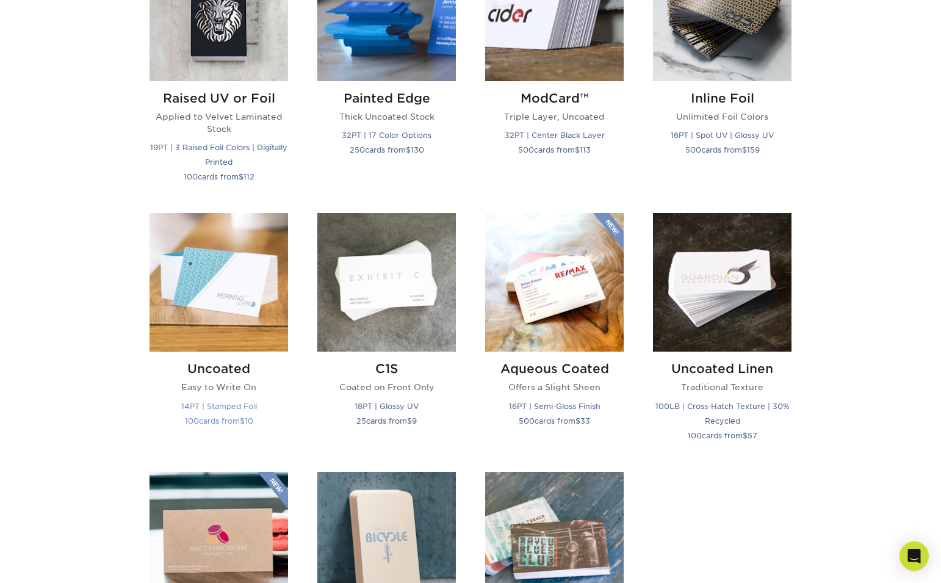
click at [233, 306] on img at bounding box center [218, 282] width 138 height 138
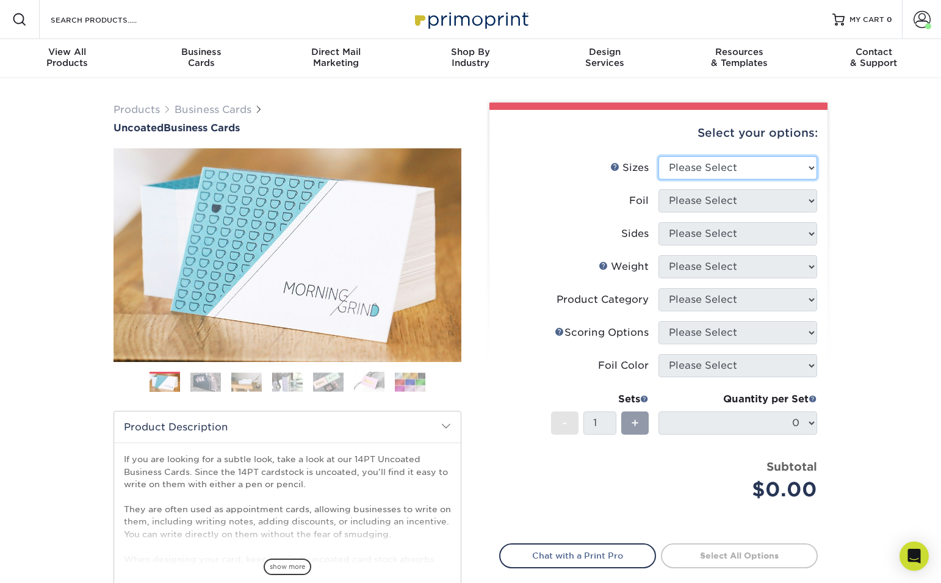
click at [762, 170] on select "Please Select 1.5" x 3.5" - Mini 1.75" x 3.5" - Mini 2" x 3.5" - Standard 2" x …" at bounding box center [737, 167] width 159 height 23
select select "2.00x3.50"
click at [658, 156] on select "Please Select 1.5" x 3.5" - Mini 1.75" x 3.5" - Mini 2" x 3.5" - Standard 2" x …" at bounding box center [737, 167] width 159 height 23
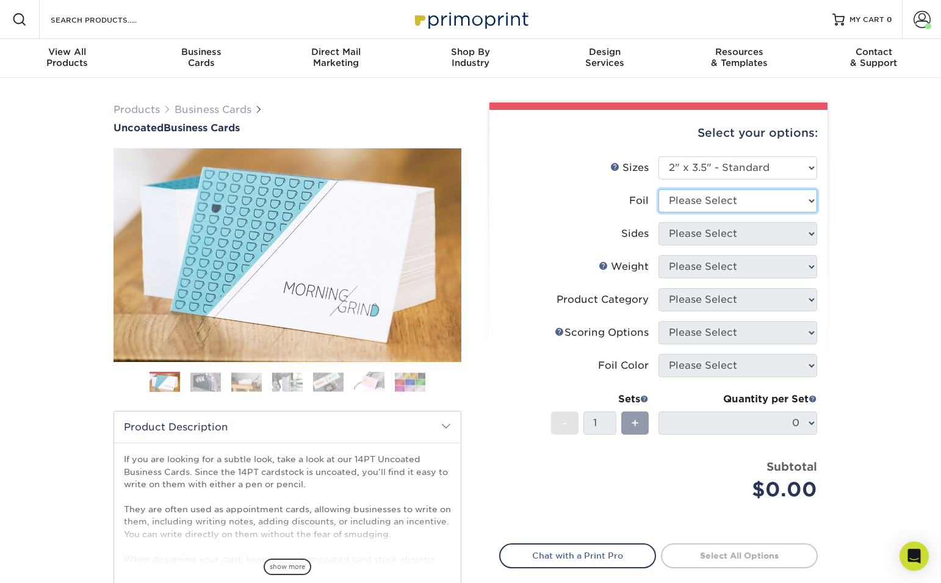
click at [766, 203] on select "Please Select Yes No" at bounding box center [737, 200] width 159 height 23
select select "1"
click at [658, 189] on select "Please Select Yes No" at bounding box center [737, 200] width 159 height 23
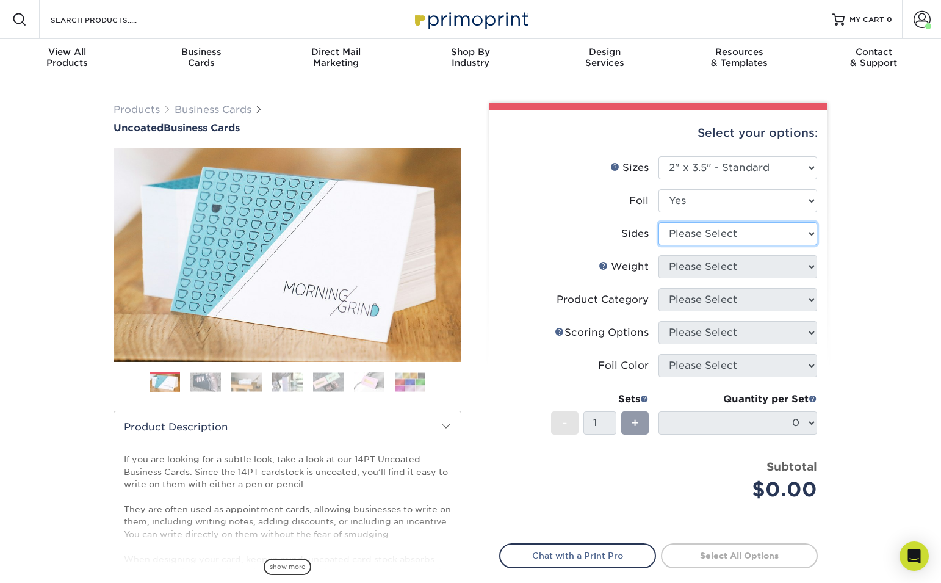
click at [783, 233] on select "Please Select Print Both Sides - Foil Back Only Print Both Sides - Foil Both Si…" at bounding box center [737, 233] width 159 height 23
click at [730, 237] on select "Please Select Print Both Sides - Foil Back Only Print Both Sides - Foil Both Si…" at bounding box center [737, 233] width 159 height 23
click at [729, 234] on select "Please Select Print Both Sides - Foil Back Only Print Both Sides - Foil Both Si…" at bounding box center [737, 233] width 159 height 23
select select "e9e9dfb3-fba1-4d60-972c-fd9ca5904d33"
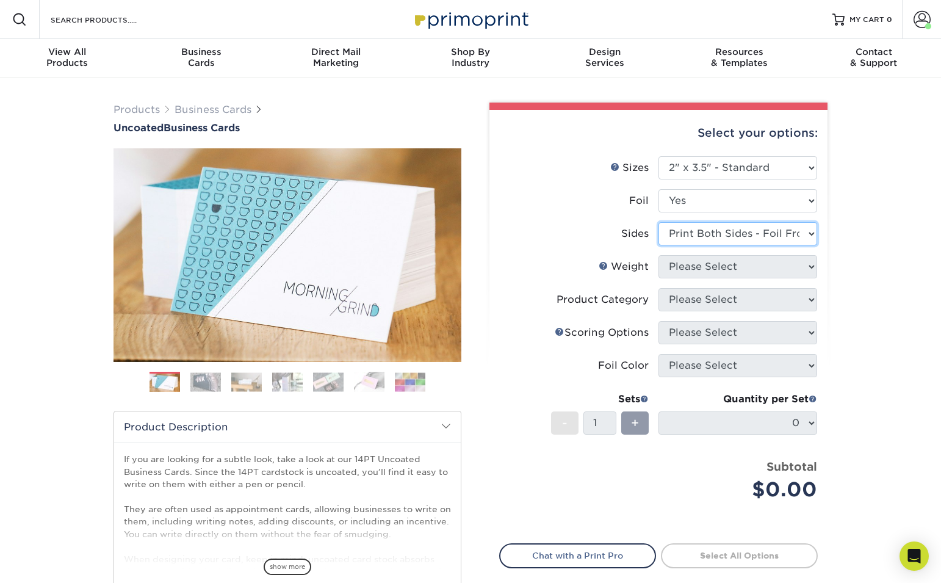
click at [658, 222] on select "Please Select Print Both Sides - Foil Back Only Print Both Sides - Foil Both Si…" at bounding box center [737, 233] width 159 height 23
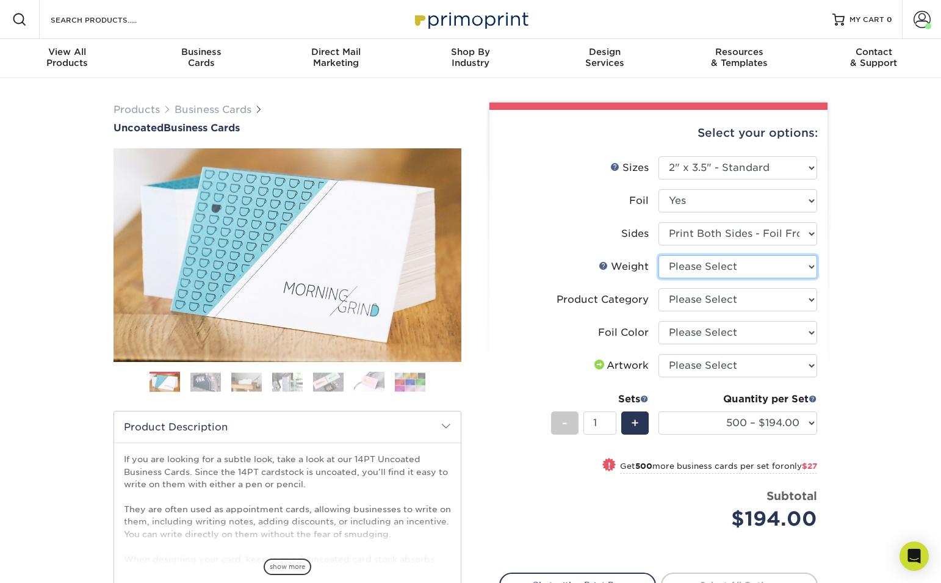
click at [792, 262] on select "Please Select 14PT Uncoated" at bounding box center [737, 266] width 159 height 23
select select "14PT Uncoated"
click at [658, 255] on select "Please Select 14PT Uncoated" at bounding box center [737, 266] width 159 height 23
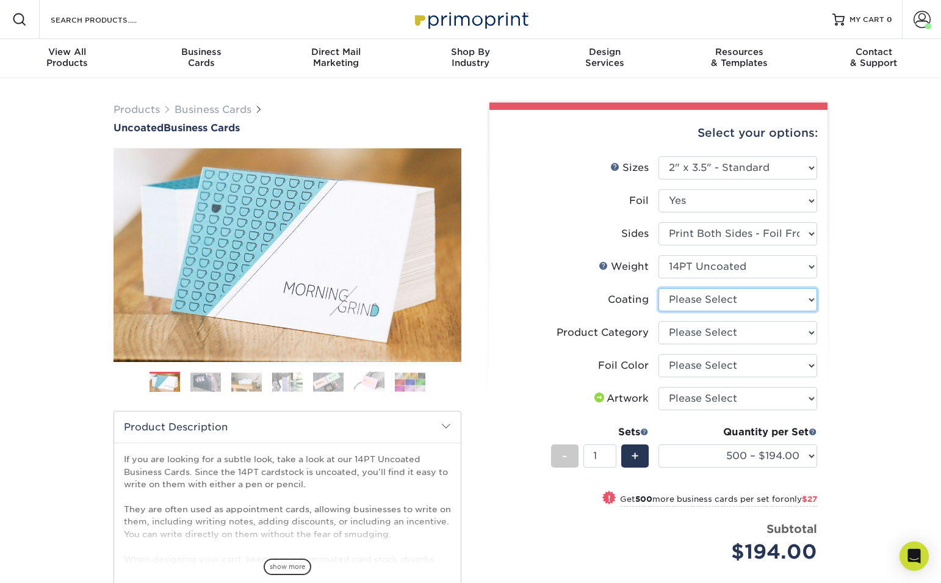
click at [769, 303] on select at bounding box center [737, 299] width 159 height 23
select select "3e7618de-abca-4bda-9f97-8b9129e913d8"
click at [658, 288] on select at bounding box center [737, 299] width 159 height 23
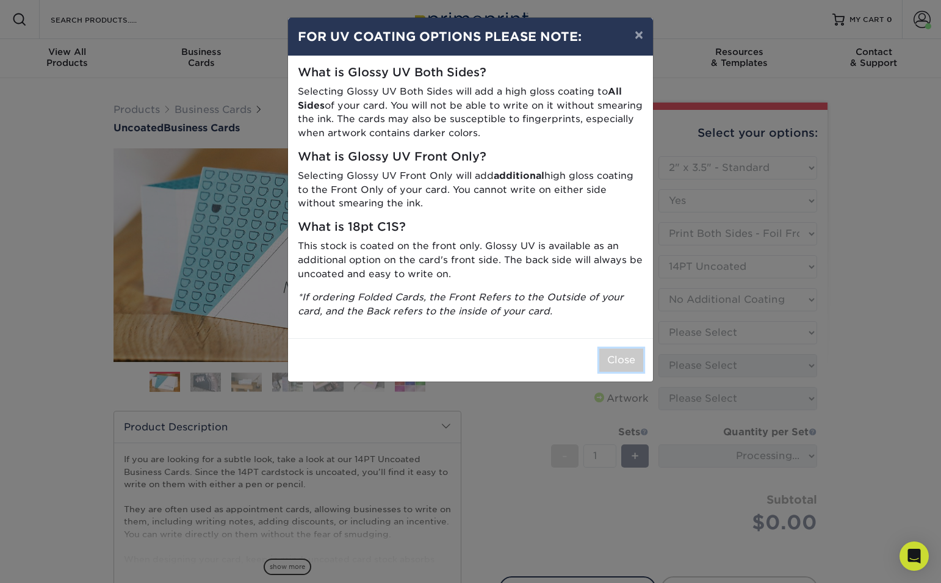
drag, startPoint x: 604, startPoint y: 357, endPoint x: 619, endPoint y: 359, distance: 14.8
click at [611, 358] on button "Close" at bounding box center [621, 359] width 44 height 23
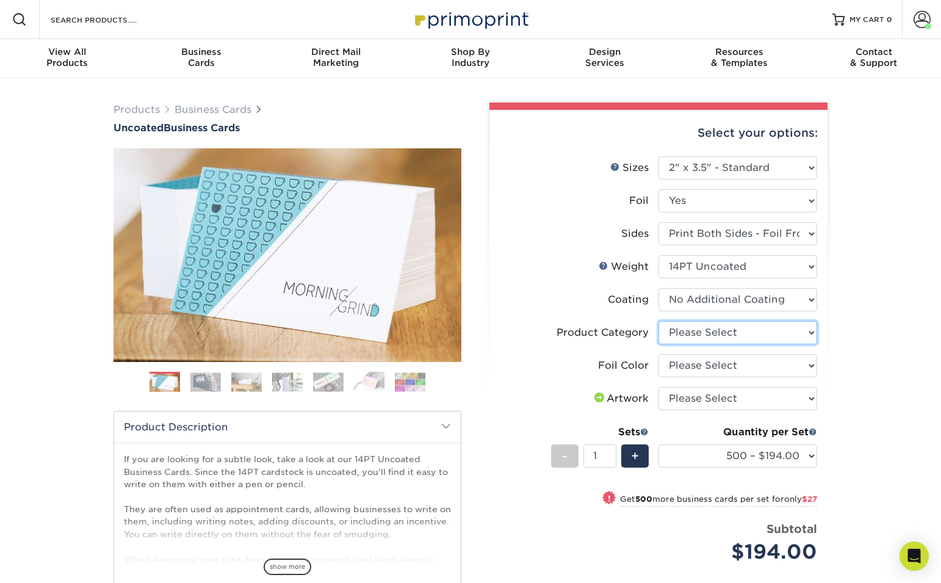
click at [738, 332] on select "Please Select Business Cards" at bounding box center [737, 332] width 159 height 23
select select "3b5148f1-0588-4f88-a218-97bcfdce65c1"
click at [658, 321] on select "Please Select Business Cards" at bounding box center [737, 332] width 159 height 23
click at [731, 364] on select "Please Select Silver Foil Black Foil Blue Foil Copper Foil Gold Foil Red Foil R…" at bounding box center [737, 365] width 159 height 23
select select "a834dd52-fe06-4ed6-9a86-5bd3c2d02515"
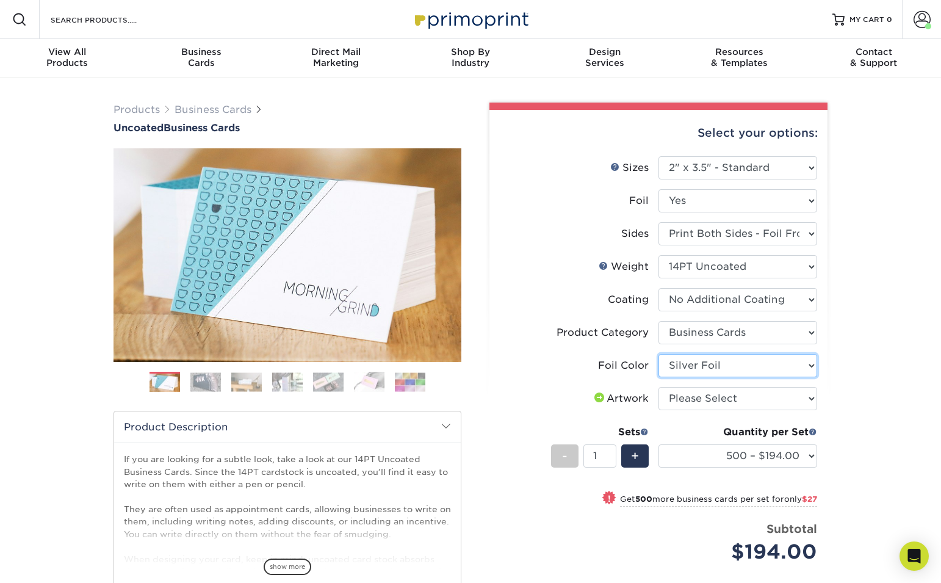
click at [658, 354] on select "Please Select Silver Foil Black Foil Blue Foil Copper Foil Gold Foil Red Foil R…" at bounding box center [737, 365] width 159 height 23
click at [730, 392] on select "Please Select I will upload files I need a design - $100" at bounding box center [737, 398] width 159 height 23
select select "upload"
click at [658, 387] on select "Please Select I will upload files I need a design - $100" at bounding box center [737, 398] width 159 height 23
click at [780, 461] on select "500 – $194.00 1000 – $221.00 2500 – $510.00 5000 – $989.00" at bounding box center [737, 455] width 159 height 23
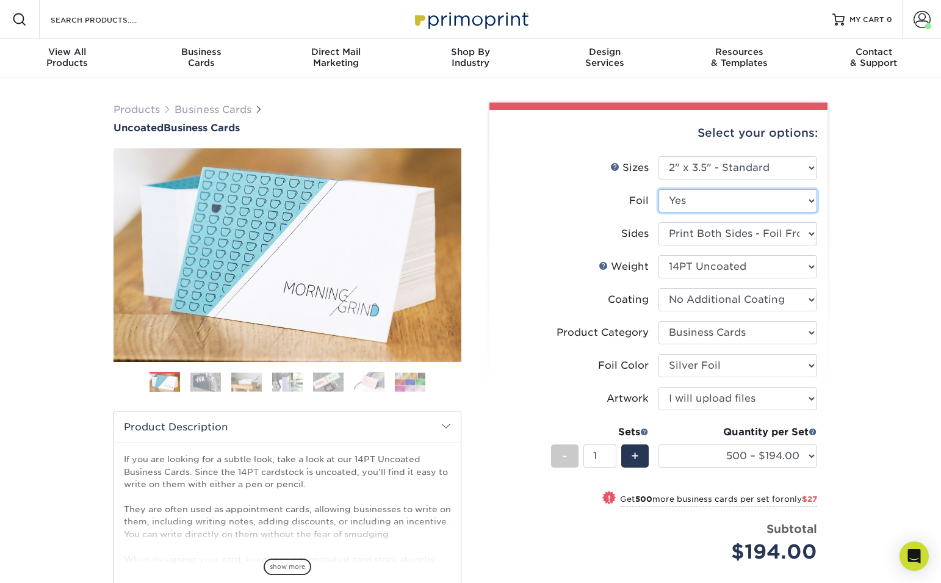
click at [714, 203] on select "Please Select Yes No" at bounding box center [737, 200] width 159 height 23
select select "0"
click at [658, 189] on select "Please Select Yes No" at bounding box center [737, 200] width 159 height 23
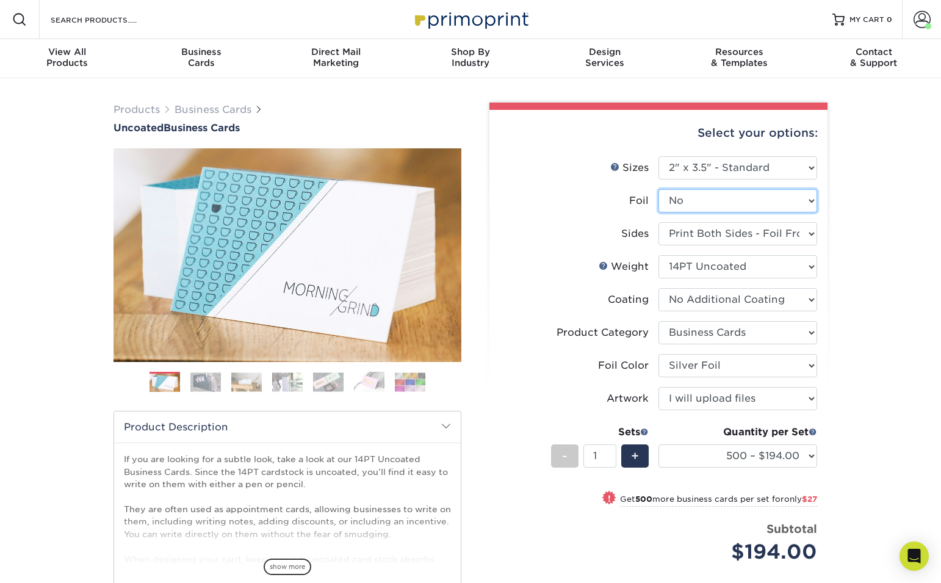
select select "-1"
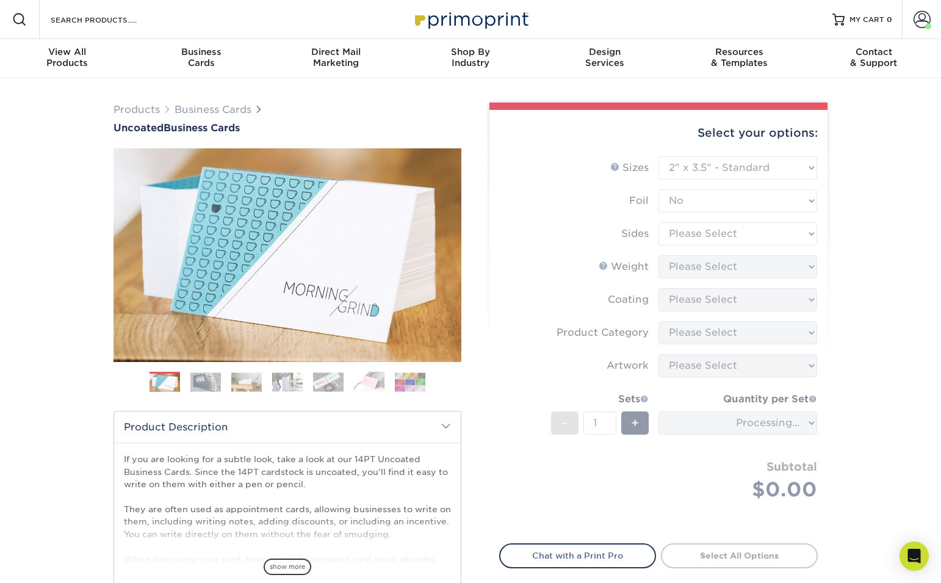
click at [715, 231] on form "Sizes Help Sizes Please Select 1.5" x 3.5" - Mini 1.75" x 3.5" - Mini 2" x 3.5"…" at bounding box center [658, 342] width 318 height 373
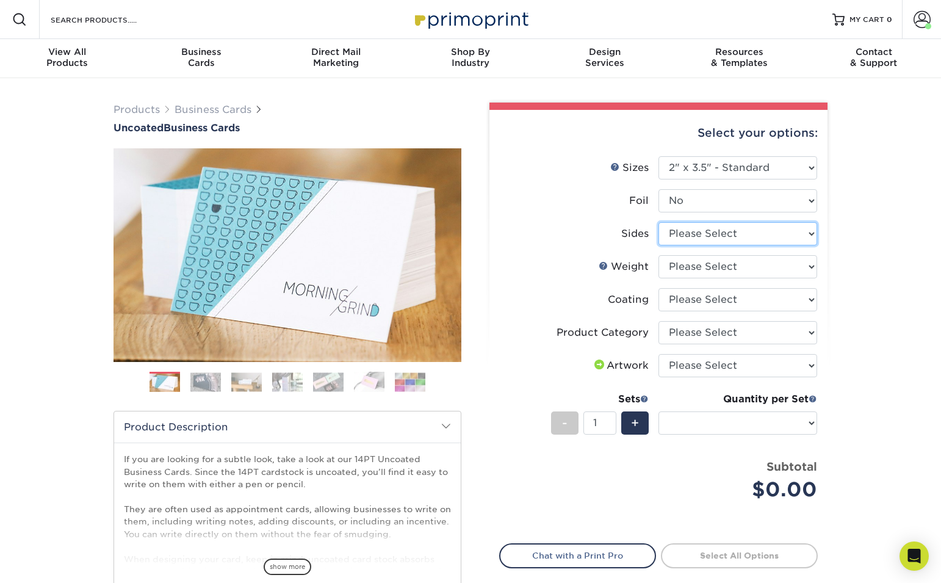
click at [769, 231] on select "Please Select Print Both Sides Print Front Only" at bounding box center [737, 233] width 159 height 23
select select "13abbda7-1d64-4f25-8bb2-c179b224825d"
click at [658, 222] on select "Please Select Print Both Sides Print Front Only" at bounding box center [737, 233] width 159 height 23
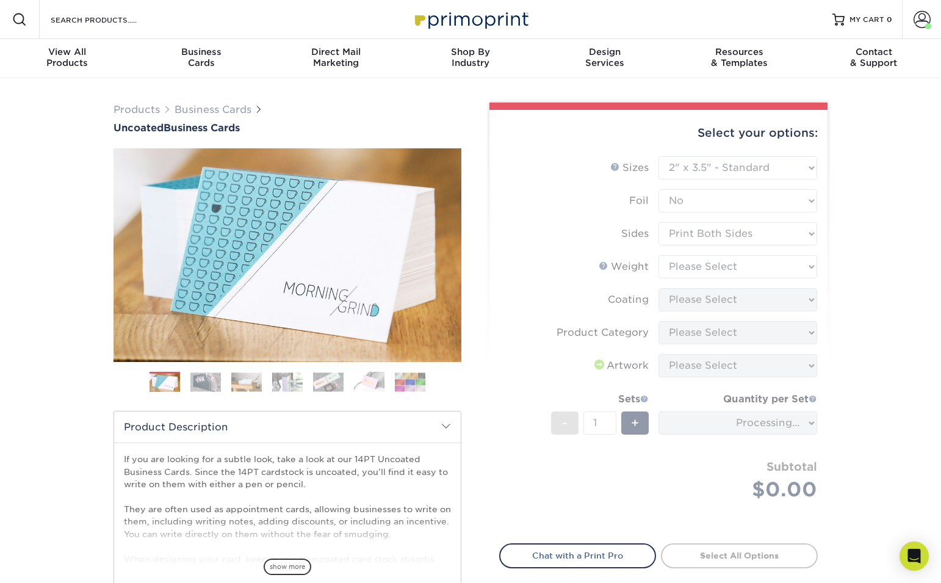
click at [744, 263] on form "Sizes Help Sizes Please Select 1.5" x 3.5" - Mini 1.75" x 3.5" - Mini 2" x 3.5"…" at bounding box center [658, 342] width 318 height 373
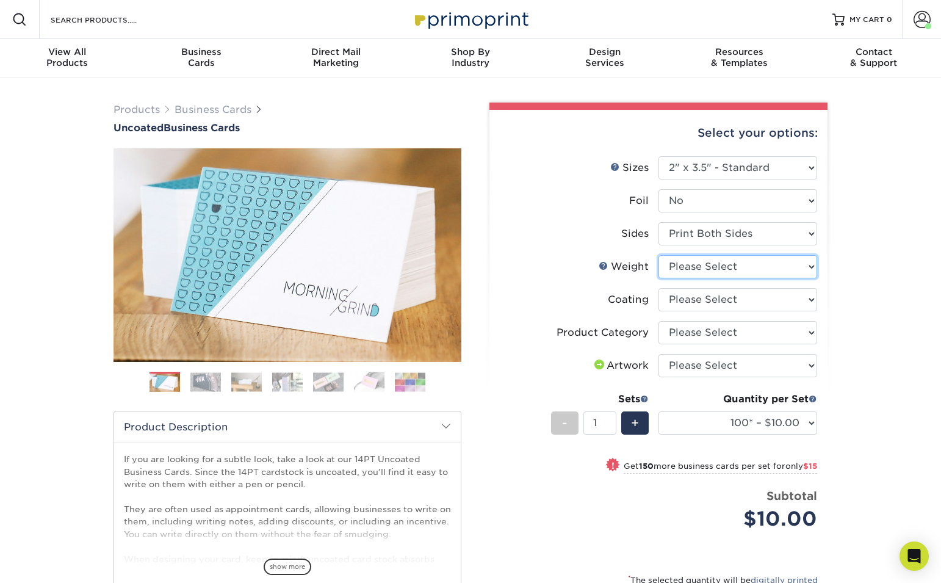
click at [730, 270] on select "Please Select 14PT Uncoated" at bounding box center [737, 266] width 159 height 23
select select "14PT Uncoated"
click at [658, 255] on select "Please Select 14PT Uncoated" at bounding box center [737, 266] width 159 height 23
click at [750, 300] on select at bounding box center [737, 299] width 159 height 23
select select "3e7618de-abca-4bda-9f97-8b9129e913d8"
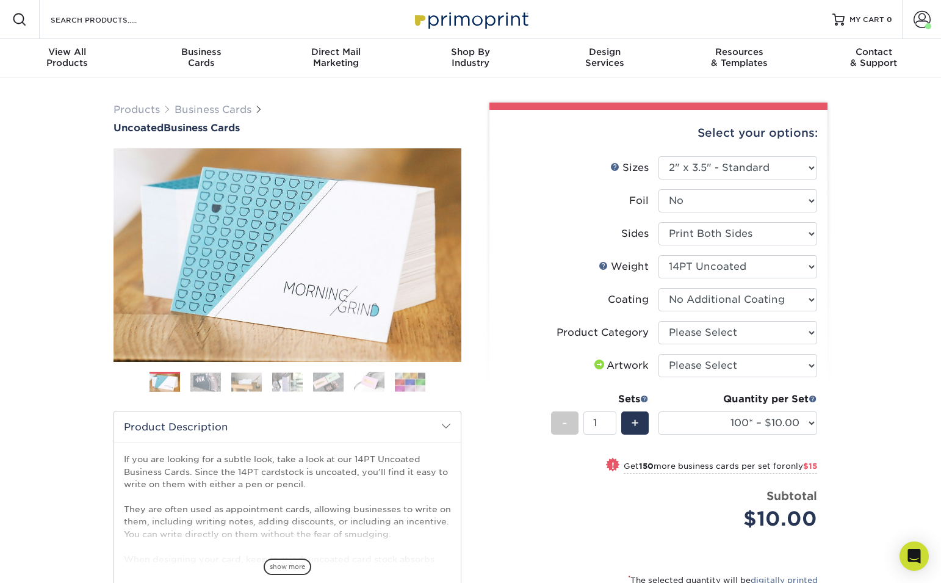
click at [658, 288] on select at bounding box center [737, 299] width 159 height 23
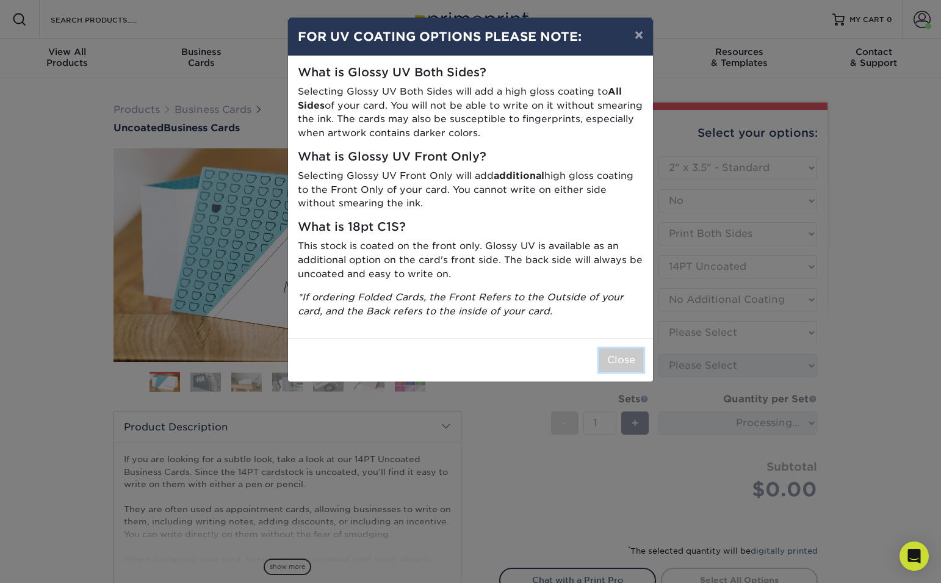
click at [636, 362] on button "Close" at bounding box center [621, 359] width 44 height 23
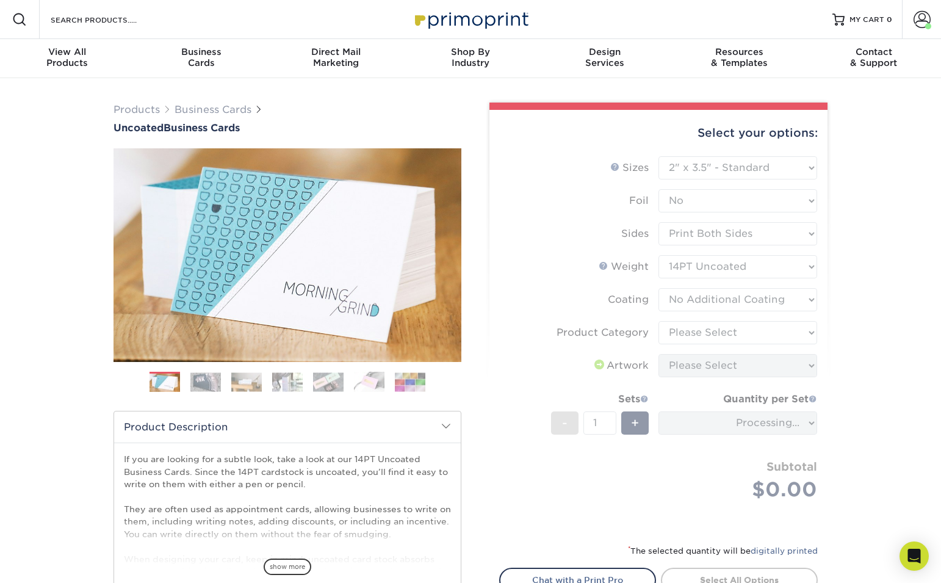
click at [763, 329] on form "Sizes Help Sizes Please Select 1.5" x 3.5" - Mini 1.75" x 3.5" - Mini 2" x 3.5"…" at bounding box center [658, 342] width 318 height 373
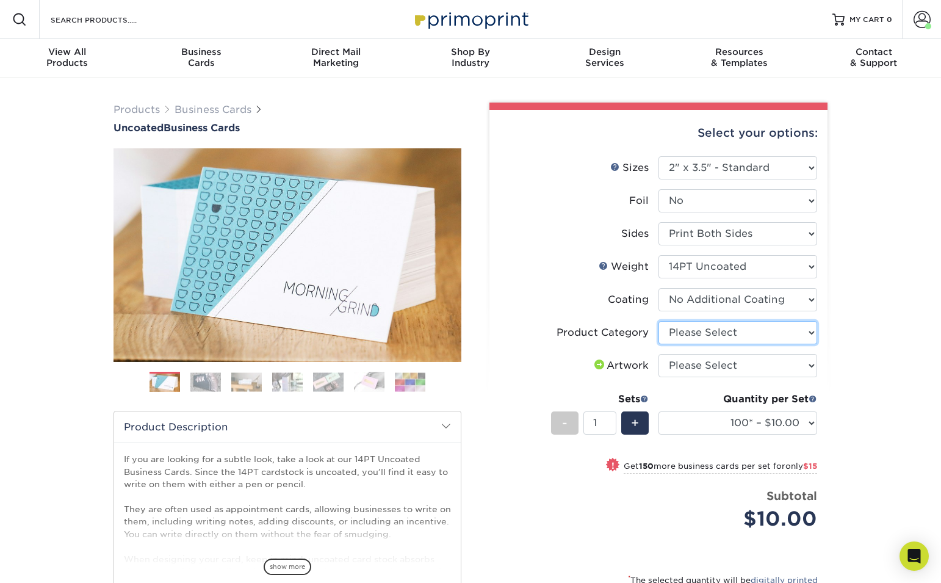
click at [764, 330] on select "Please Select Business Cards" at bounding box center [737, 332] width 159 height 23
select select "3b5148f1-0588-4f88-a218-97bcfdce65c1"
click at [658, 321] on select "Please Select Business Cards" at bounding box center [737, 332] width 159 height 23
click at [751, 366] on select "Please Select I will upload files I need a design - $100" at bounding box center [737, 365] width 159 height 23
select select "upload"
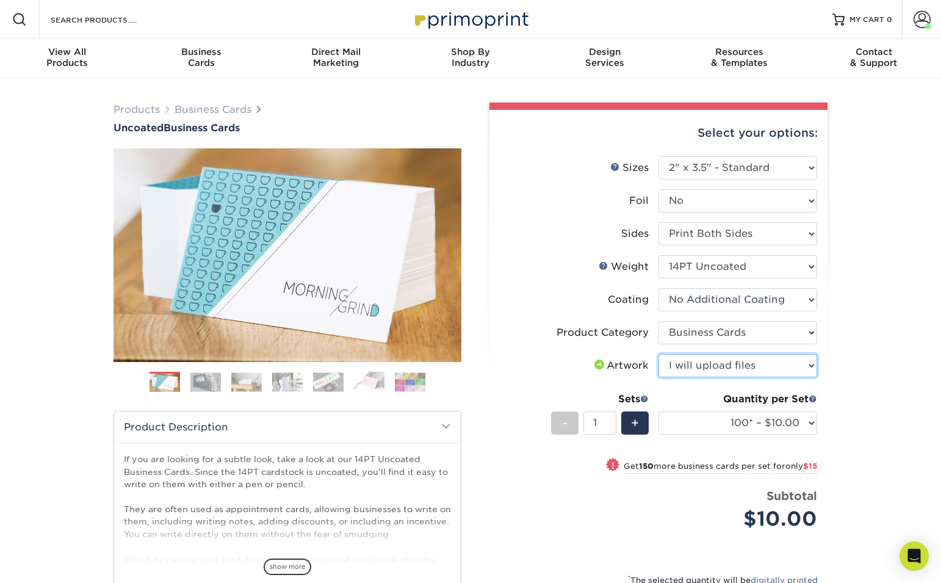
click at [658, 354] on select "Please Select I will upload files I need a design - $100" at bounding box center [737, 365] width 159 height 23
click at [775, 423] on select "100* – $10.00 250* – $25.00 500 – $50.00 1000 – $72.00 2500 – $125.00 5000 – $1…" at bounding box center [737, 422] width 159 height 23
click at [205, 52] on span "Business" at bounding box center [201, 51] width 134 height 11
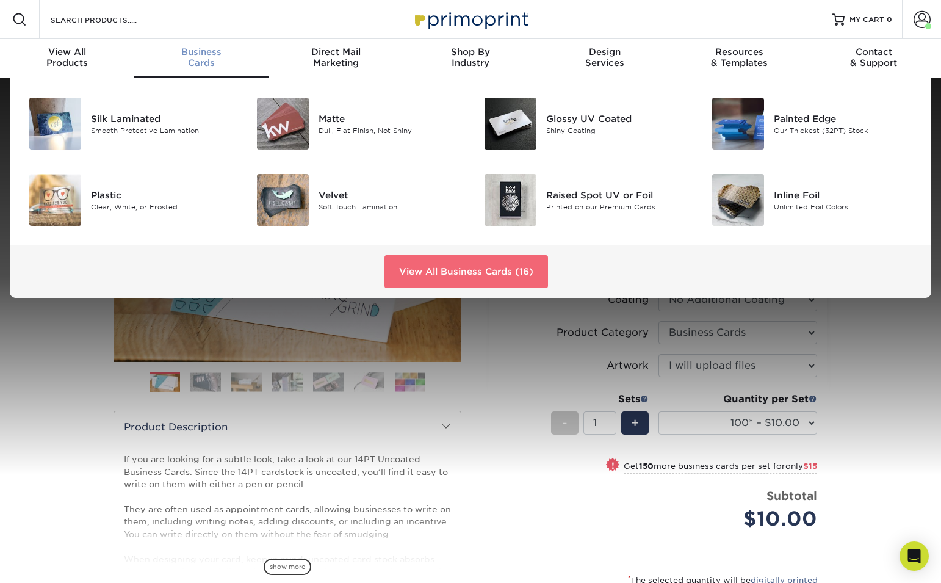
click at [491, 266] on link "View All Business Cards (16)" at bounding box center [465, 271] width 163 height 33
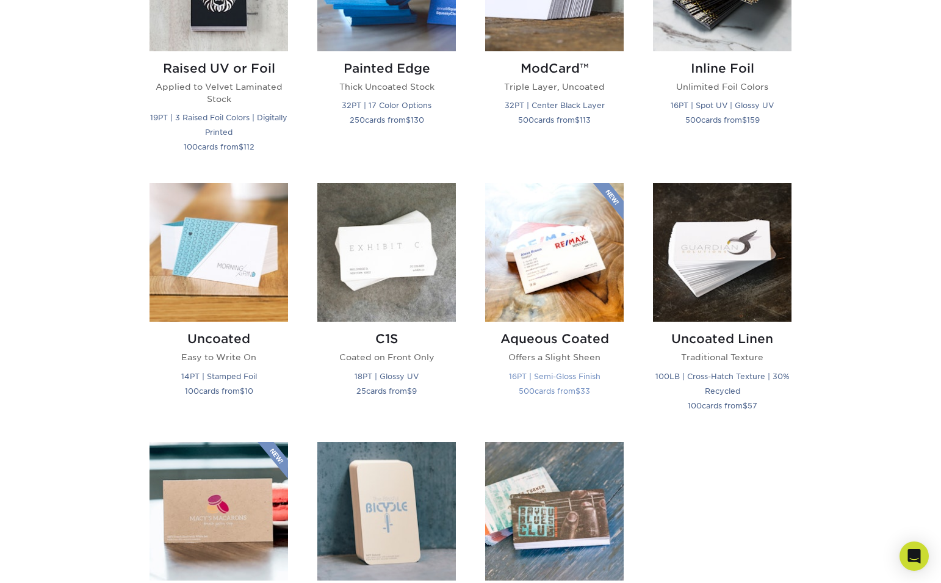
scroll to position [948, 0]
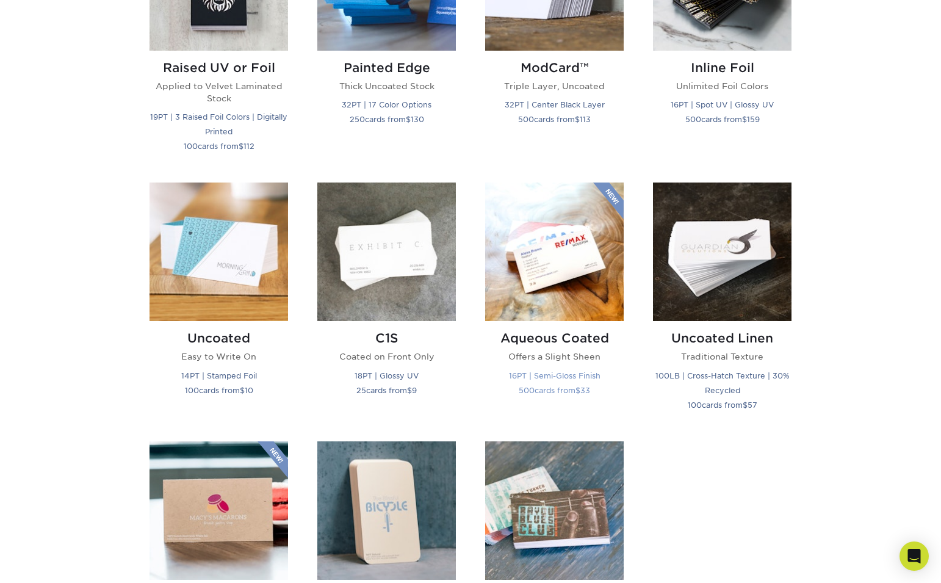
click at [535, 266] on img at bounding box center [554, 251] width 138 height 138
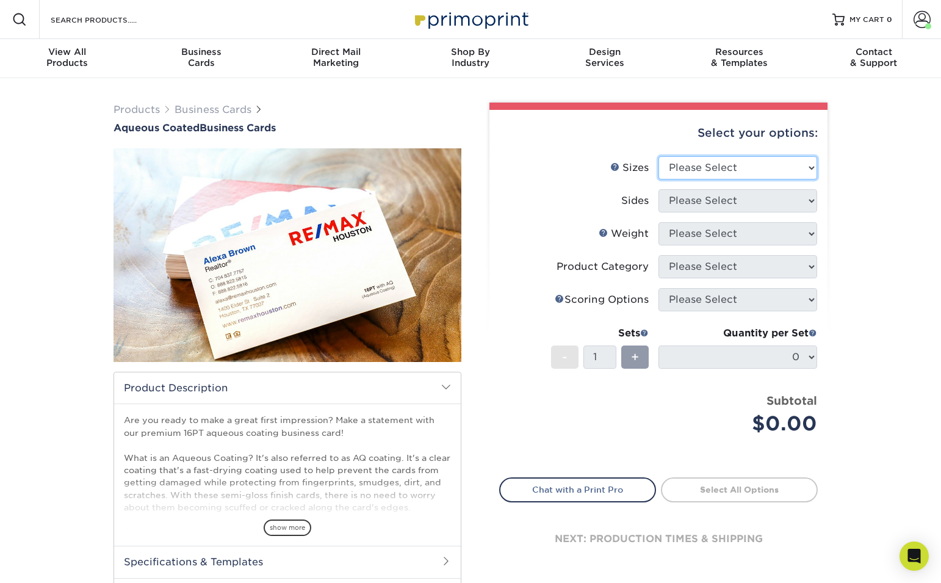
click at [812, 162] on select "Please Select 1.5" x 3.5" - Mini 1.75" x 3.5" - Mini 2" x 3" - Mini 2" x 3.5" -…" at bounding box center [737, 167] width 159 height 23
select select "2.00x3.50"
click at [658, 156] on select "Please Select 1.5" x 3.5" - Mini 1.75" x 3.5" - Mini 2" x 3" - Mini 2" x 3.5" -…" at bounding box center [737, 167] width 159 height 23
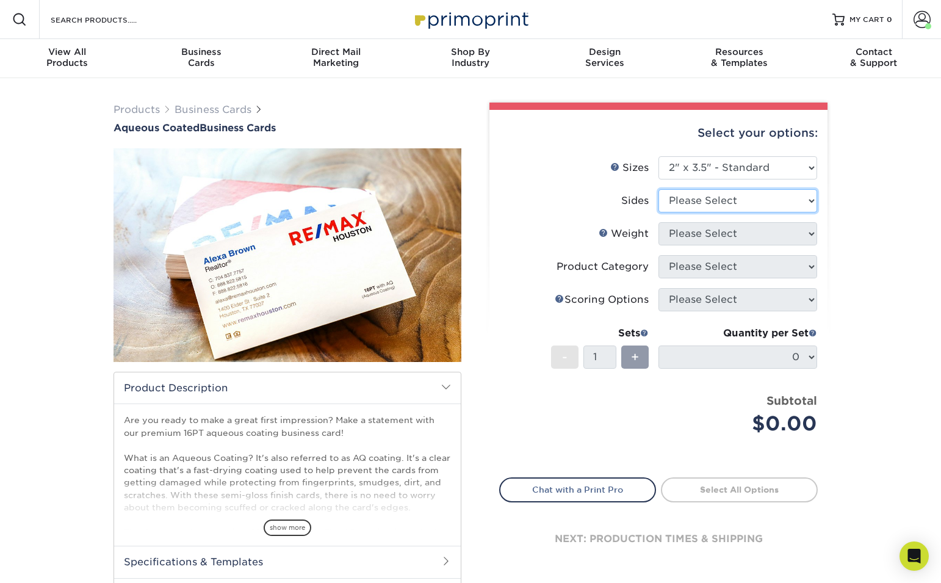
click at [769, 207] on select "Please Select Print Both Sides Print Front Only" at bounding box center [737, 200] width 159 height 23
select select "13abbda7-1d64-4f25-8bb2-c179b224825d"
click at [658, 189] on select "Please Select Print Both Sides Print Front Only" at bounding box center [737, 200] width 159 height 23
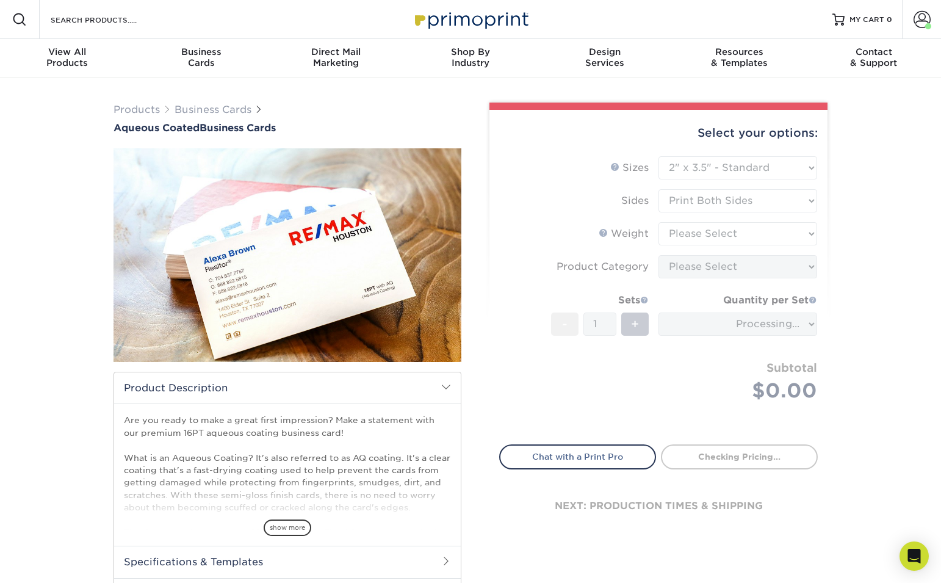
click at [762, 232] on form "Sizes Help Sizes Please Select 1.5" x 3.5" - Mini 1.75" x 3.5" - Mini 2" x 3" -…" at bounding box center [658, 293] width 318 height 274
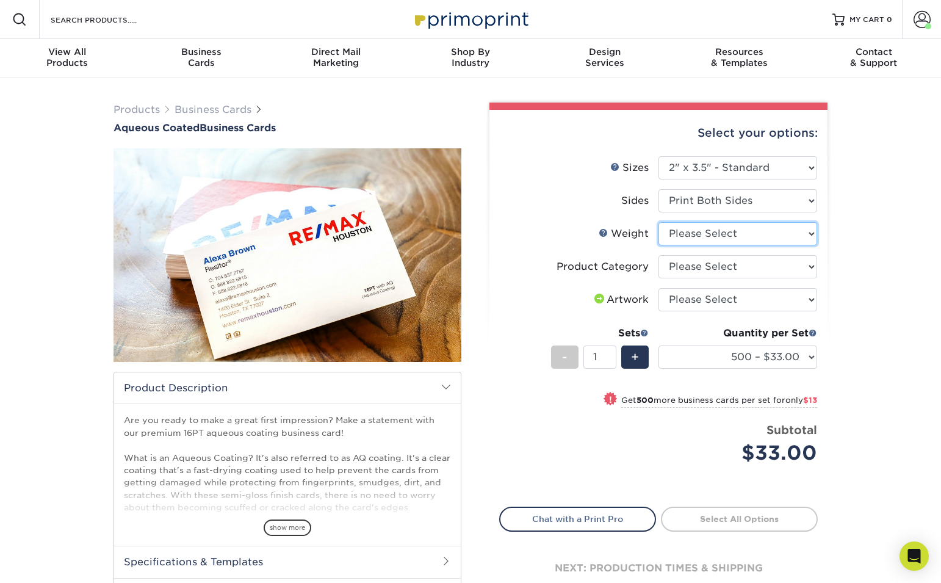
click at [762, 232] on select "Please Select 16PT" at bounding box center [737, 233] width 159 height 23
select select "16PT"
click at [658, 222] on select "Please Select 16PT" at bounding box center [737, 233] width 159 height 23
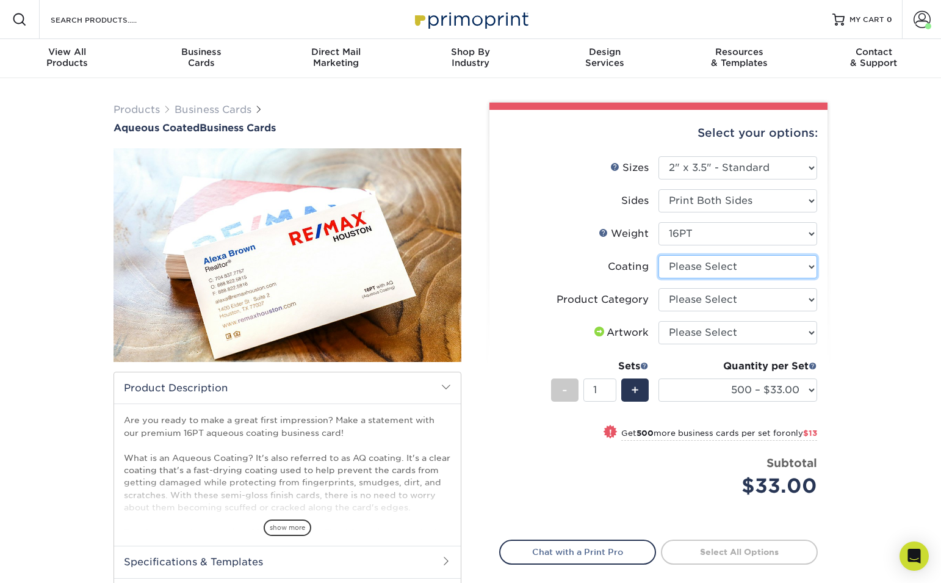
click at [777, 264] on select at bounding box center [737, 266] width 159 height 23
select select "d41dab50-ff65-4f4f-bb17-2afe4d36ae33"
click at [658, 255] on select at bounding box center [737, 266] width 159 height 23
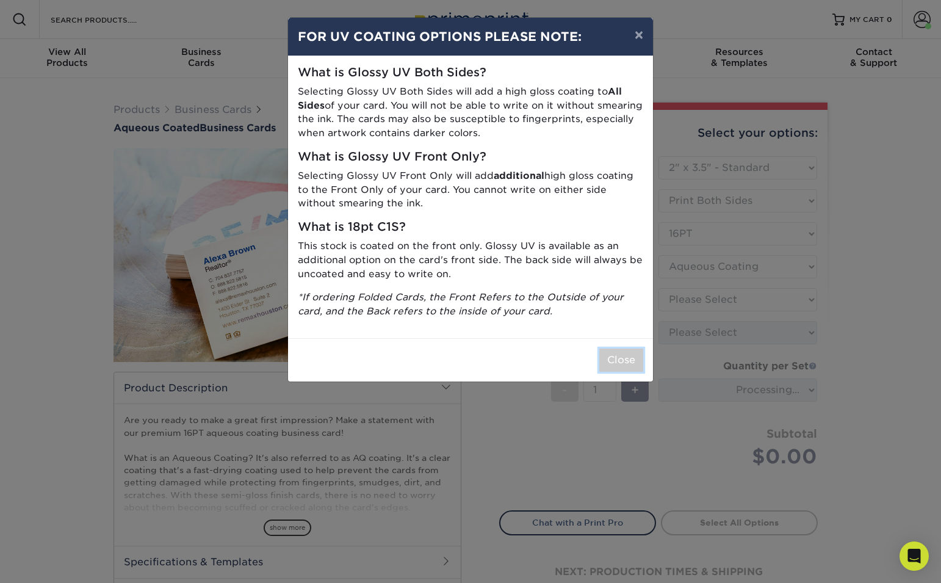
click at [629, 367] on button "Close" at bounding box center [621, 359] width 44 height 23
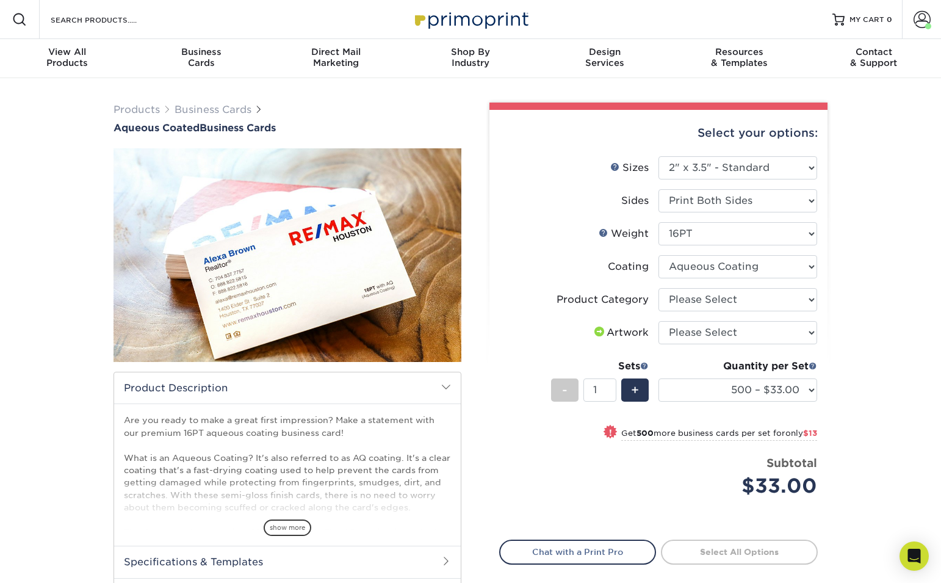
click at [780, 299] on form "Sizes Help Sizes Please Select 1.5" x 3.5" - Mini 1.75" x 3.5" - Mini 2" x 3" -…" at bounding box center [658, 340] width 318 height 369
click at [780, 299] on select "Please Select Business Cards" at bounding box center [737, 299] width 159 height 23
select select "3b5148f1-0588-4f88-a218-97bcfdce65c1"
click at [658, 288] on select "Please Select Business Cards" at bounding box center [737, 299] width 159 height 23
click at [762, 331] on select "Please Select I will upload files I need a design - $100" at bounding box center [737, 332] width 159 height 23
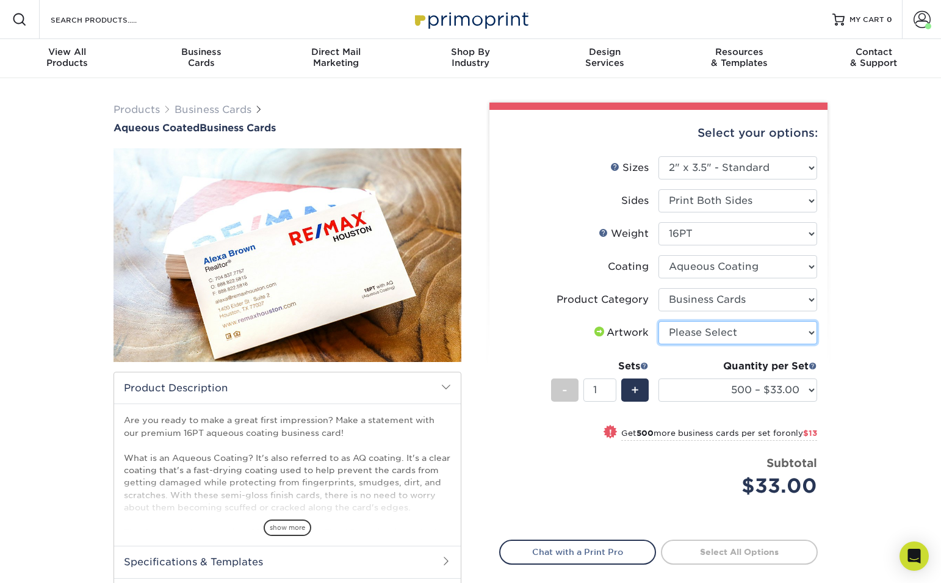
select select "upload"
click at [658, 321] on select "Please Select I will upload files I need a design - $100" at bounding box center [737, 332] width 159 height 23
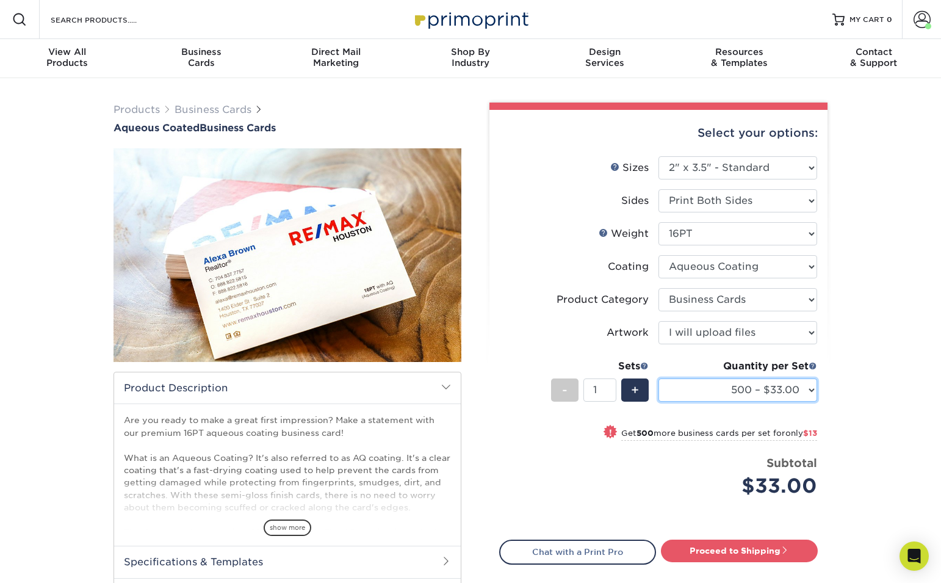
click at [791, 389] on select "500 – $33.00 1000 – $46.00 2500 – $99.00 5000 – $141.00 7500 – $224.00 10000 – …" at bounding box center [737, 389] width 159 height 23
click at [847, 368] on div "Products Business Cards Aqueous Coated Business Cards show more $" at bounding box center [470, 384] width 941 height 612
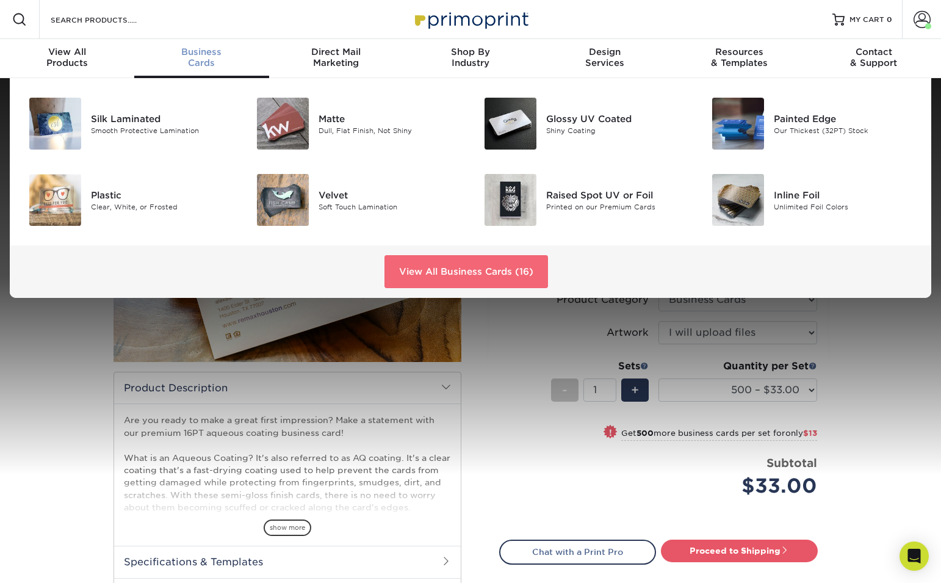
click at [466, 267] on link "View All Business Cards (16)" at bounding box center [465, 271] width 163 height 33
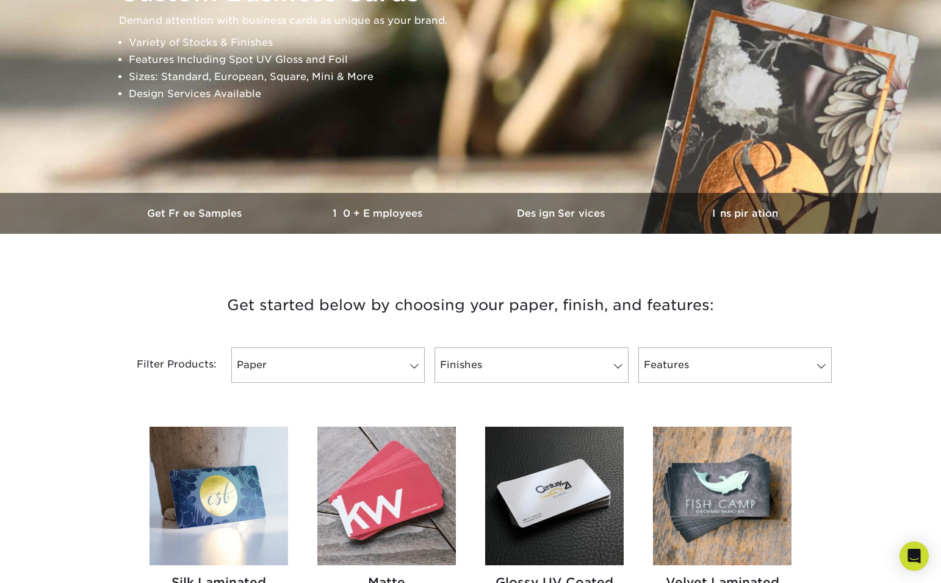
scroll to position [198, 0]
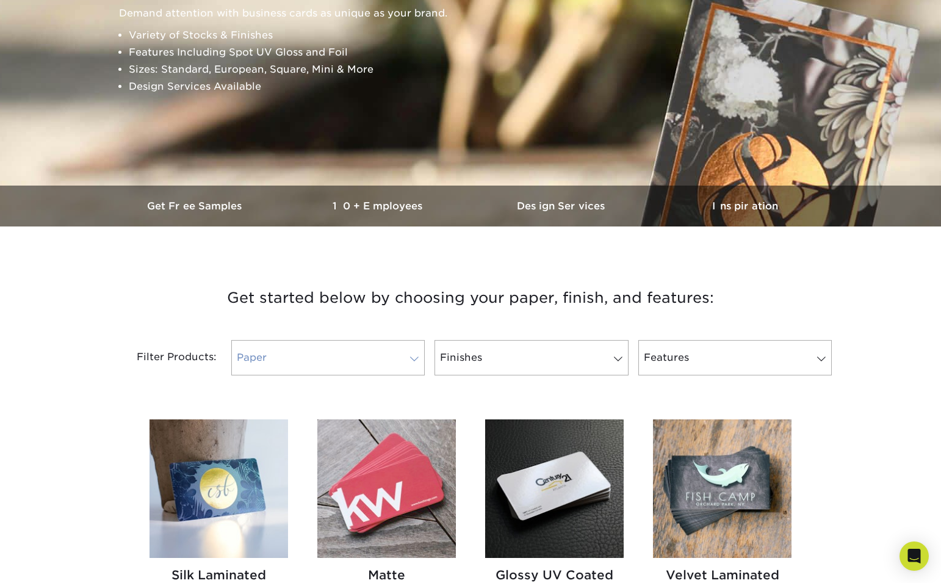
click at [407, 345] on link "Paper" at bounding box center [327, 357] width 193 height 35
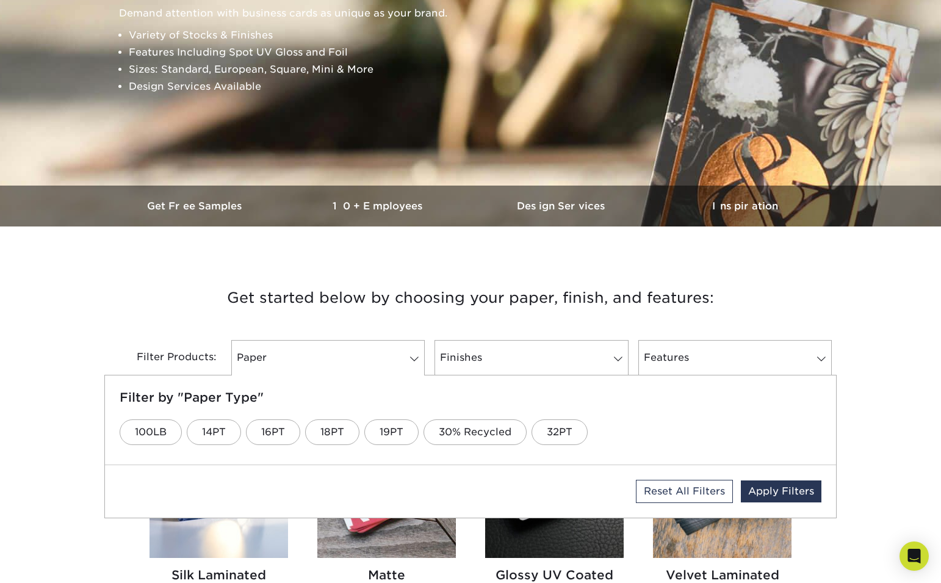
drag, startPoint x: 494, startPoint y: 320, endPoint x: 449, endPoint y: 312, distance: 45.8
click at [494, 320] on h3 "Get started below by choosing your paper, finish, and features:" at bounding box center [470, 297] width 714 height 55
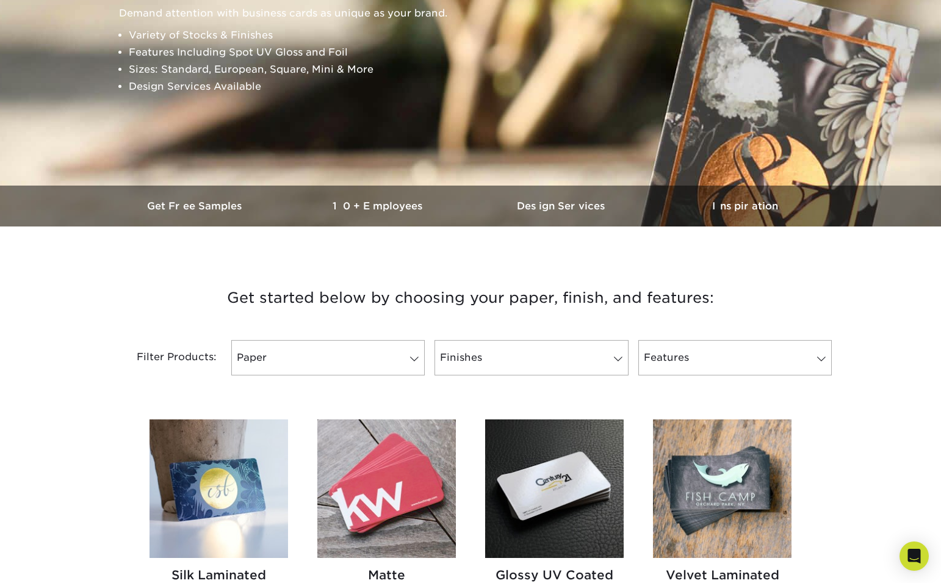
scroll to position [0, 0]
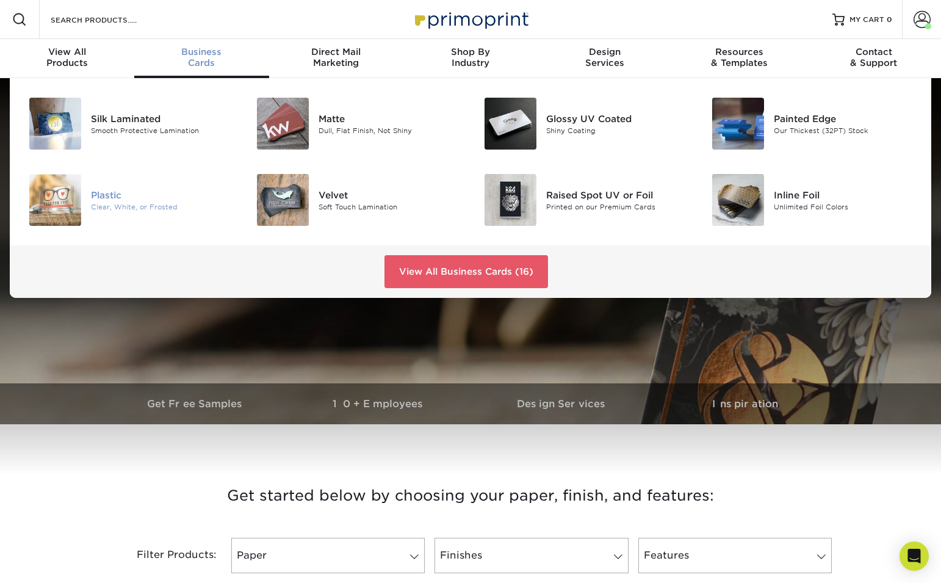
click at [97, 206] on div "Clear, White, or Frosted" at bounding box center [162, 206] width 143 height 10
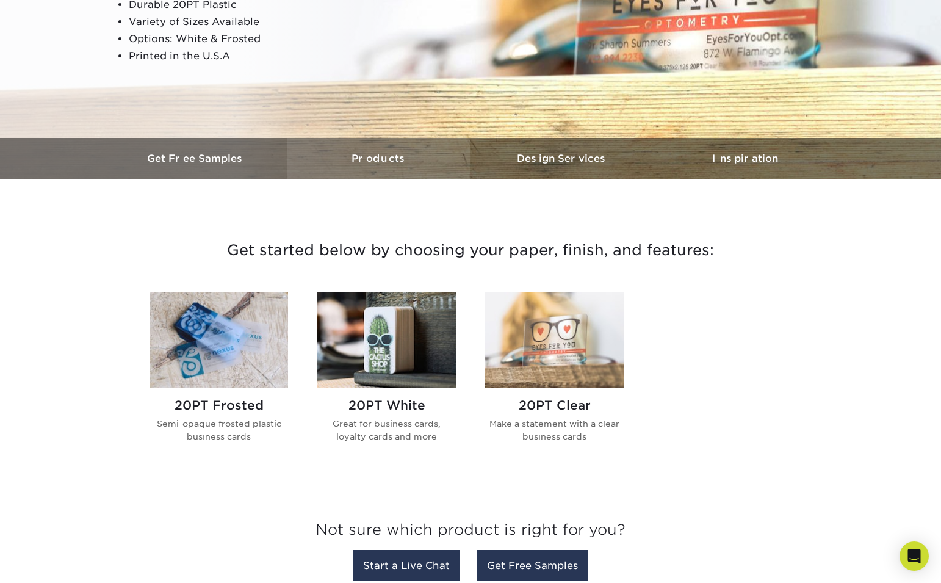
scroll to position [259, 0]
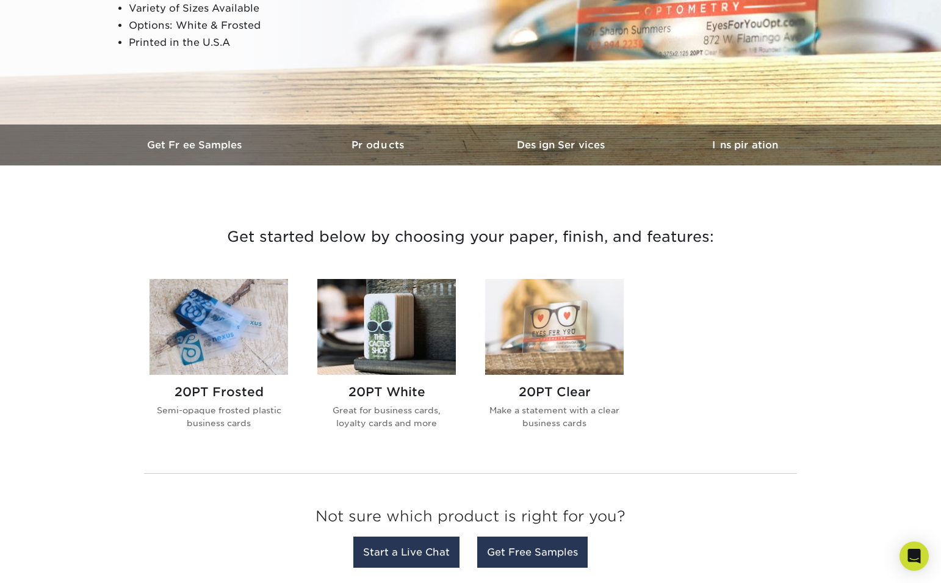
click at [253, 332] on img at bounding box center [218, 327] width 138 height 96
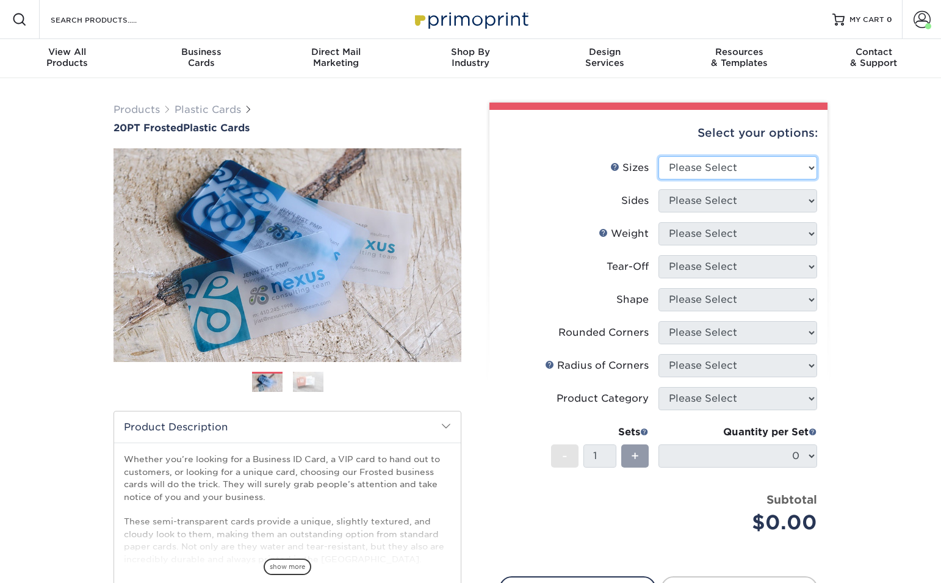
click at [728, 167] on select "Please Select 2" x 3.5" 2" x 8" 2.12" x 3.375" 2.5" x 2.5" 4.25" x 6"" at bounding box center [737, 167] width 159 height 23
select select "2.00x3.50"
click at [658, 156] on select "Please Select 2" x 3.5" 2" x 8" 2.12" x 3.375" 2.5" x 2.5" 4.25" x 6"" at bounding box center [737, 167] width 159 height 23
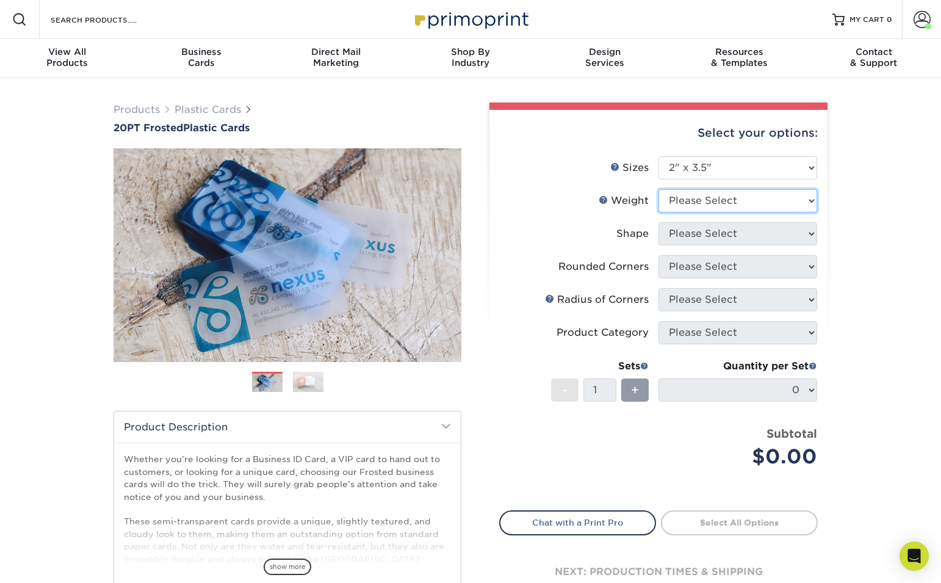
click at [728, 197] on select "Please Select 20PT Frosted Plastic 20PT Frosted Plastic" at bounding box center [737, 200] width 159 height 23
select select "20PT Frosted Plastic"
click at [658, 189] on select "Please Select 20PT Frosted Plastic 20PT Frosted Plastic" at bounding box center [737, 200] width 159 height 23
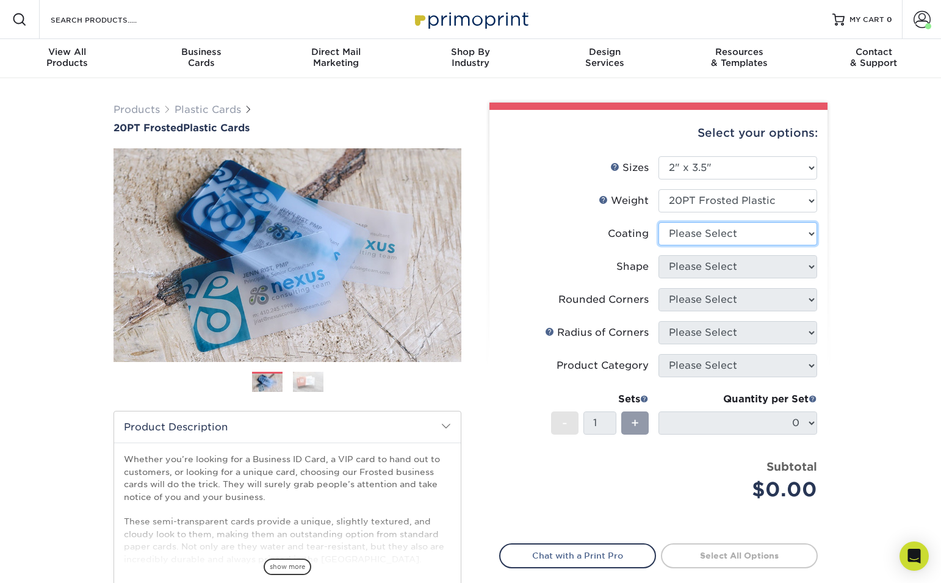
click at [756, 238] on select at bounding box center [737, 233] width 159 height 23
select select "3e7618de-abca-4bda-9f97-8b9129e913d8"
click at [658, 222] on select at bounding box center [737, 233] width 159 height 23
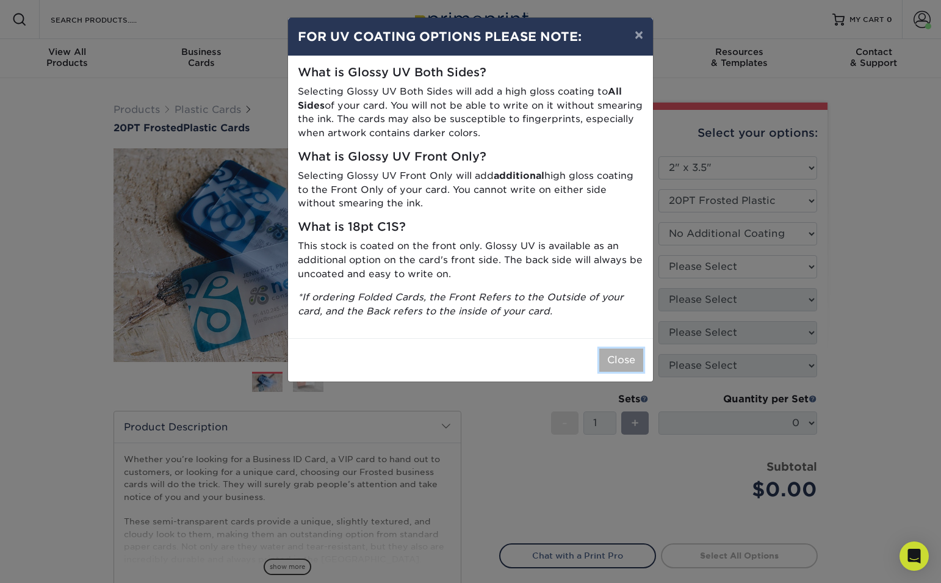
click at [622, 356] on button "Close" at bounding box center [621, 359] width 44 height 23
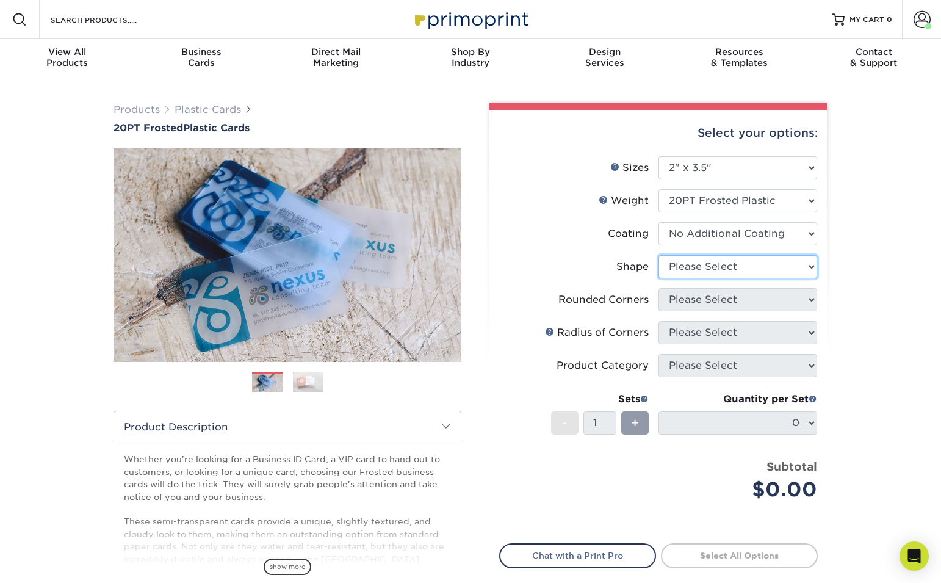
click at [723, 270] on select "Please Select Oval Standard" at bounding box center [737, 266] width 159 height 23
select select "standard"
click at [658, 255] on select "Please Select Oval Standard" at bounding box center [737, 266] width 159 height 23
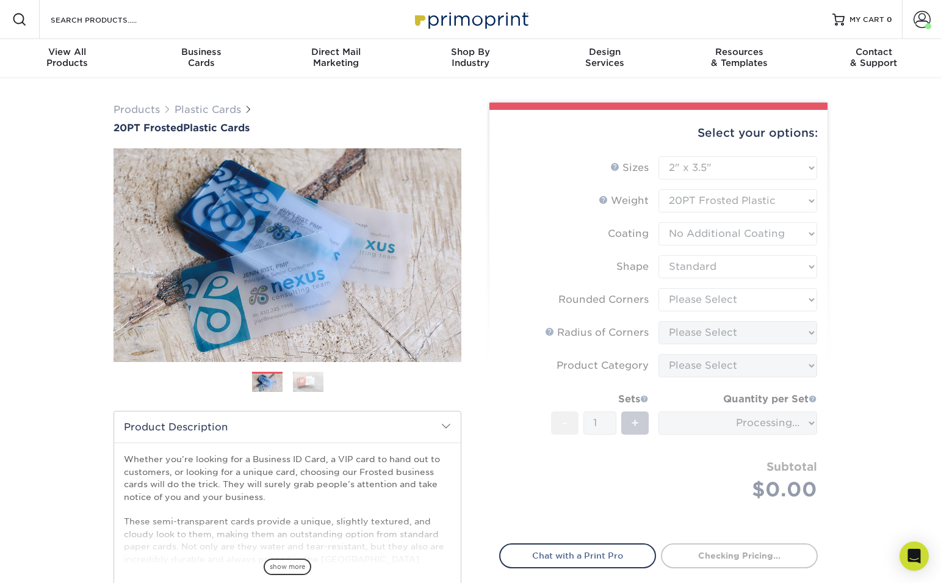
click at [731, 303] on form "Sizes Help Sizes Please Select 2" x 3.5" 2" x 8" 2.12" x 3.375" 2.5" x 2.5" 4.2…" at bounding box center [658, 342] width 318 height 373
click at [798, 302] on form "Sizes Help Sizes Please Select 2" x 3.5" 2" x 8" 2.12" x 3.375" 2.5" x 2.5" 4.2…" at bounding box center [658, 342] width 318 height 373
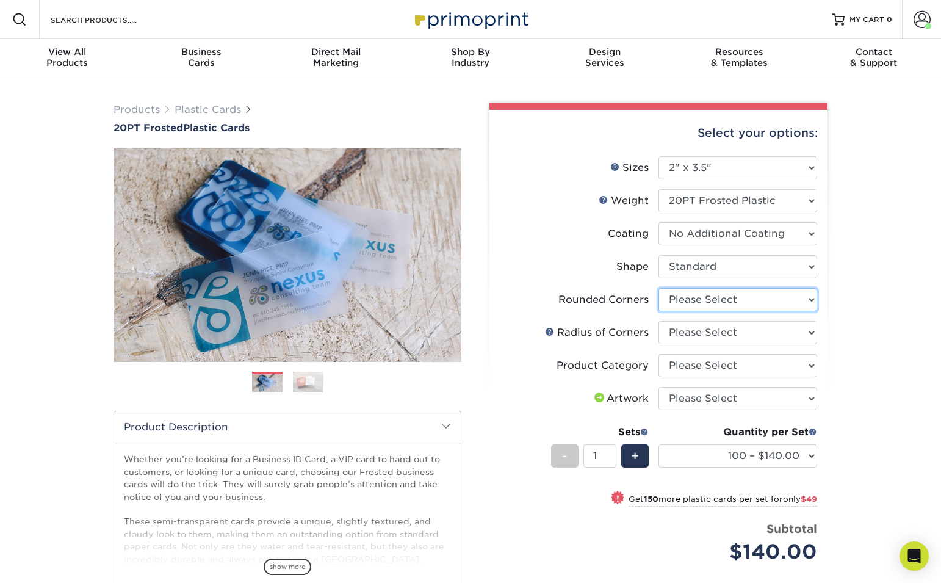
click at [798, 302] on select "Please Select Yes - Round 4 Corners" at bounding box center [737, 299] width 159 height 23
select select "7672df9e-0e0a-464d-8e1f-920c575e4da3"
click at [658, 288] on select "Please Select Yes - Round 4 Corners" at bounding box center [737, 299] width 159 height 23
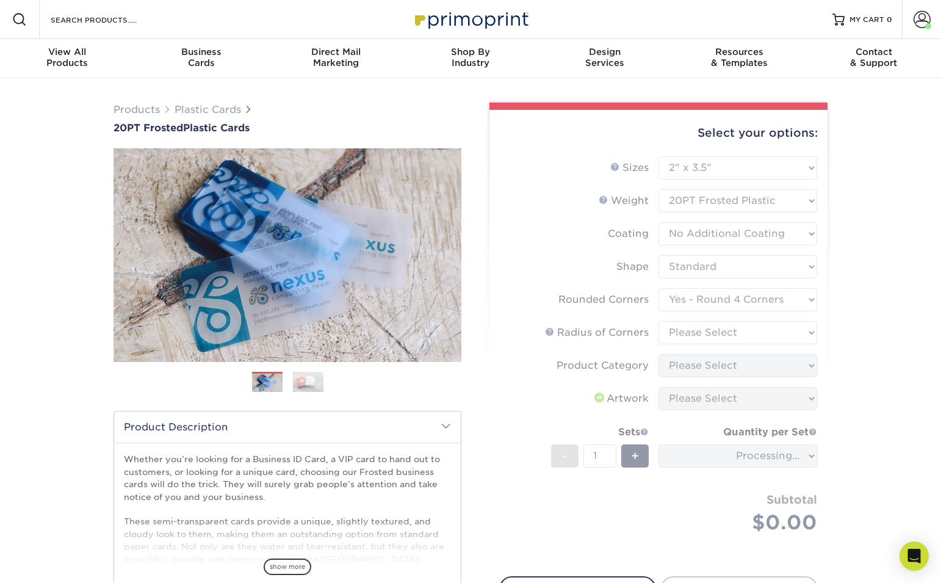
click at [763, 335] on form "Sizes Help Sizes Please Select 2" x 3.5" 2" x 8" 2.12" x 3.375" 2.5" x 2.5" 4.2…" at bounding box center [658, 359] width 318 height 406
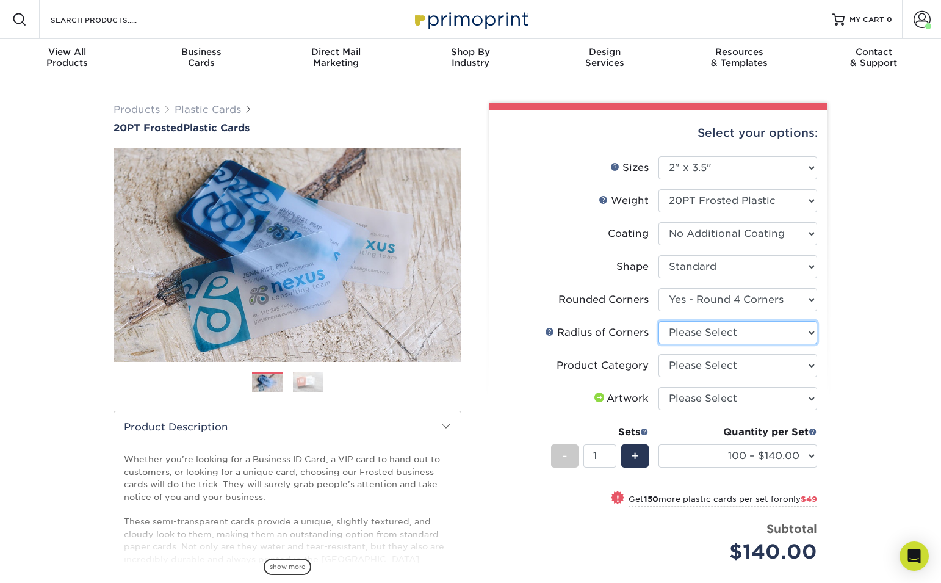
click at [766, 334] on select "Please Select Rounded 1/8" Rounded 1/4"" at bounding box center [737, 332] width 159 height 23
select select "589680c7-ee9a-431b-9d12-d7aeb1386a97"
click at [658, 321] on select "Please Select Rounded 1/8" Rounded 1/4"" at bounding box center [737, 332] width 159 height 23
click at [745, 368] on select "Please Select Business Cards" at bounding box center [737, 365] width 159 height 23
select select "3b5148f1-0588-4f88-a218-97bcfdce65c1"
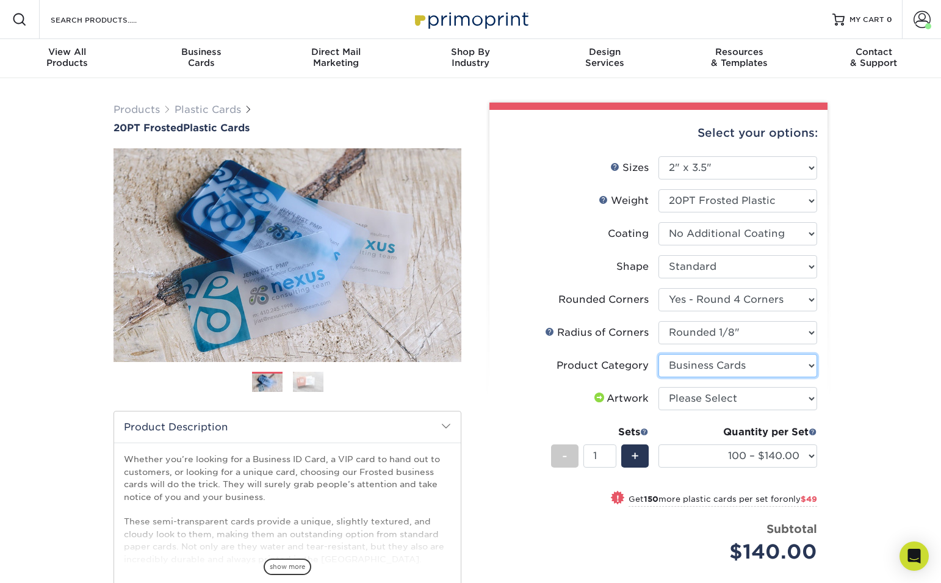
click at [658, 354] on select "Please Select Business Cards" at bounding box center [737, 365] width 159 height 23
click at [749, 401] on select "Please Select I will upload files I need a design - $100" at bounding box center [737, 398] width 159 height 23
select select "upload"
click at [658, 387] on select "Please Select I will upload files I need a design - $100" at bounding box center [737, 398] width 159 height 23
click at [848, 432] on div "Products Plastic Cards 20PT Frosted Plastic Cards Previous Next and" at bounding box center [470, 412] width 941 height 669
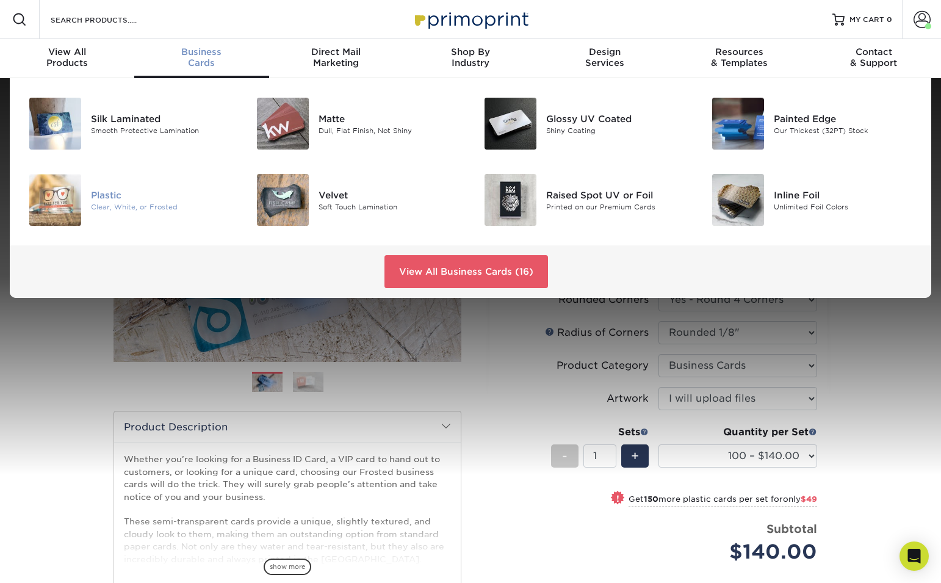
click at [93, 210] on div "Clear, White, or Frosted" at bounding box center [162, 206] width 143 height 10
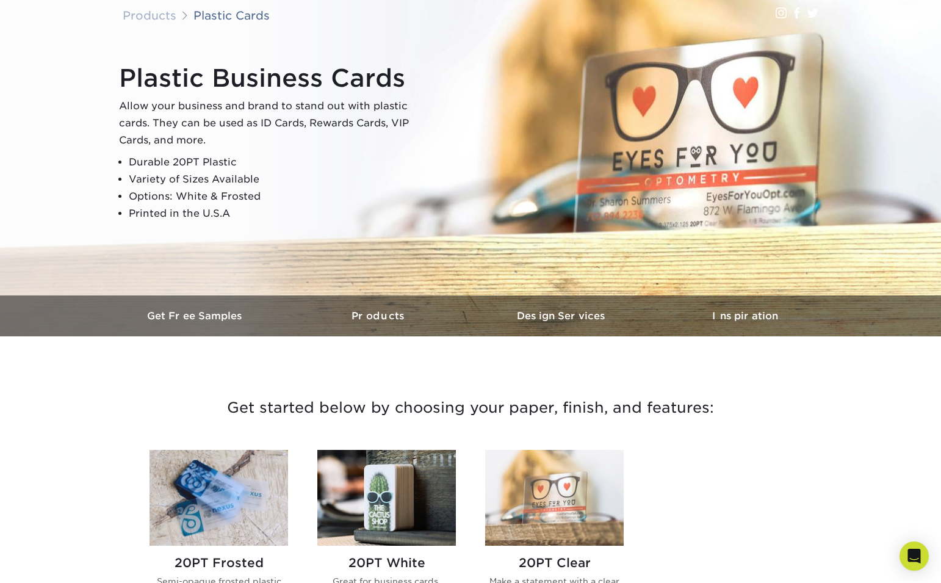
scroll to position [89, 0]
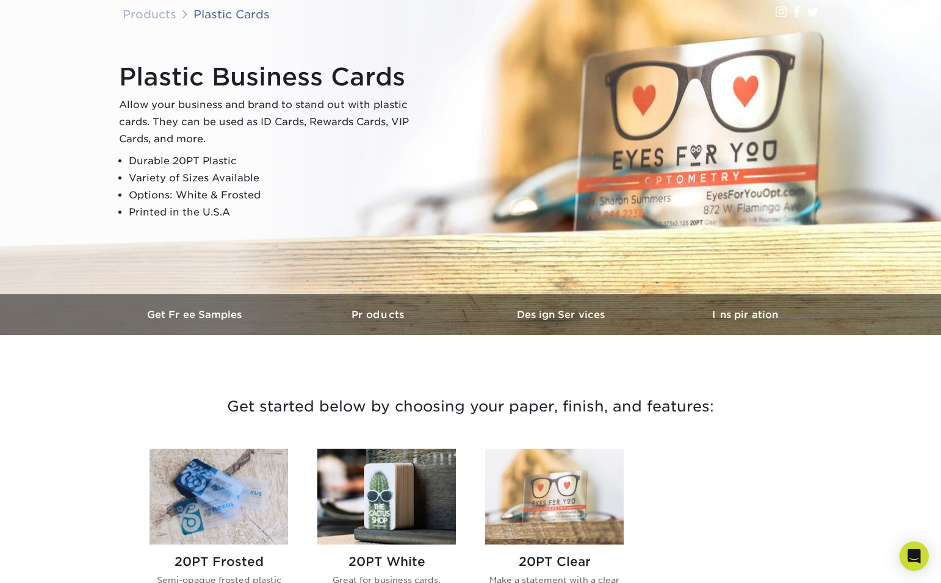
click at [381, 500] on img at bounding box center [386, 496] width 138 height 96
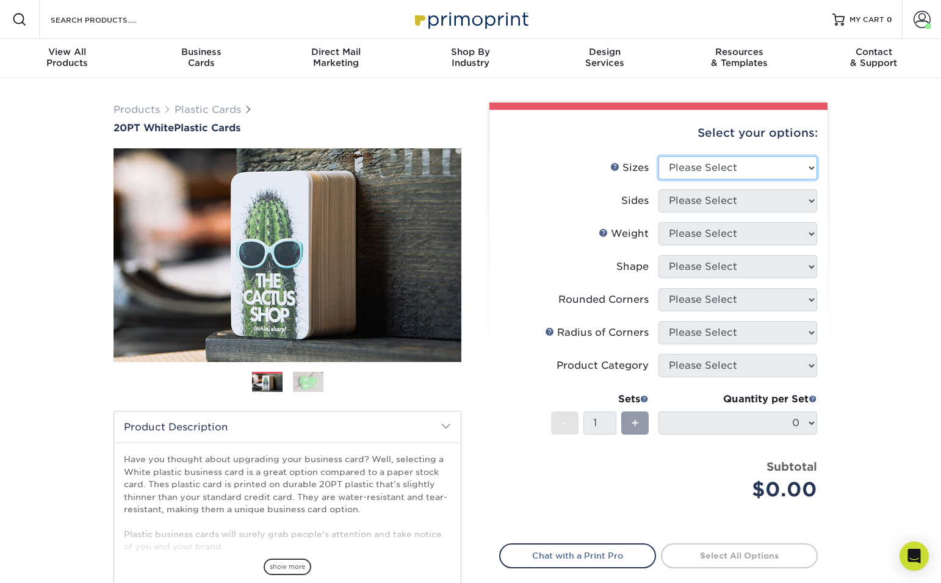
click at [775, 166] on select "Please Select 2" x 3.5" 2" x 8" 2.12" x 3.375" 2.5" x 2.5" 4.25" x 6"" at bounding box center [737, 167] width 159 height 23
select select "2.00x3.50"
click at [658, 156] on select "Please Select 2" x 3.5" 2" x 8" 2.12" x 3.375" 2.5" x 2.5" 4.25" x 6"" at bounding box center [737, 167] width 159 height 23
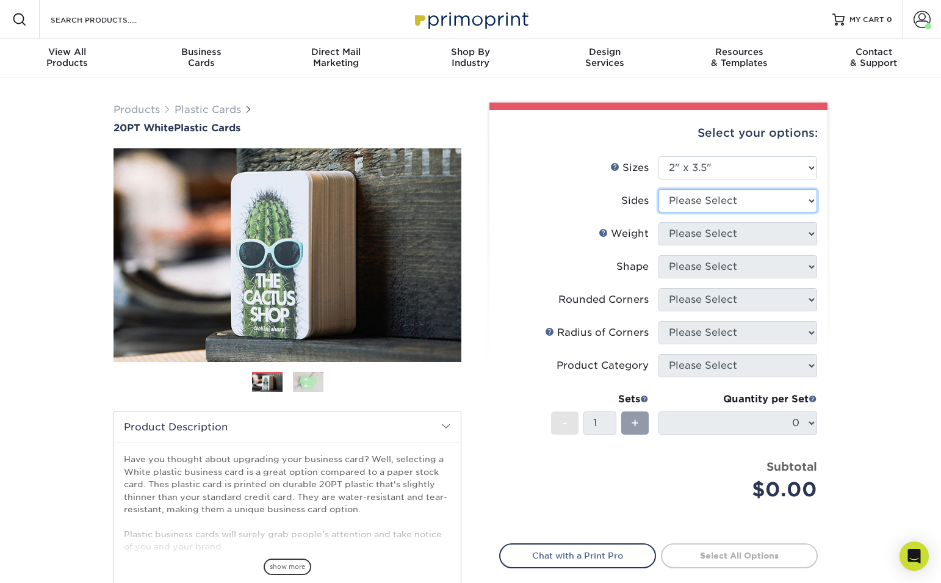
click at [748, 201] on select "Please Select Print Both Sides Print Front Only" at bounding box center [737, 200] width 159 height 23
select select "13abbda7-1d64-4f25-8bb2-c179b224825d"
click at [658, 189] on select "Please Select Print Both Sides Print Front Only" at bounding box center [737, 200] width 159 height 23
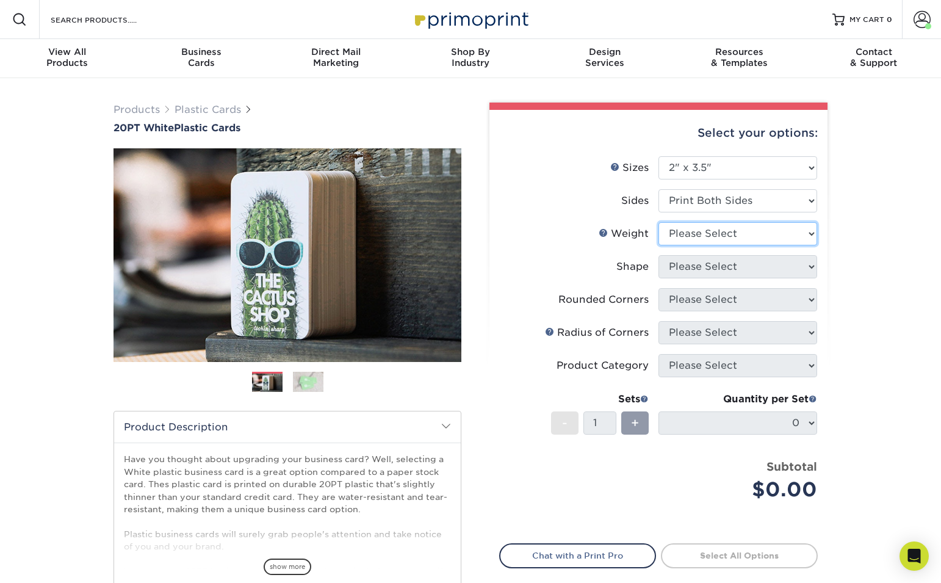
click at [740, 230] on select "Please Select 20PT White Plastic" at bounding box center [737, 233] width 159 height 23
select select "20PT White Plastic"
click at [658, 222] on select "Please Select 20PT White Plastic" at bounding box center [737, 233] width 159 height 23
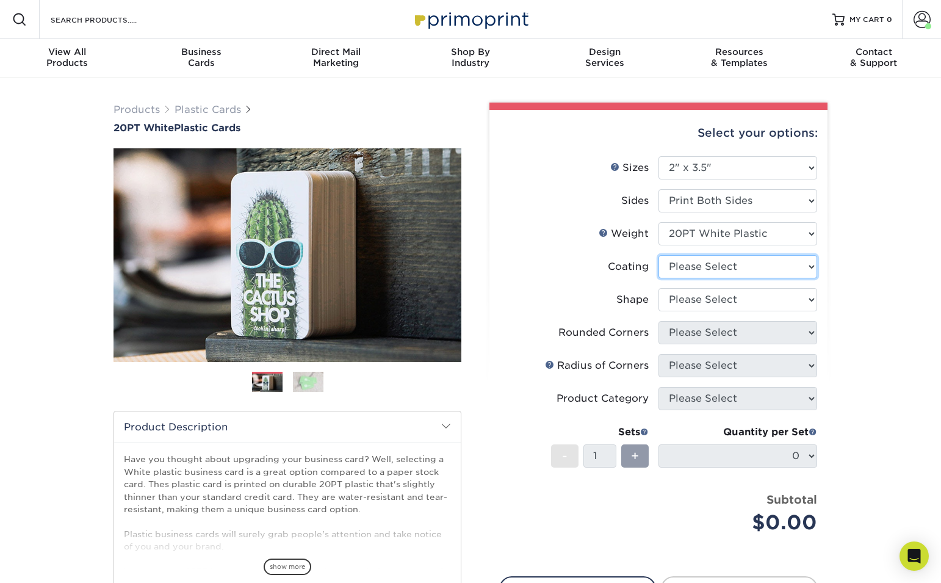
click at [738, 270] on select at bounding box center [737, 266] width 159 height 23
select select "3e7618de-abca-4bda-9f97-8b9129e913d8"
click at [658, 255] on select at bounding box center [737, 266] width 159 height 23
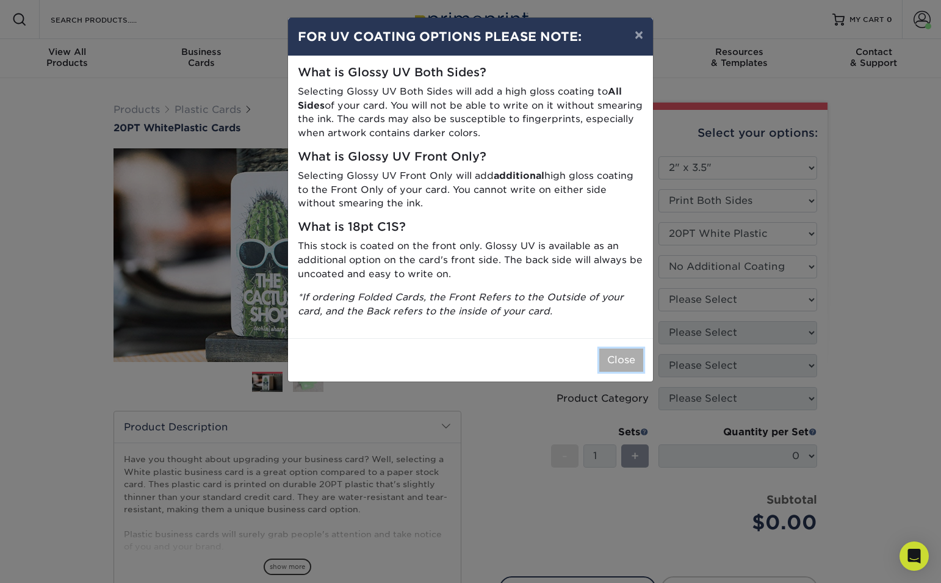
click at [630, 357] on button "Close" at bounding box center [621, 359] width 44 height 23
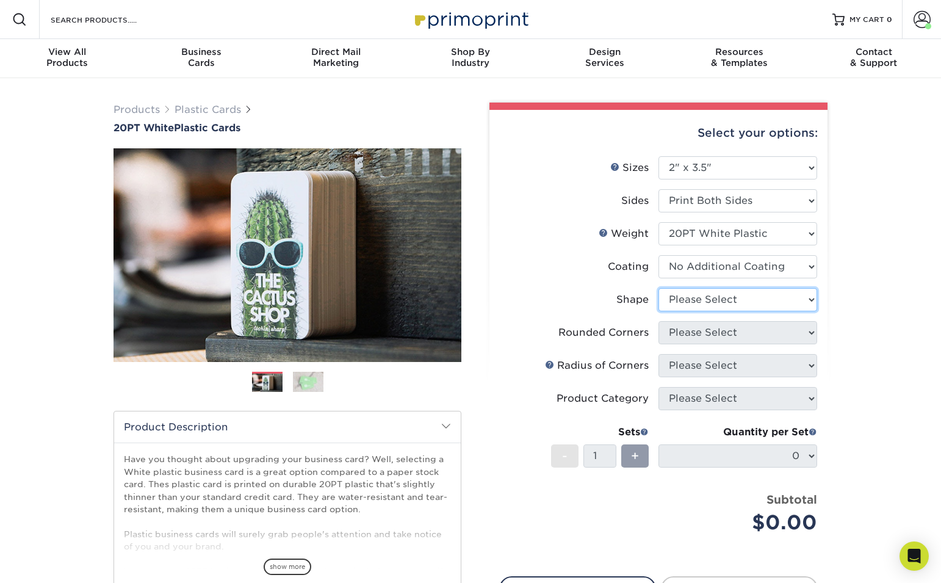
click at [705, 299] on select "Please Select Oval Standard" at bounding box center [737, 299] width 159 height 23
select select "standard"
click at [658, 288] on select "Please Select Oval Standard" at bounding box center [737, 299] width 159 height 23
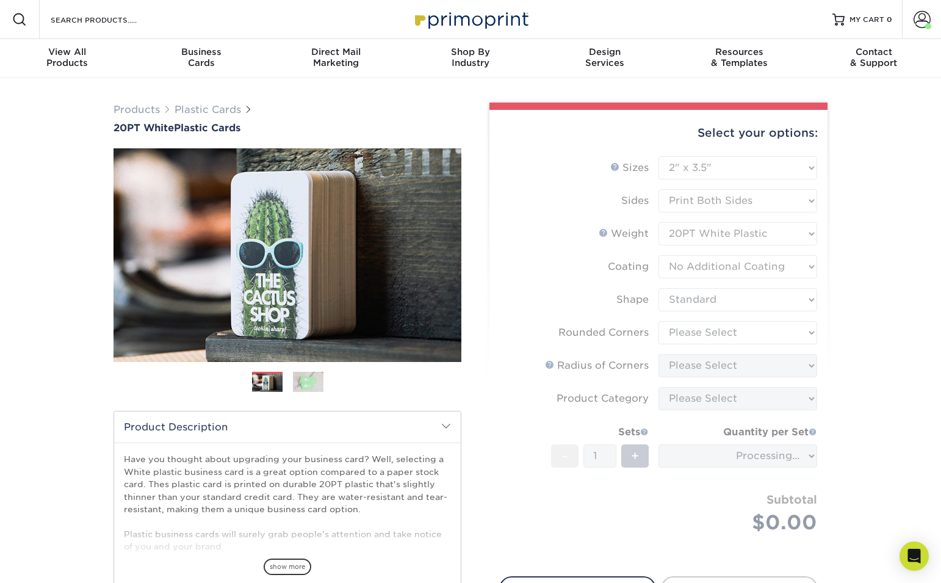
click at [731, 331] on form "Sizes Help Sizes Please Select 2" x 3.5" 2" x 8" 2.12" x 3.375" 2.5" x 2.5" 4.2…" at bounding box center [658, 359] width 318 height 406
click at [756, 335] on form "Sizes Help Sizes Please Select 2" x 3.5" 2" x 8" 2.12" x 3.375" 2.5" x 2.5" 4.2…" at bounding box center [658, 359] width 318 height 406
click at [797, 325] on form "Sizes Help Sizes Please Select 2" x 3.5" 2" x 8" 2.12" x 3.375" 2.5" x 2.5" 4.2…" at bounding box center [658, 359] width 318 height 406
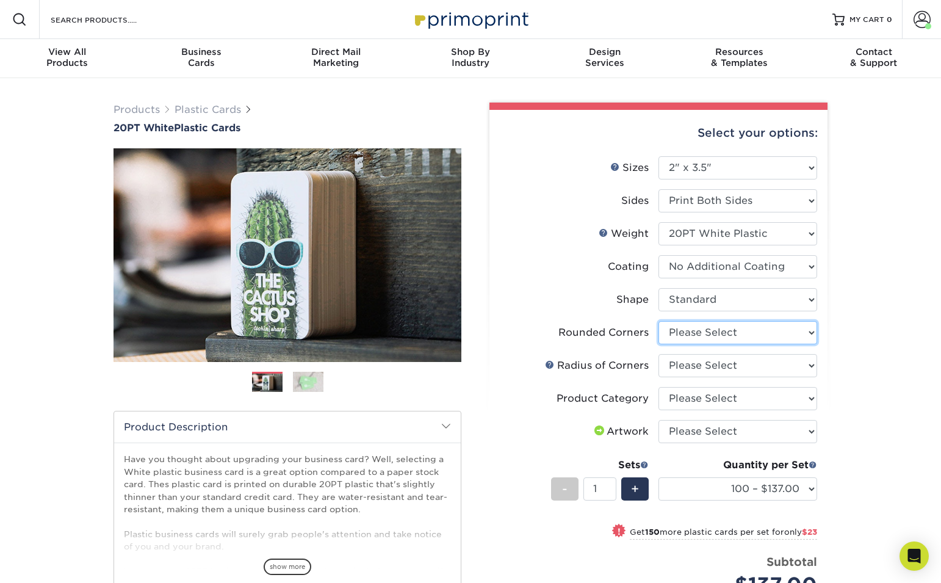
click at [798, 334] on select "Please Select Yes - Round 4 Corners" at bounding box center [737, 332] width 159 height 23
select select "7672df9e-0e0a-464d-8e1f-920c575e4da3"
click at [658, 321] on select "Please Select Yes - Round 4 Corners" at bounding box center [737, 332] width 159 height 23
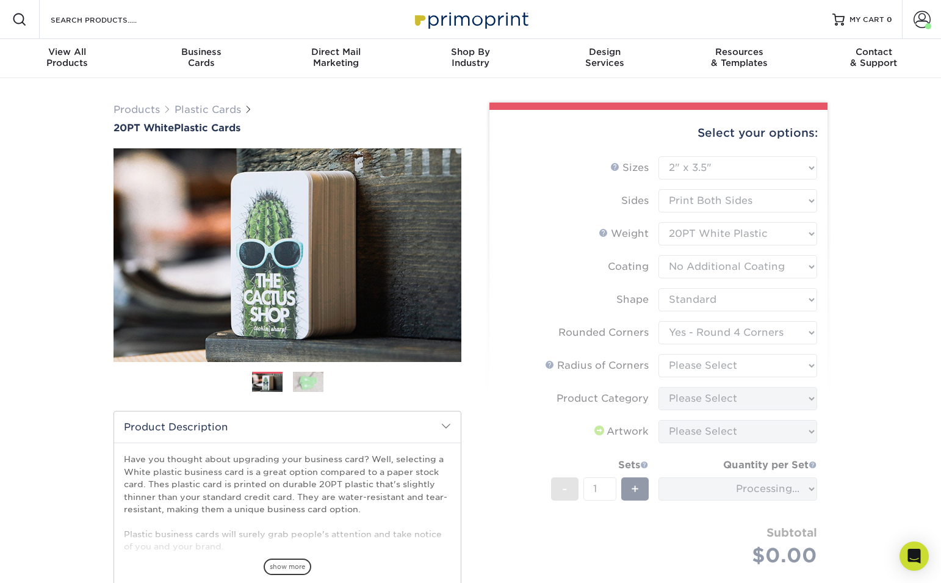
click at [759, 365] on form "Sizes Help Sizes Please Select 2" x 3.5" 2" x 8" 2.12" x 3.375" 2.5" x 2.5" 4.2…" at bounding box center [658, 375] width 318 height 439
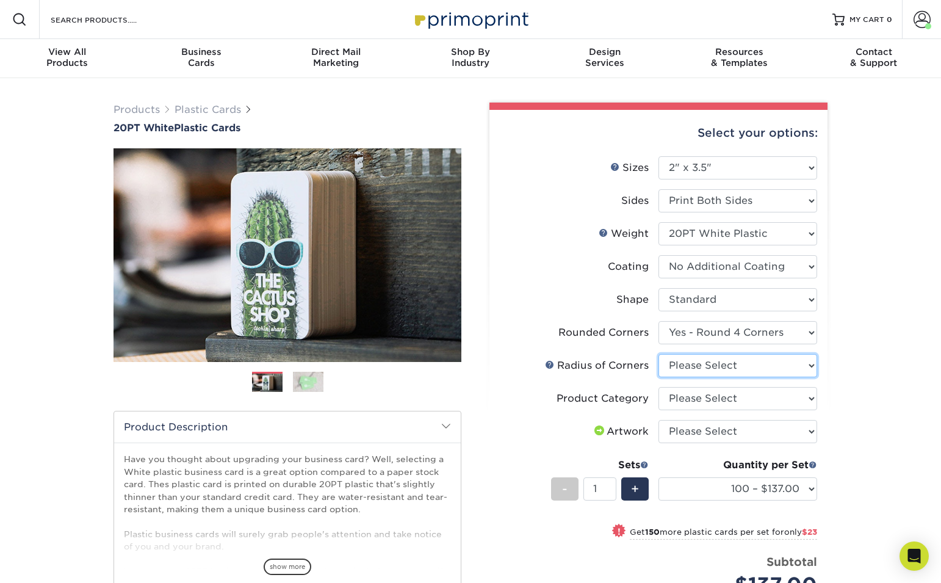
click at [797, 359] on select "Please Select Rounded 1/8" Rounded 1/4"" at bounding box center [737, 365] width 159 height 23
select select "589680c7-ee9a-431b-9d12-d7aeb1386a97"
click at [658, 354] on select "Please Select Rounded 1/8" Rounded 1/4"" at bounding box center [737, 365] width 159 height 23
click at [762, 399] on select "Please Select Business Cards" at bounding box center [737, 398] width 159 height 23
select select "3b5148f1-0588-4f88-a218-97bcfdce65c1"
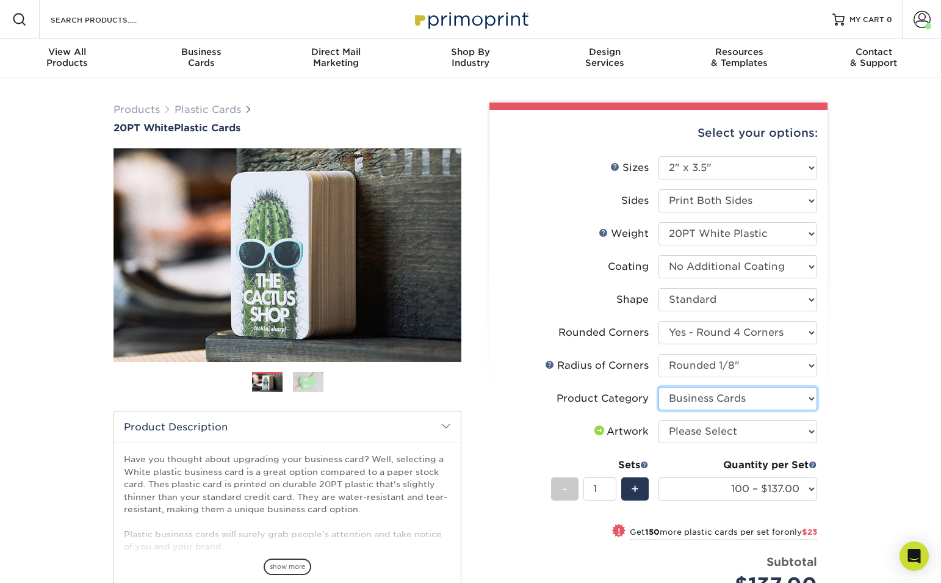
click at [658, 387] on select "Please Select Business Cards" at bounding box center [737, 398] width 159 height 23
click at [756, 432] on select "Please Select I will upload files I need a design - $100" at bounding box center [737, 431] width 159 height 23
select select "upload"
click at [658, 420] on select "Please Select I will upload files I need a design - $100" at bounding box center [737, 431] width 159 height 23
click at [194, 109] on link "Plastic Cards" at bounding box center [207, 110] width 66 height 12
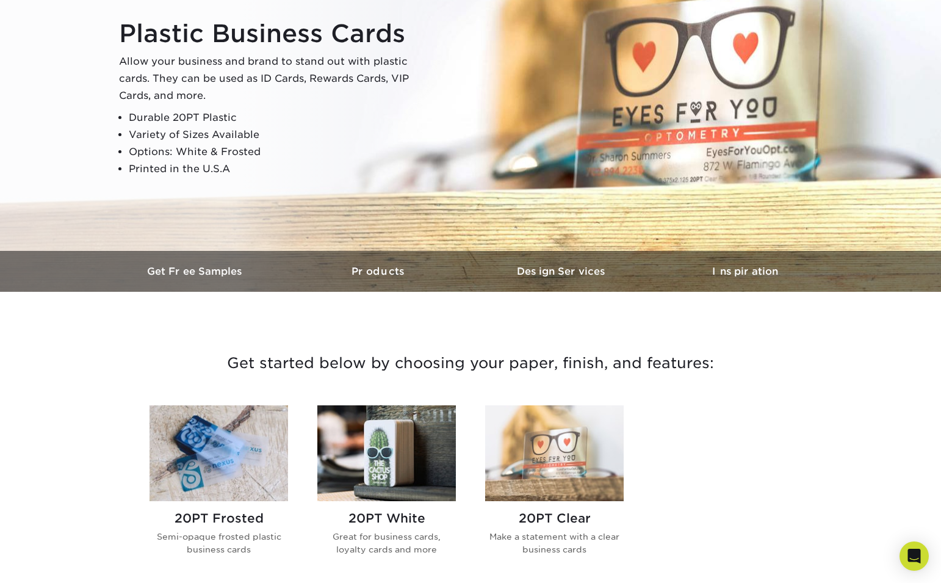
scroll to position [140, 0]
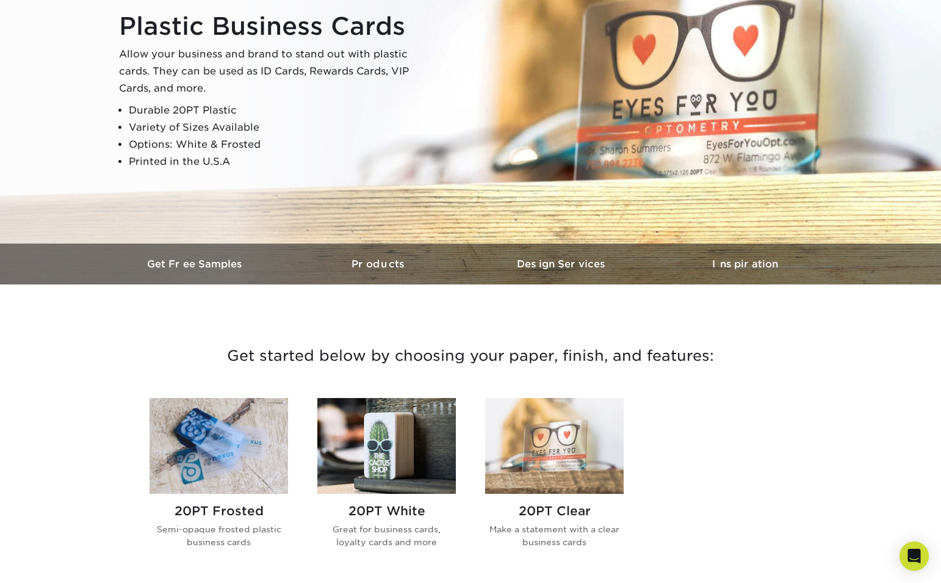
click at [577, 505] on h2 "20PT Clear" at bounding box center [554, 510] width 138 height 15
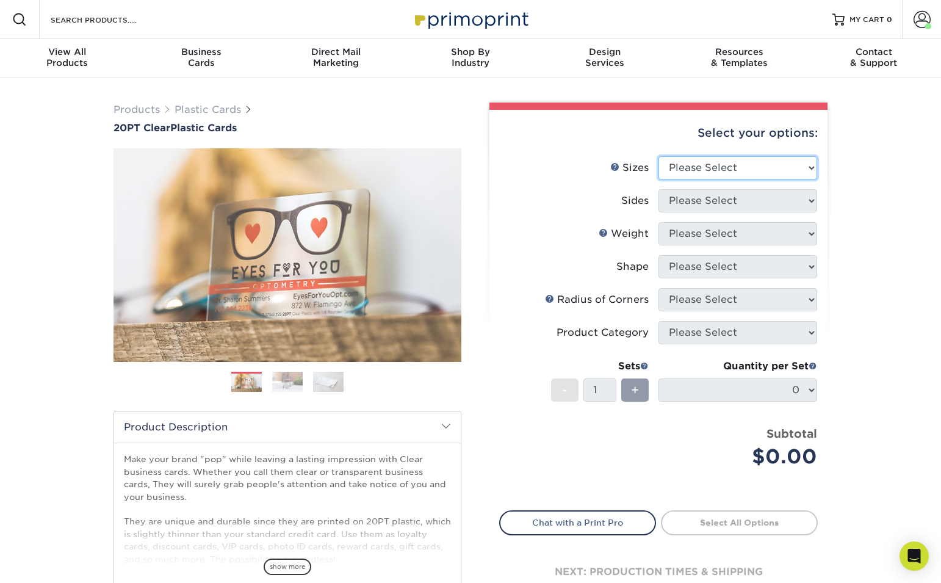
click at [733, 171] on select "Please Select 2" x 3.5" 2.12" x 3.375" 2.5" x 2.5"" at bounding box center [737, 167] width 159 height 23
select select "2.00x3.50"
click at [658, 156] on select "Please Select 2" x 3.5" 2.12" x 3.375" 2.5" x 2.5"" at bounding box center [737, 167] width 159 height 23
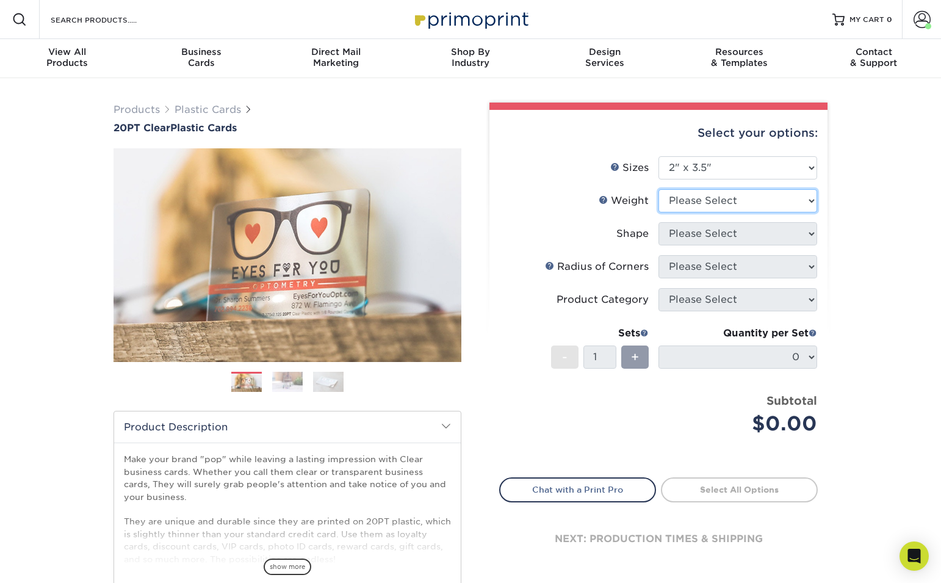
click at [723, 197] on select "Please Select 20PT Clear Plastic 20PT Clear Plastic" at bounding box center [737, 200] width 159 height 23
select select "20PT Clear Plastic"
click at [658, 189] on select "Please Select 20PT Clear Plastic 20PT Clear Plastic" at bounding box center [737, 200] width 159 height 23
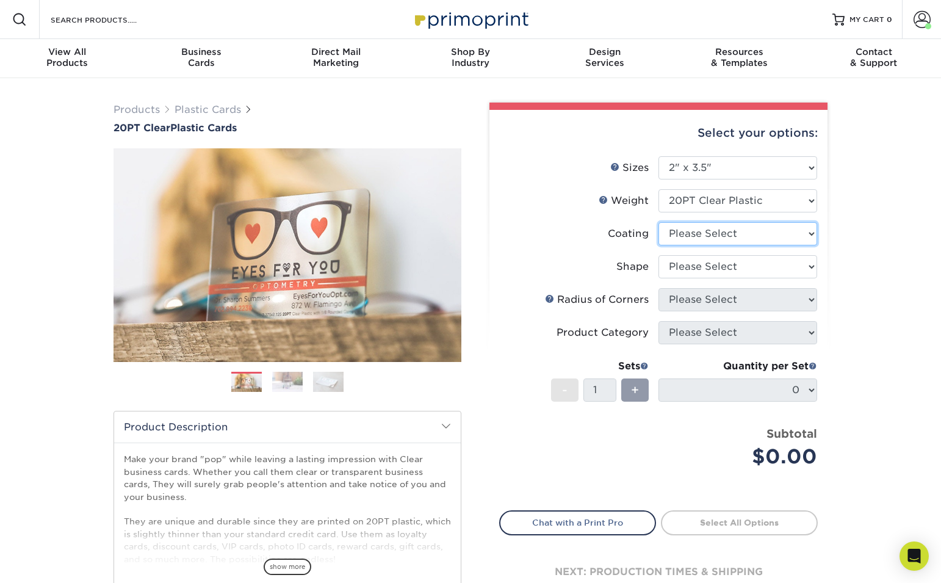
click at [719, 232] on select at bounding box center [737, 233] width 159 height 23
select select "3e7618de-abca-4bda-9f97-8b9129e913d8"
click at [658, 222] on select at bounding box center [737, 233] width 159 height 23
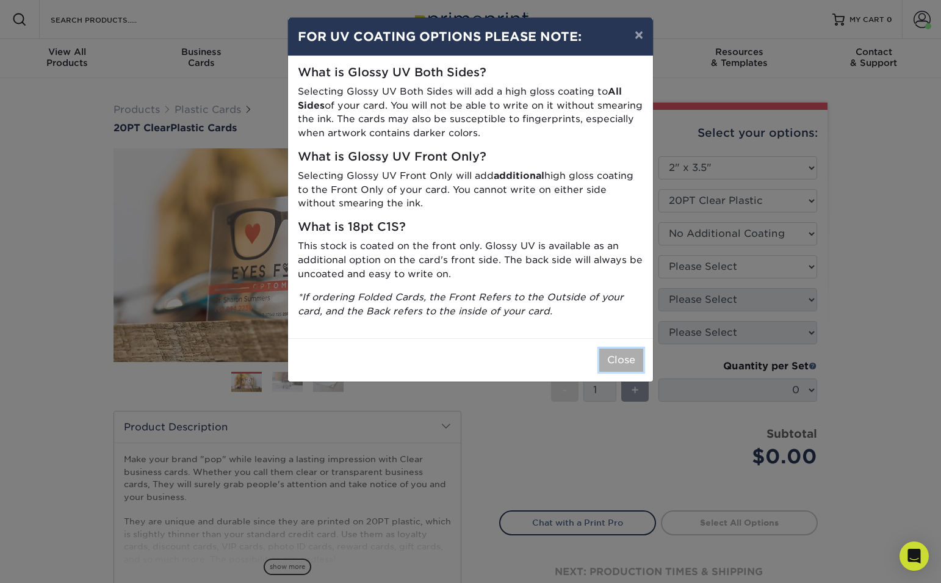
click at [621, 361] on button "Close" at bounding box center [621, 359] width 44 height 23
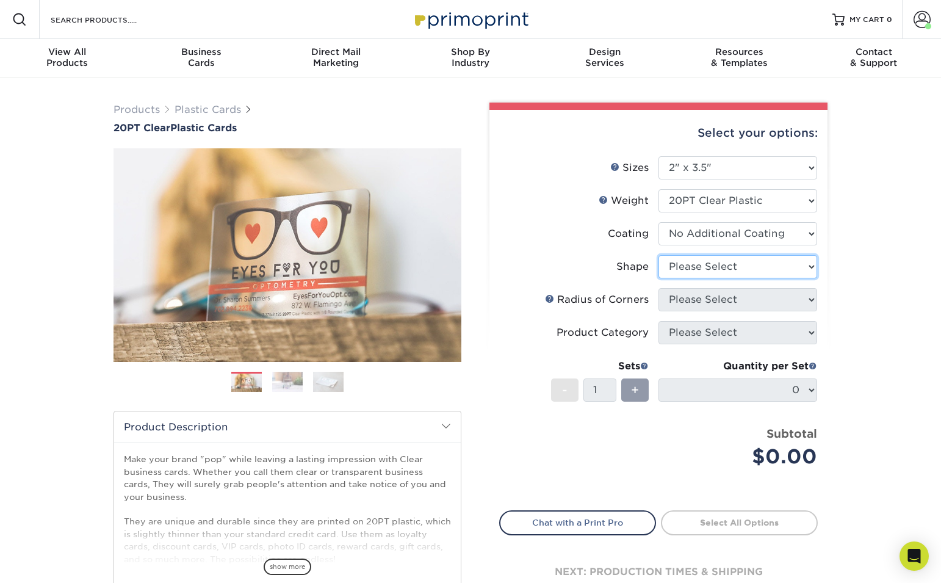
click at [712, 273] on select "Please Select Standard Oval" at bounding box center [737, 266] width 159 height 23
select select "standard"
click at [658, 255] on select "Please Select Standard Oval" at bounding box center [737, 266] width 159 height 23
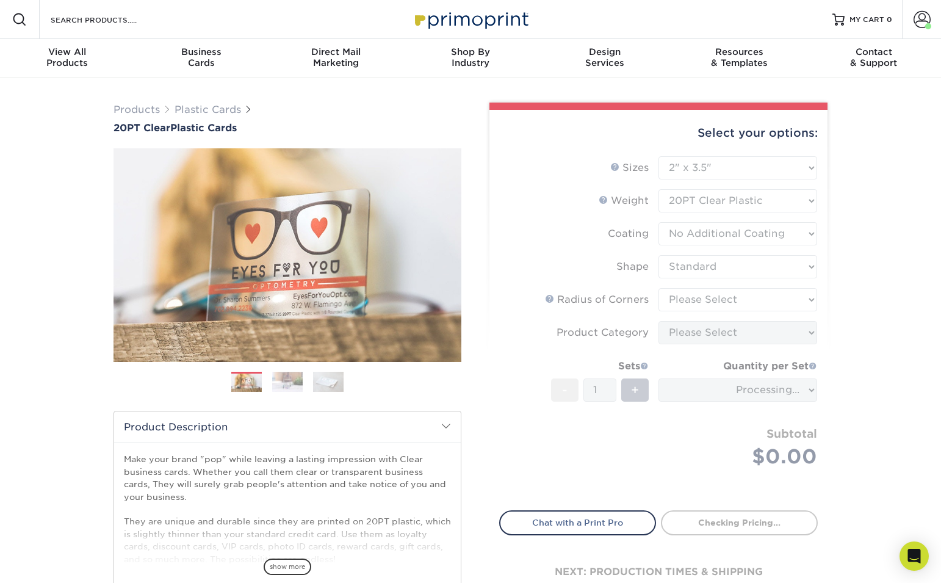
click at [742, 294] on form "Sizes Help Sizes Please Select 2" x 3.5" 2.12" x 3.375" 2.5" x 2.5" Sides Pleas…" at bounding box center [658, 326] width 318 height 340
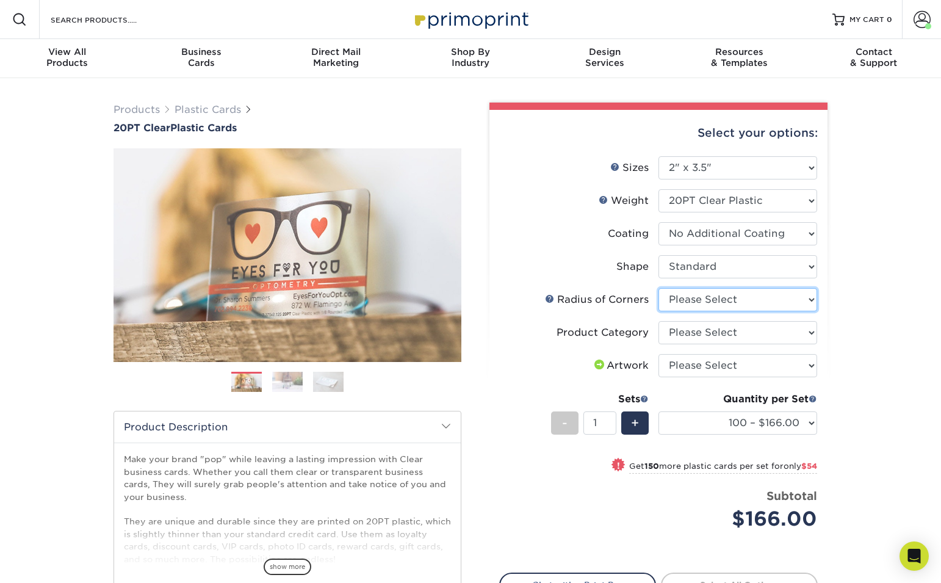
click at [742, 294] on select "Please Select Rounded 1/8" Rounded 1/4"" at bounding box center [737, 299] width 159 height 23
select select "589680c7-ee9a-431b-9d12-d7aeb1386a97"
click at [658, 288] on select "Please Select Rounded 1/8" Rounded 1/4"" at bounding box center [737, 299] width 159 height 23
click at [737, 333] on select "Please Select Business Cards" at bounding box center [737, 332] width 159 height 23
select select "3b5148f1-0588-4f88-a218-97bcfdce65c1"
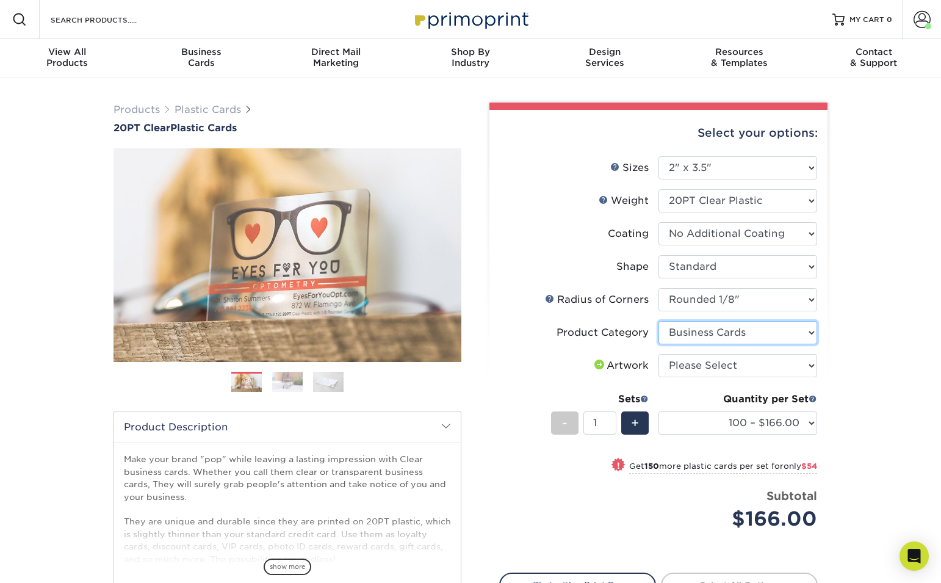
click at [658, 321] on select "Please Select Business Cards" at bounding box center [737, 332] width 159 height 23
click at [742, 367] on select "Please Select I will upload files I need a design - $100" at bounding box center [737, 365] width 159 height 23
select select "upload"
click at [658, 354] on select "Please Select I will upload files I need a design - $100" at bounding box center [737, 365] width 159 height 23
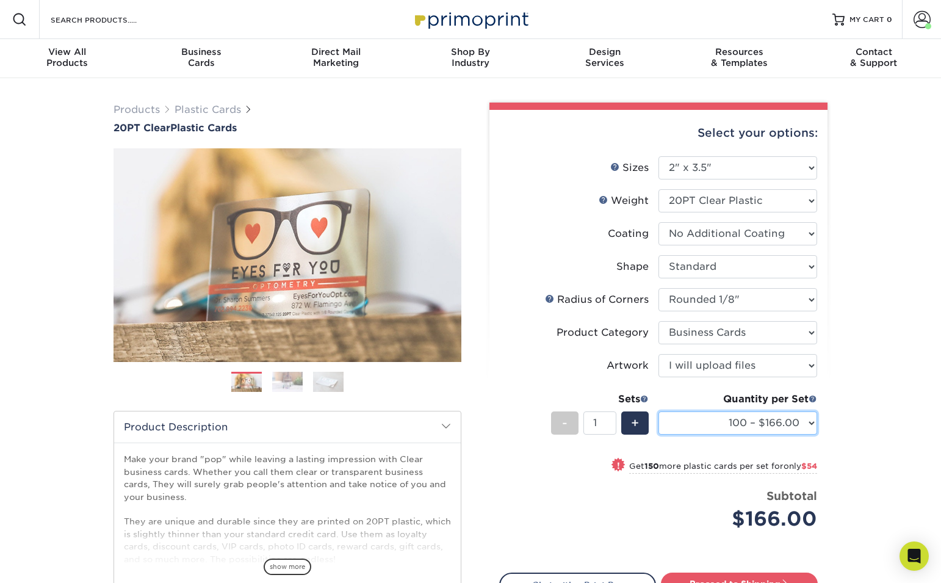
click at [808, 423] on select "100 – $166.00 250 – $220.00 500 – $272.00 1000 – $329.00 2500 – $771.00 5000 – …" at bounding box center [737, 422] width 159 height 23
click at [658, 411] on select "100 – $166.00 250 – $220.00 500 – $272.00 1000 – $329.00 2500 – $771.00 5000 – …" at bounding box center [737, 422] width 159 height 23
click at [830, 421] on div "Select your options: Sizes Help Sizes Please Select 2" x 3.5" 2.5" x 2.5"" at bounding box center [653, 398] width 366 height 593
